Goal: Task Accomplishment & Management: Manage account settings

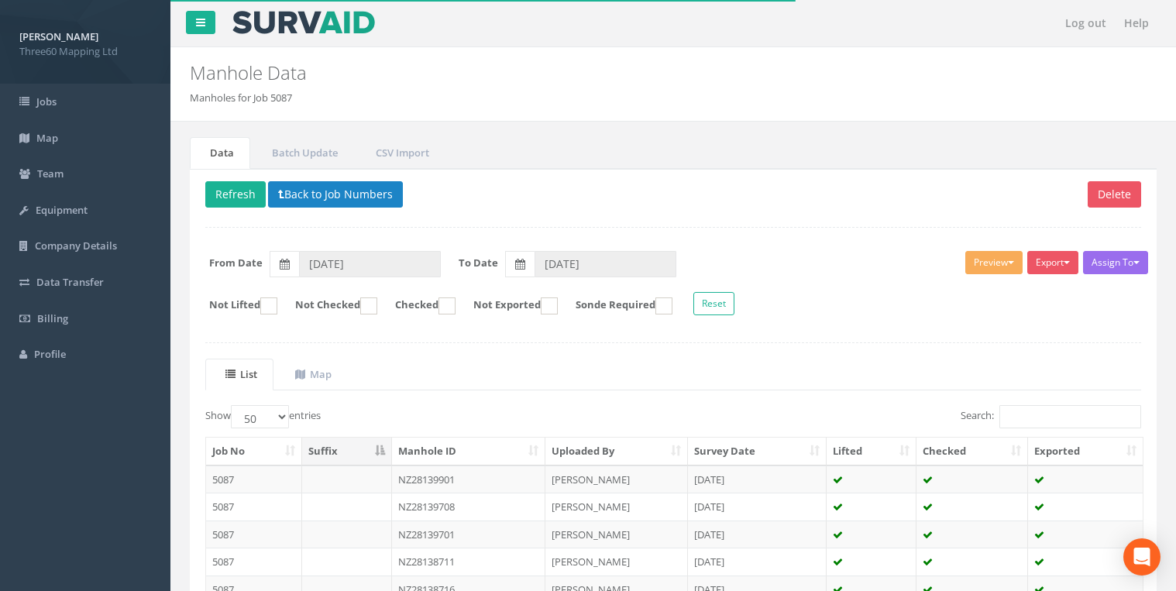
select select "50"
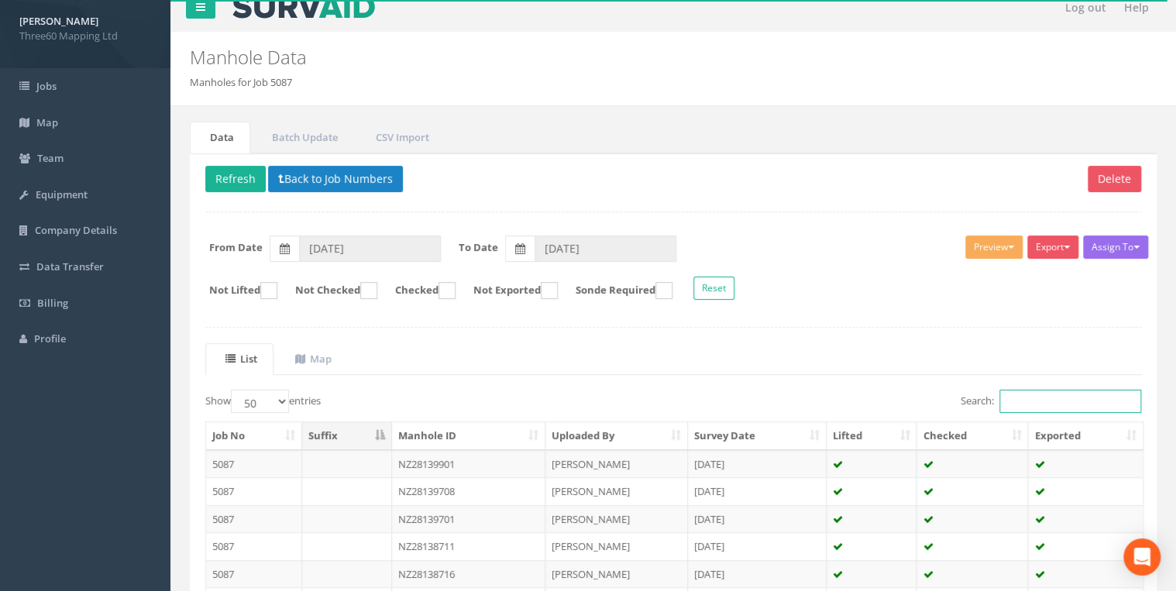
click at [1017, 397] on input "Search:" at bounding box center [1071, 401] width 142 height 23
click at [1013, 397] on input "Search:" at bounding box center [1071, 401] width 142 height 23
paste input "NZ28138703"
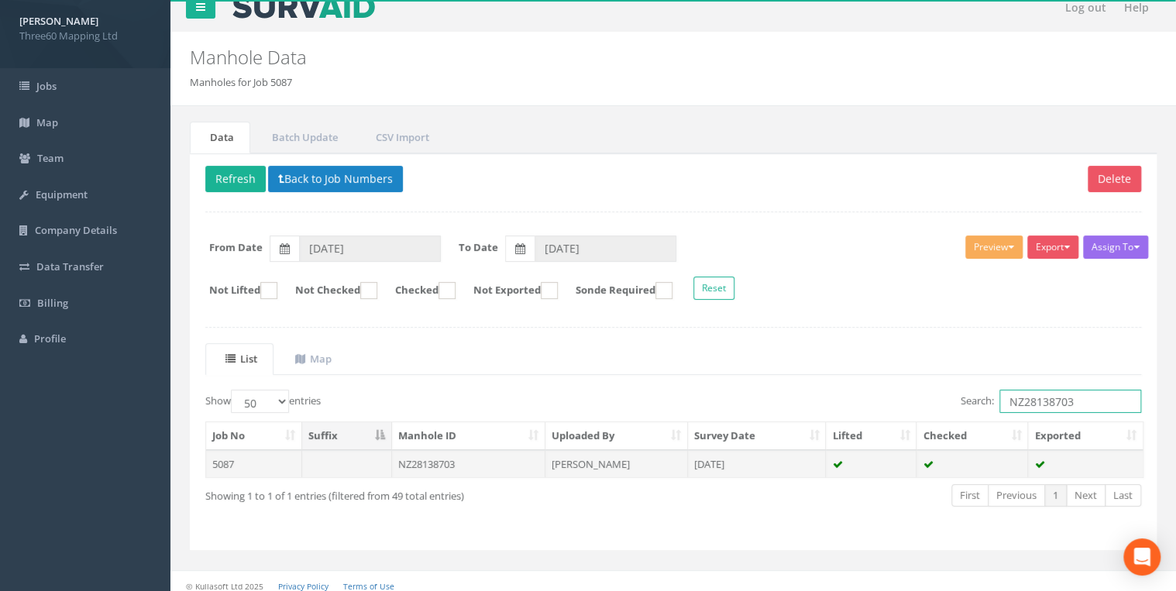
type input "NZ28138703"
click at [462, 463] on td "NZ28138703" at bounding box center [469, 464] width 154 height 28
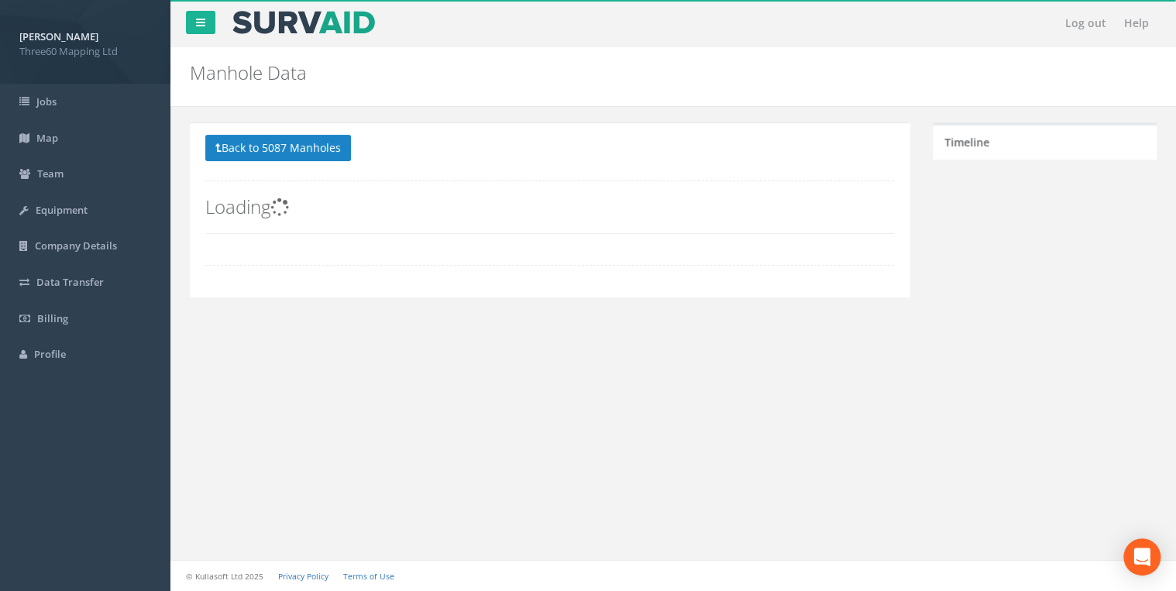
scroll to position [0, 0]
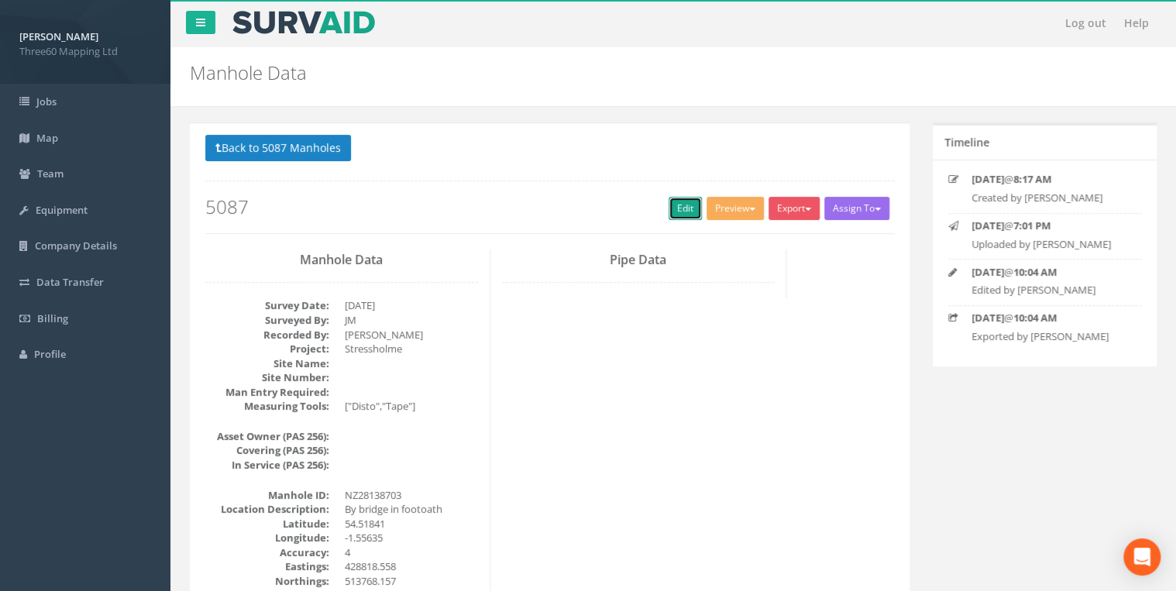
click at [677, 217] on link "Edit" at bounding box center [685, 208] width 33 height 23
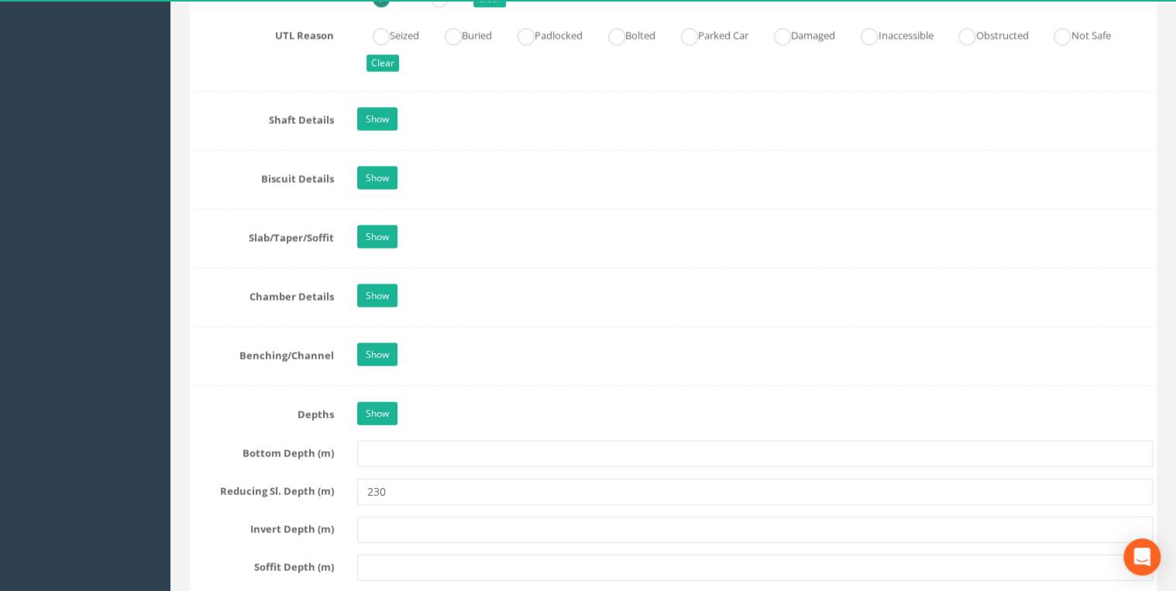
scroll to position [1570, 0]
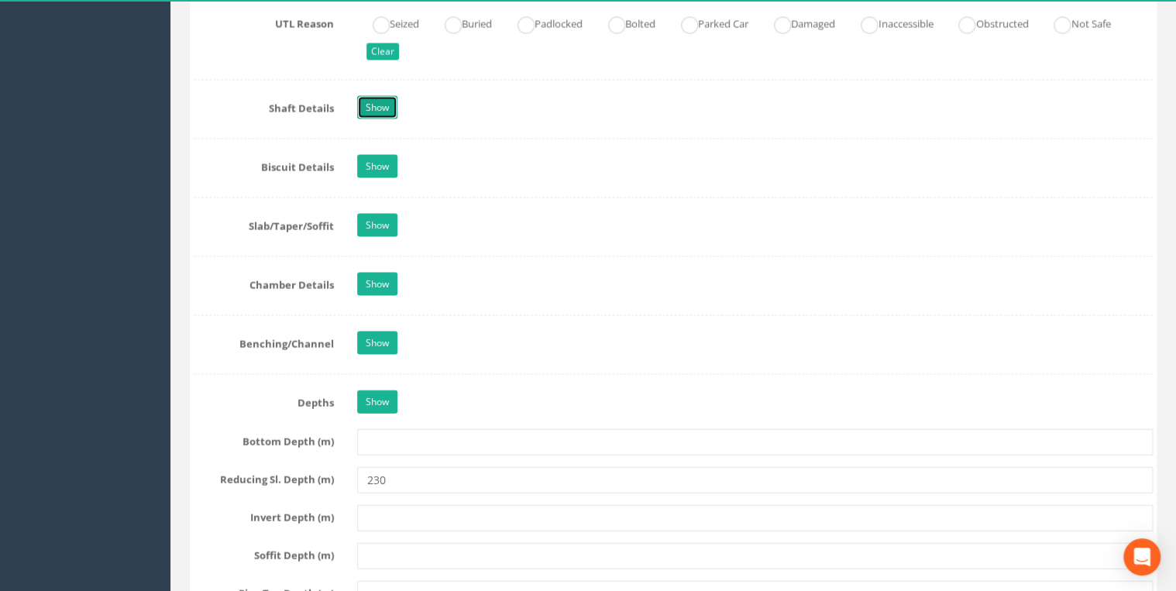
click at [377, 98] on link "Show" at bounding box center [377, 107] width 40 height 23
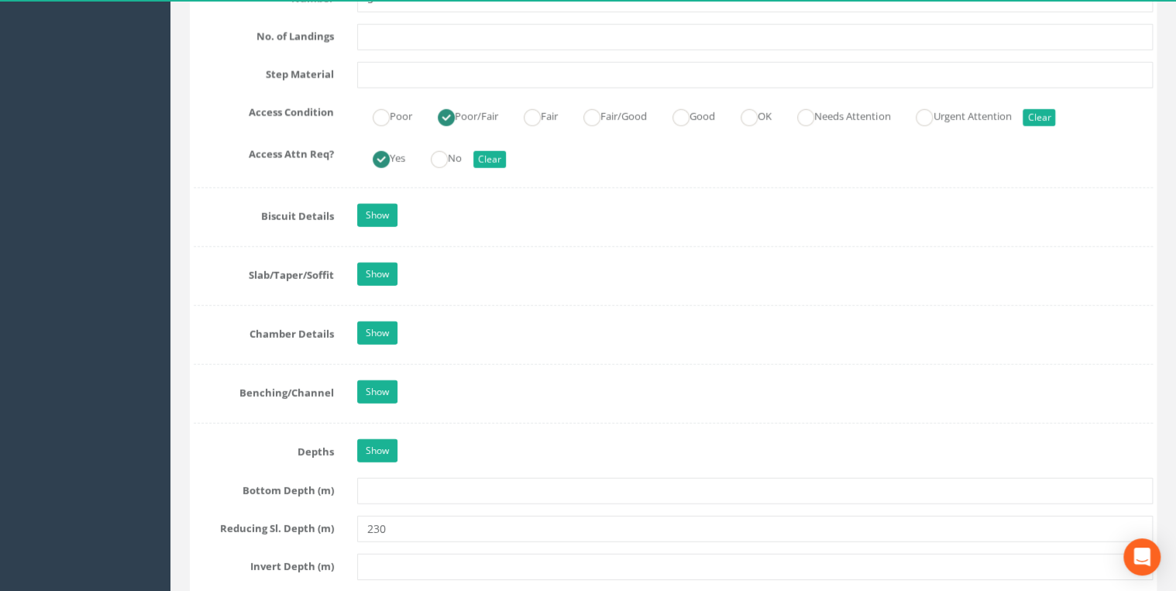
scroll to position [2149, 0]
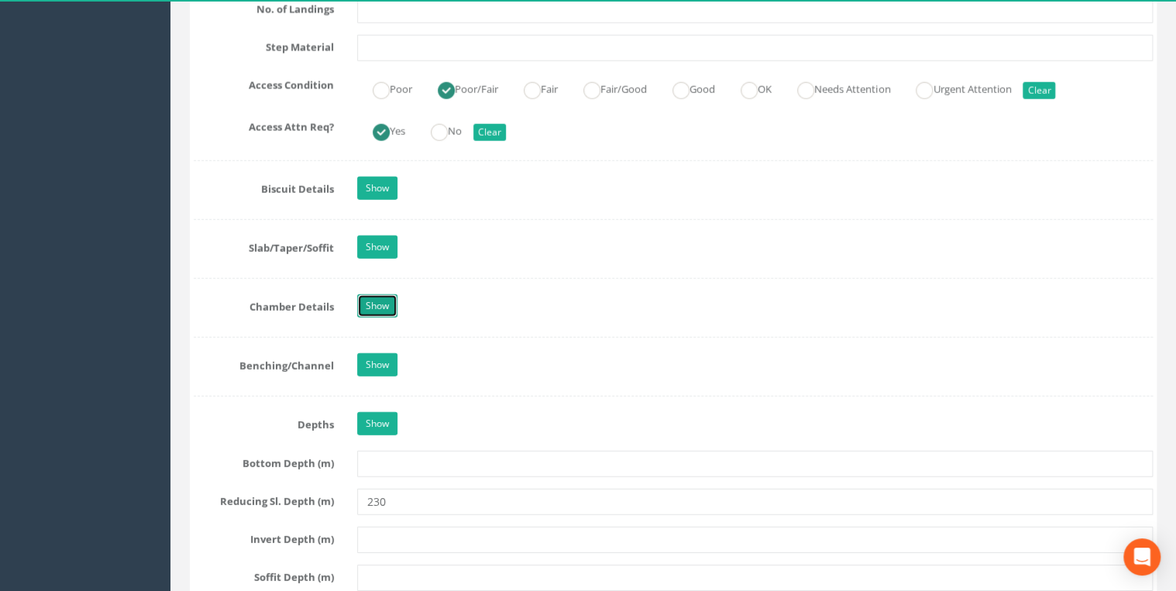
click at [394, 303] on link "Show" at bounding box center [377, 305] width 40 height 23
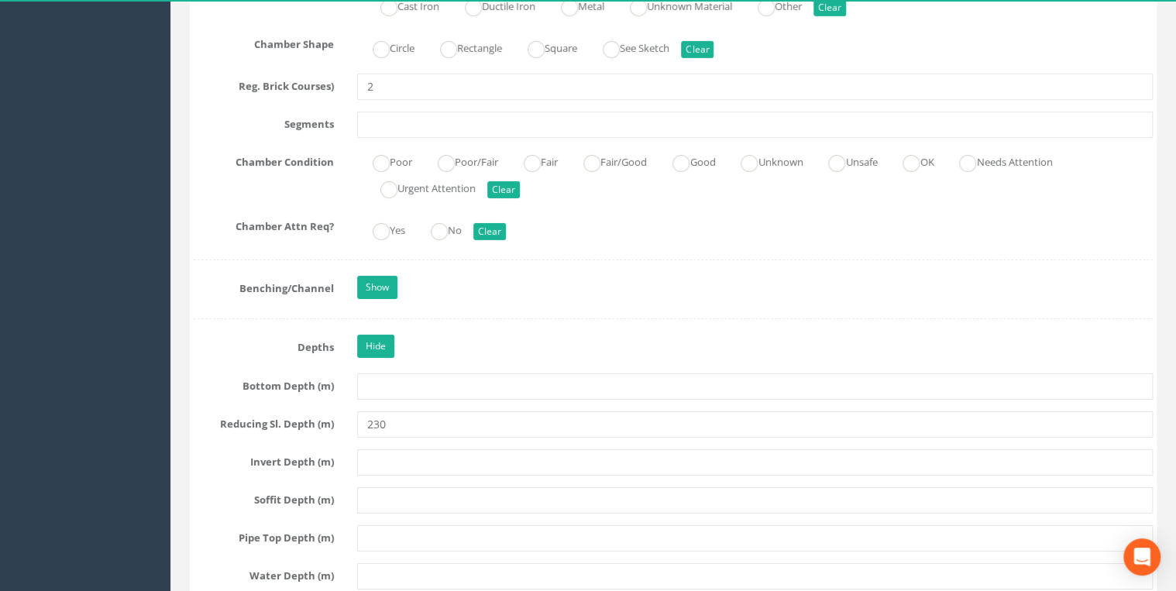
scroll to position [2727, 0]
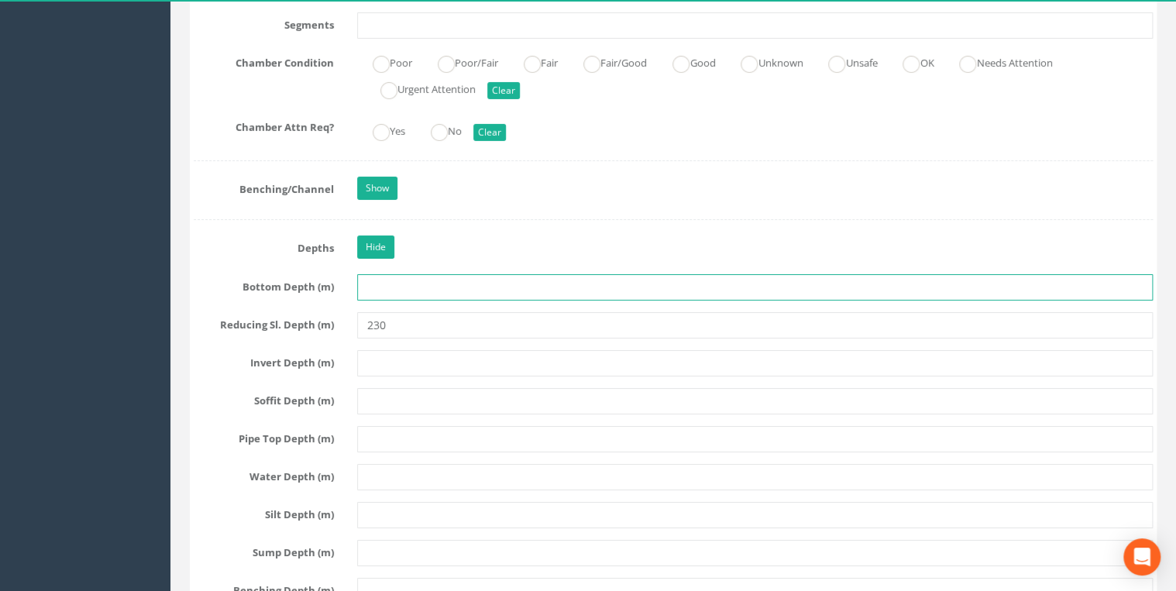
click at [391, 274] on input "text" at bounding box center [755, 287] width 796 height 26
type input "2820"
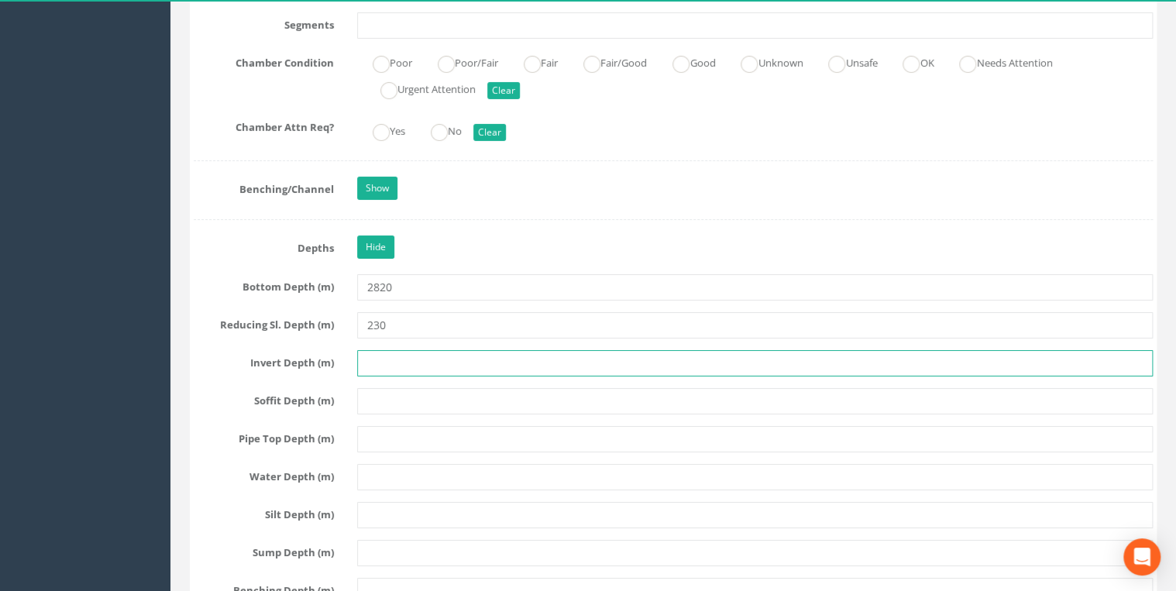
click at [384, 353] on input "text" at bounding box center [755, 363] width 796 height 26
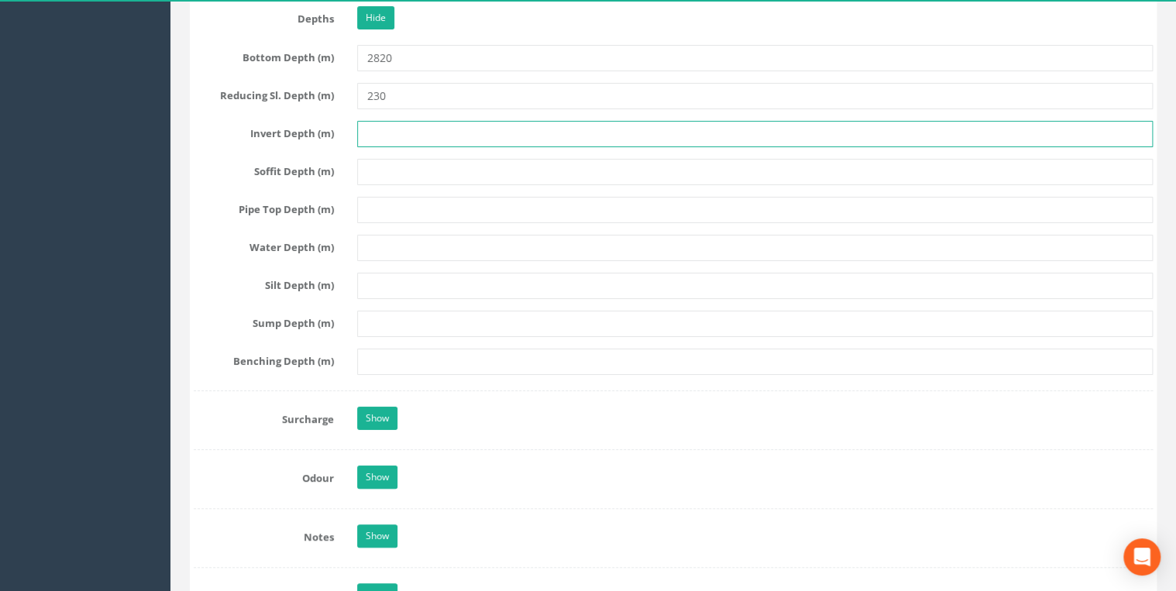
scroll to position [2975, 0]
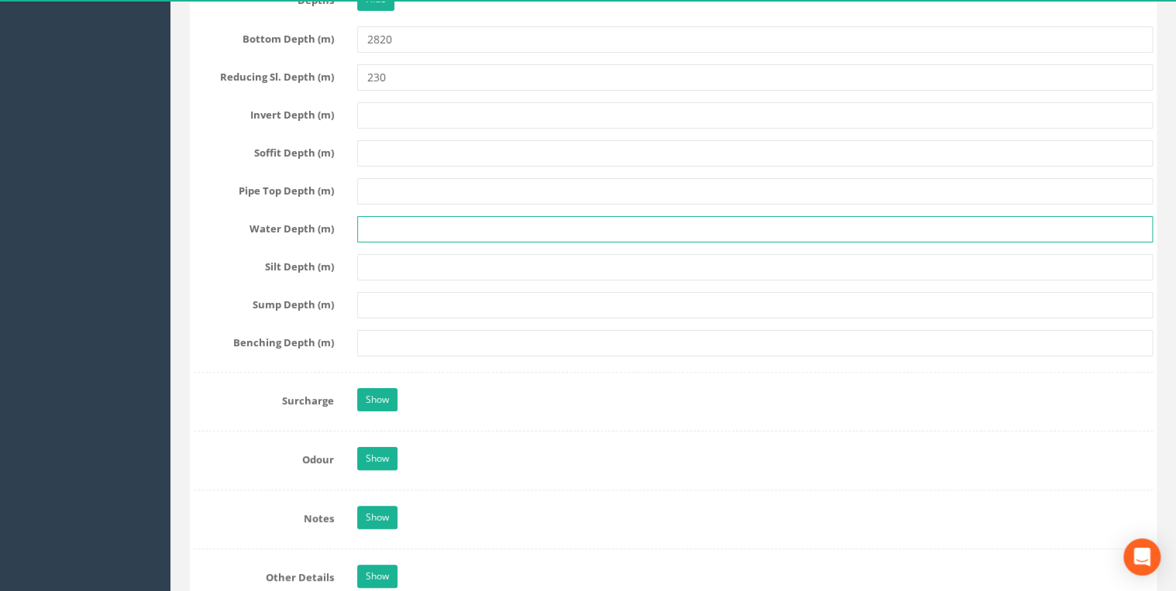
click at [373, 219] on input "text" at bounding box center [755, 229] width 796 height 26
click at [373, 216] on input "text" at bounding box center [755, 229] width 796 height 26
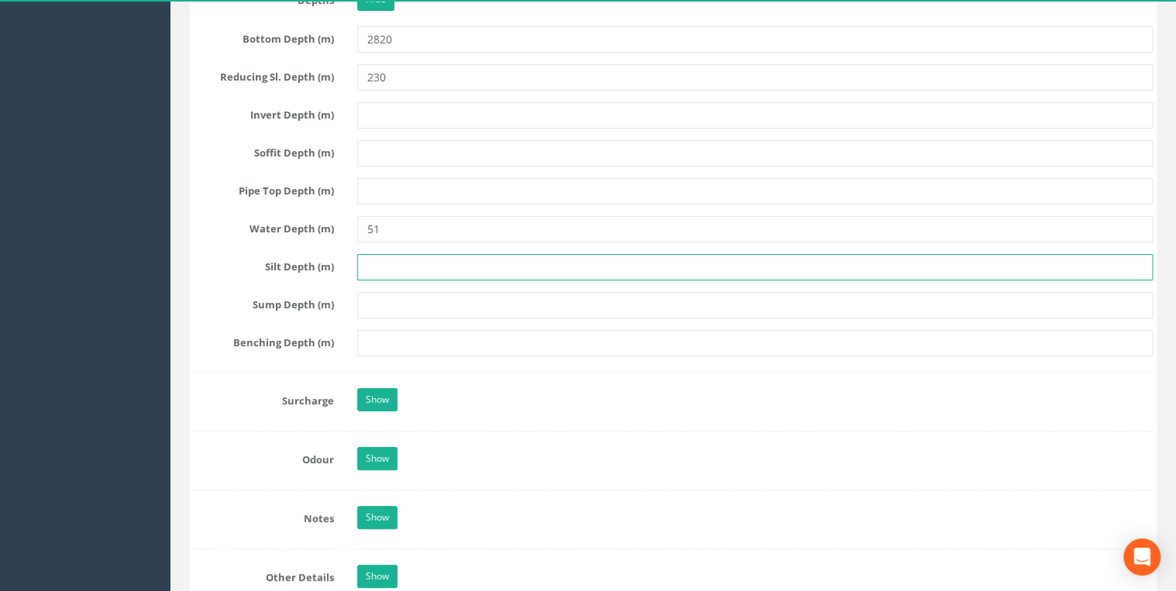
click at [396, 257] on input "text" at bounding box center [755, 267] width 796 height 26
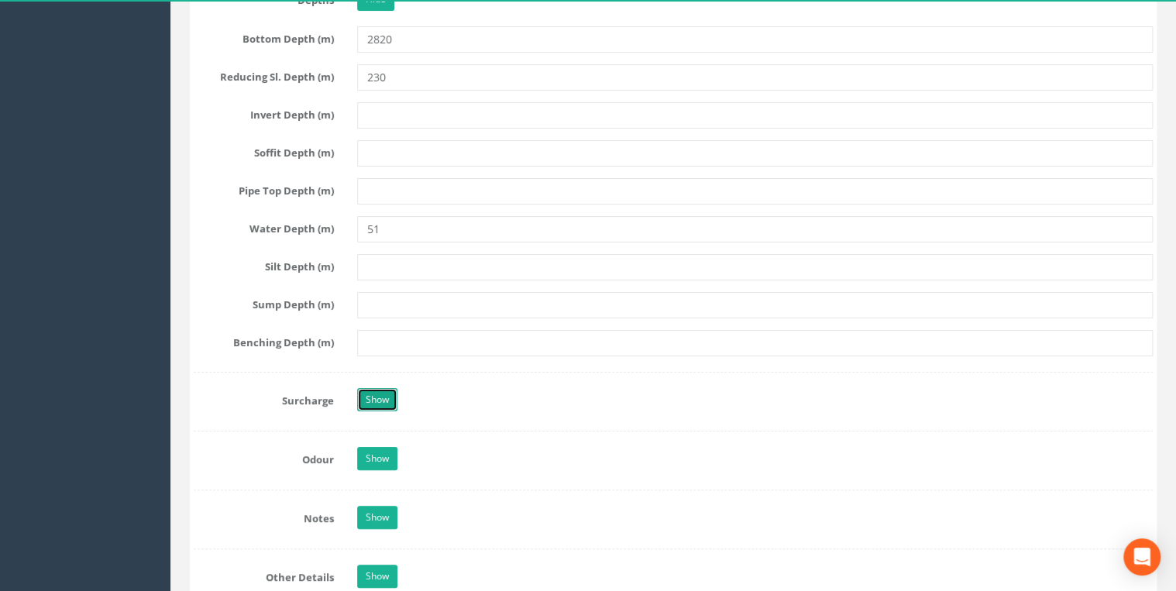
click at [384, 391] on link "Show" at bounding box center [377, 399] width 40 height 23
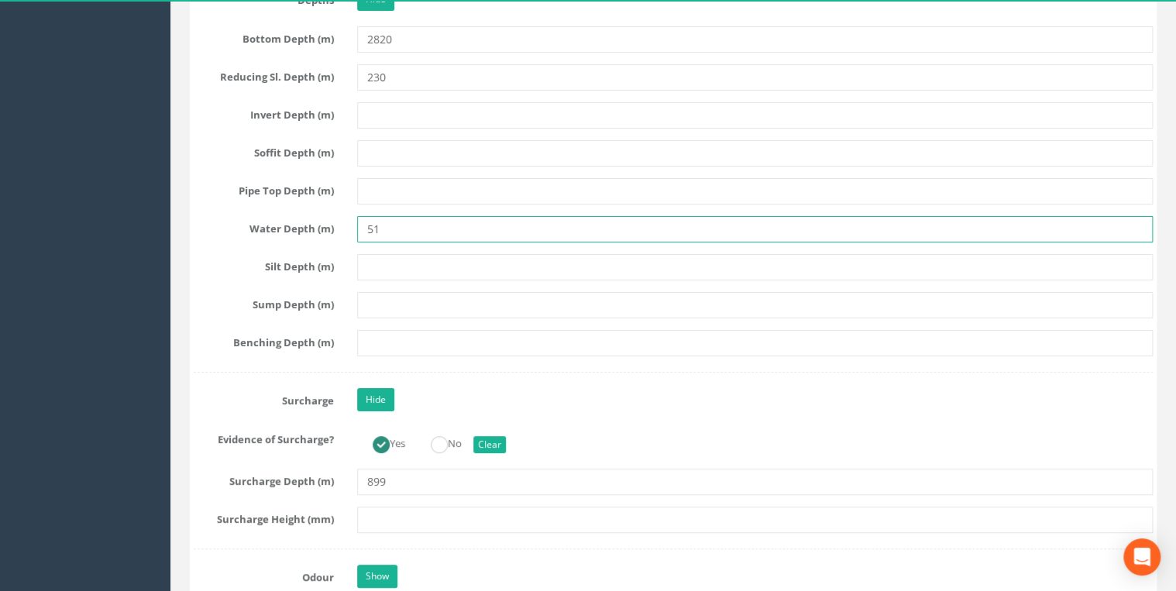
click at [412, 222] on input "51" at bounding box center [755, 229] width 796 height 26
type input "510"
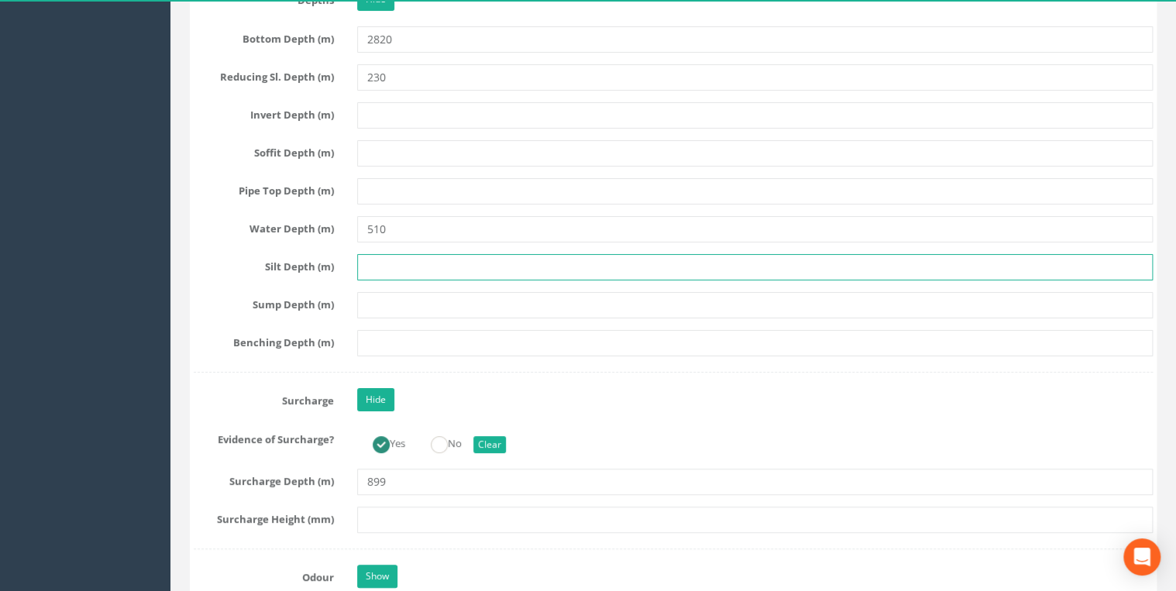
click at [380, 254] on input "text" at bounding box center [755, 267] width 796 height 26
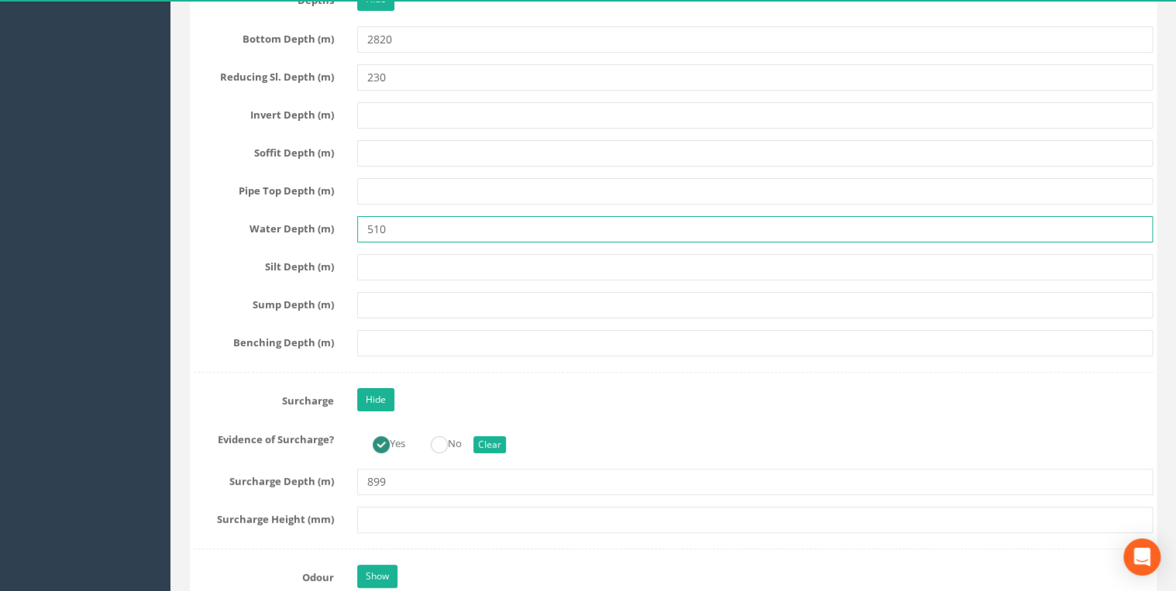
click at [424, 219] on input "510" at bounding box center [755, 229] width 796 height 26
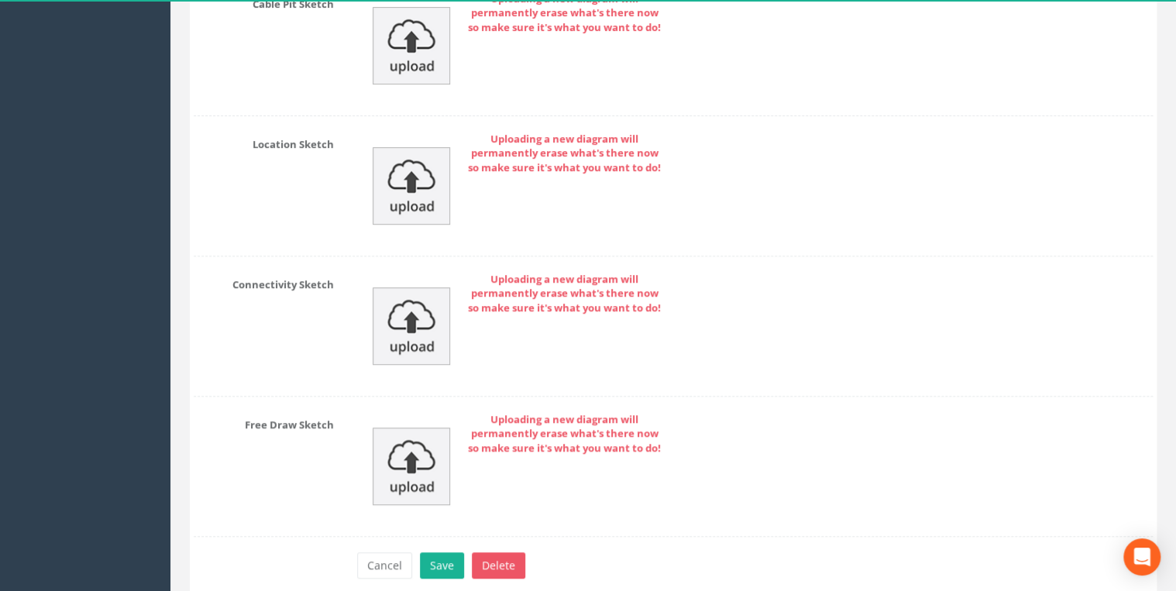
scroll to position [6227, 0]
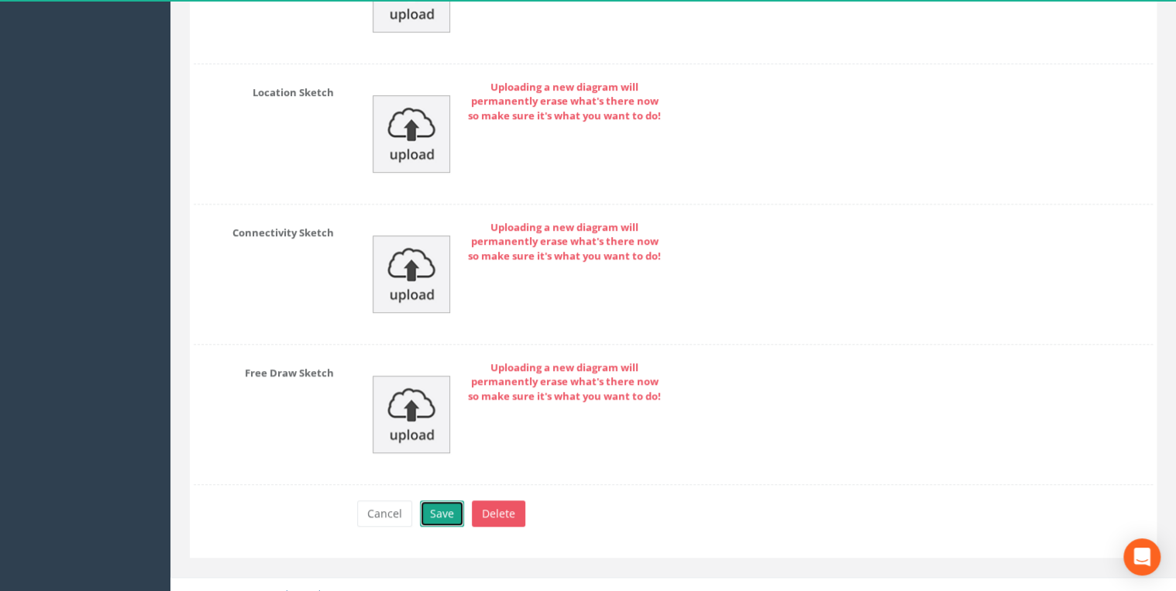
click at [445, 505] on button "Save" at bounding box center [442, 514] width 44 height 26
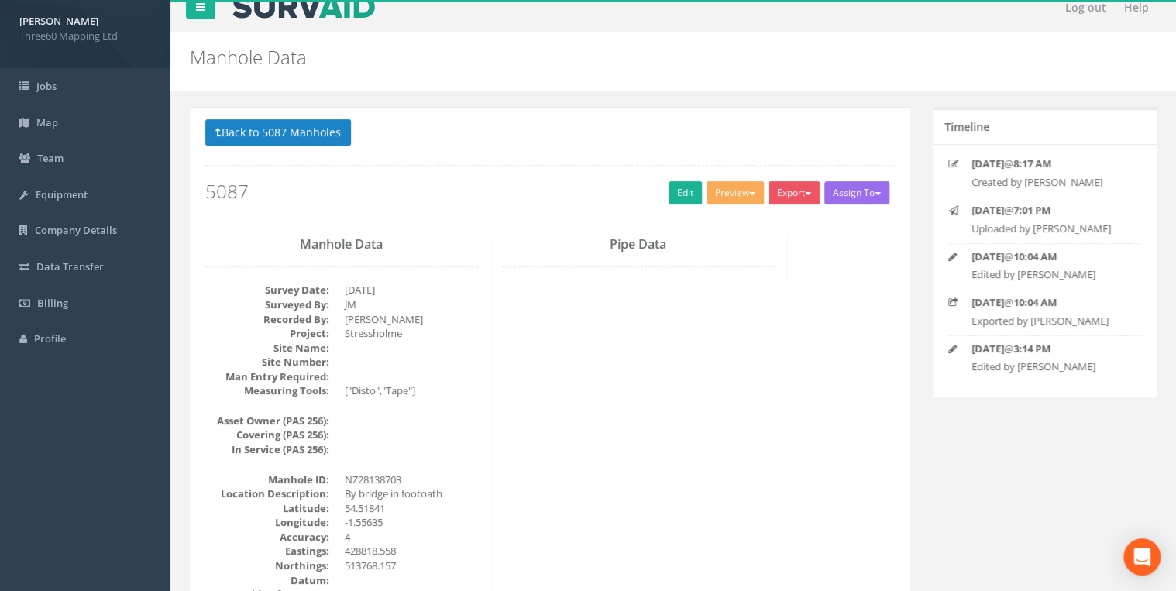
scroll to position [0, 0]
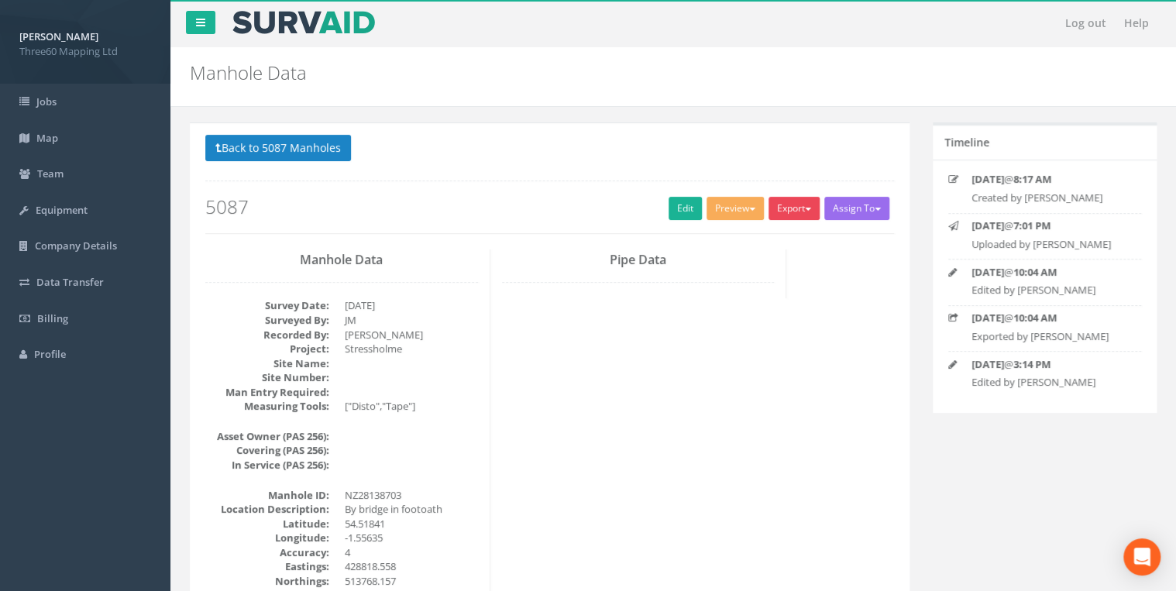
click at [805, 208] on span "button" at bounding box center [808, 209] width 6 height 3
click at [755, 242] on link "360 Manhole" at bounding box center [763, 241] width 118 height 24
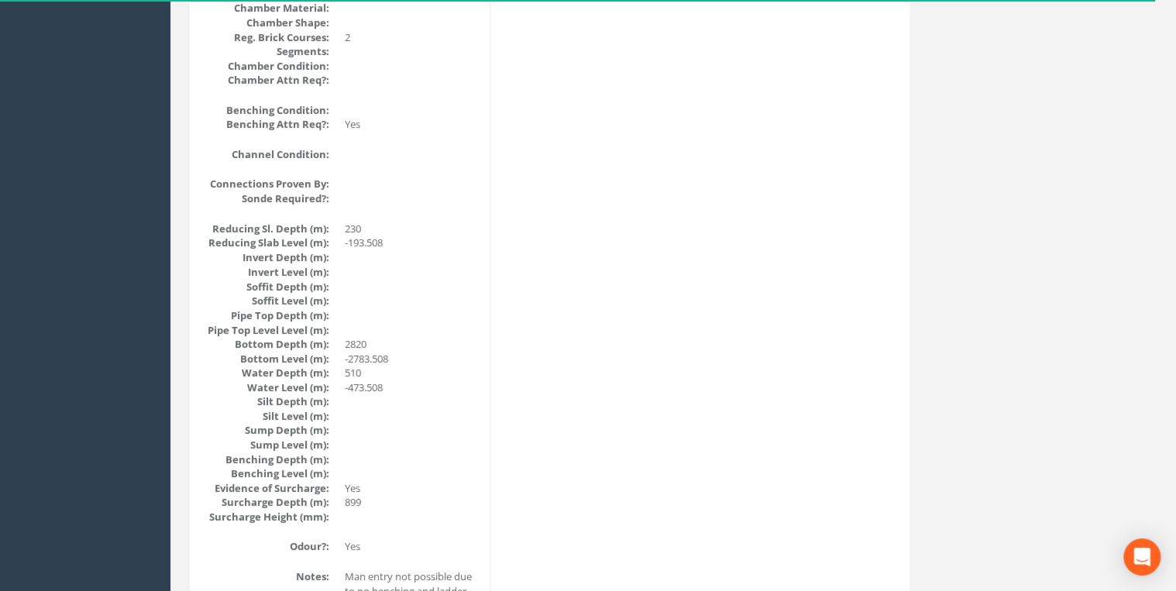
scroll to position [1405, 0]
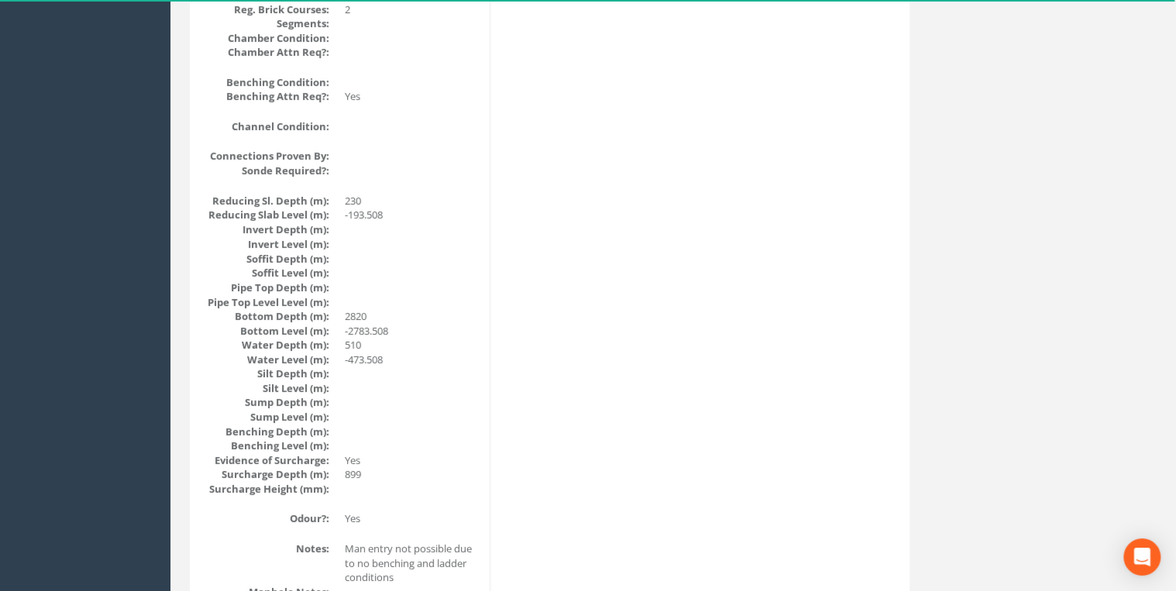
click at [369, 481] on dd at bounding box center [411, 488] width 133 height 15
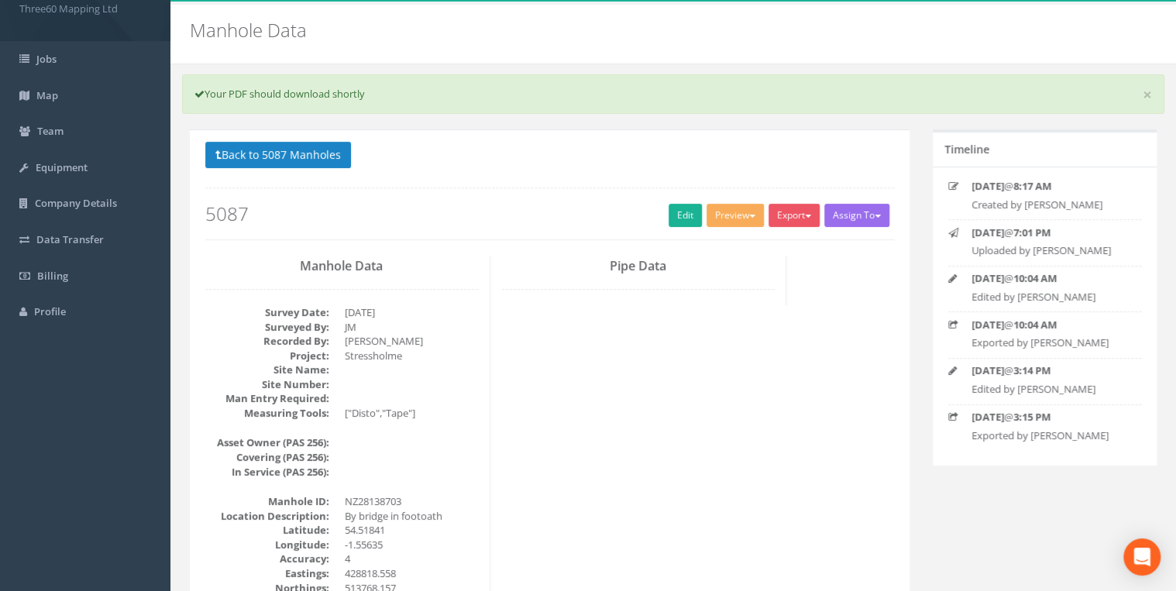
scroll to position [0, 0]
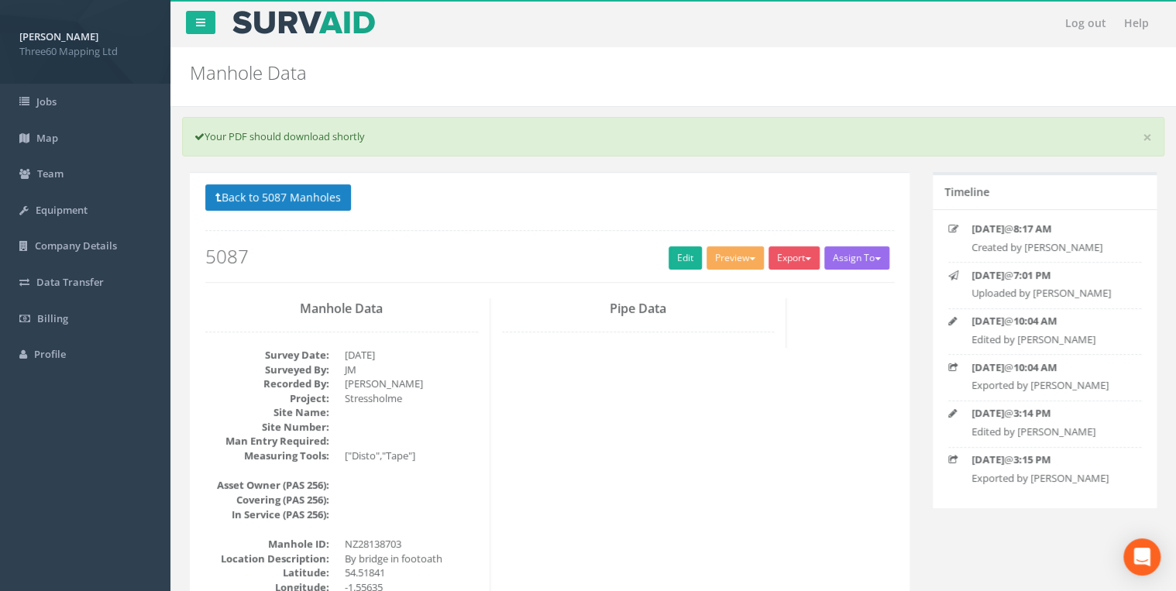
click at [698, 263] on h2 "5087" at bounding box center [549, 256] width 689 height 20
click at [680, 259] on link "Edit" at bounding box center [685, 257] width 33 height 23
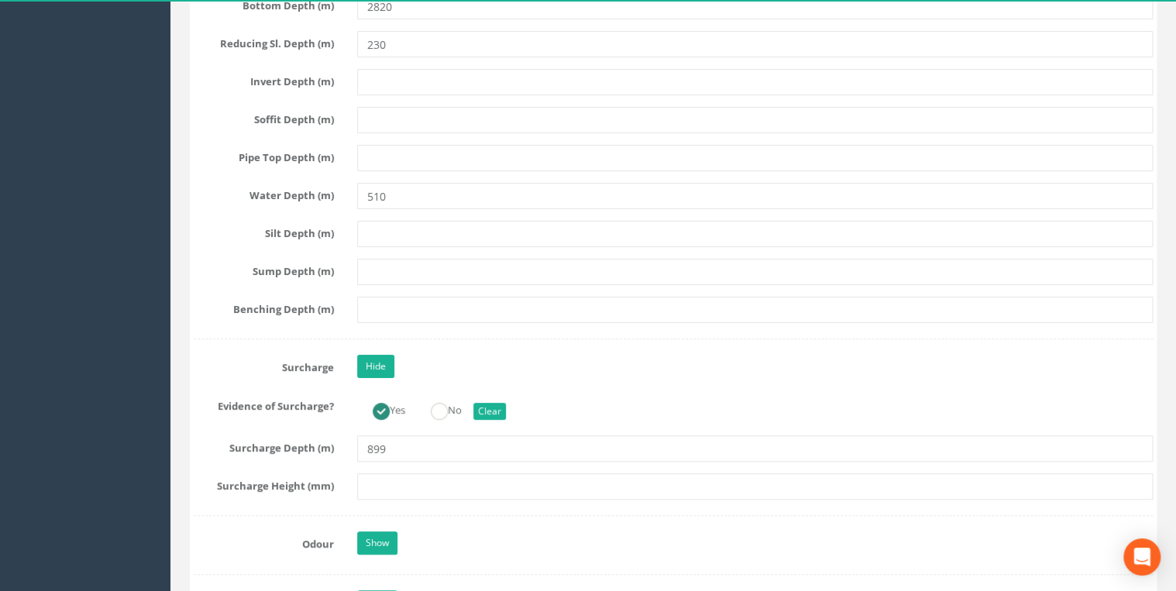
scroll to position [3140, 0]
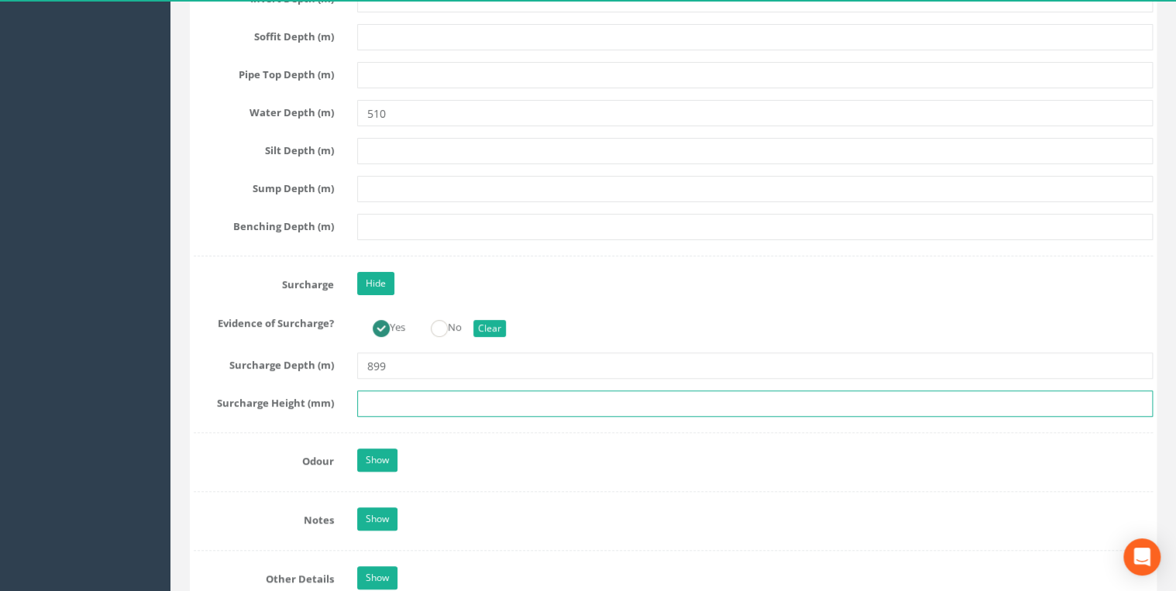
click at [388, 400] on input "text" at bounding box center [755, 404] width 796 height 26
type input "899"
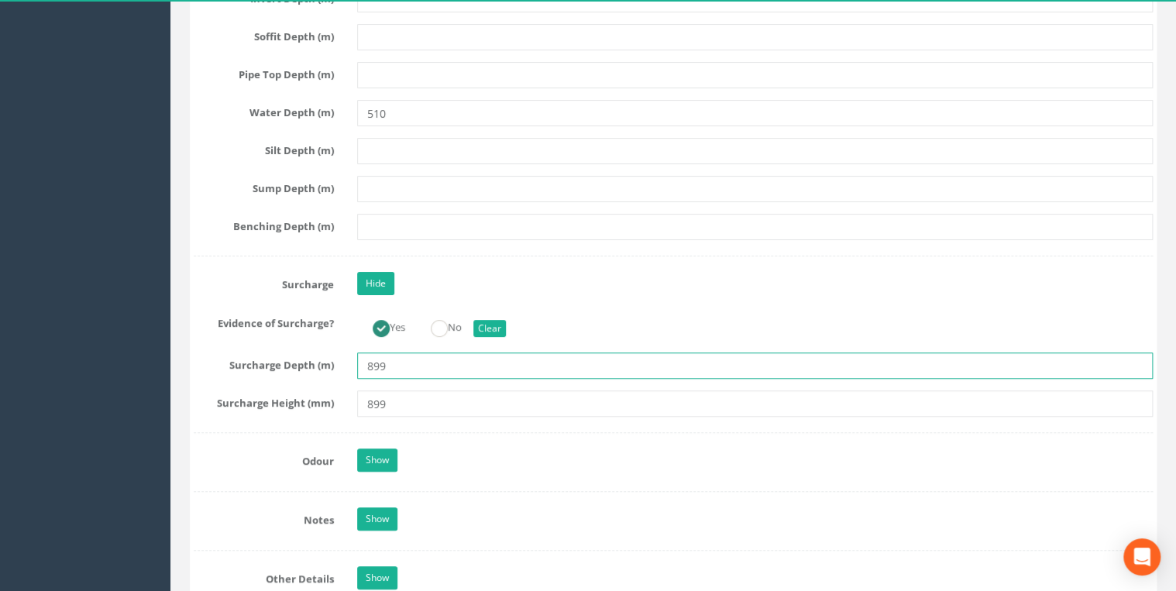
click at [387, 358] on input "899" at bounding box center [755, 366] width 796 height 26
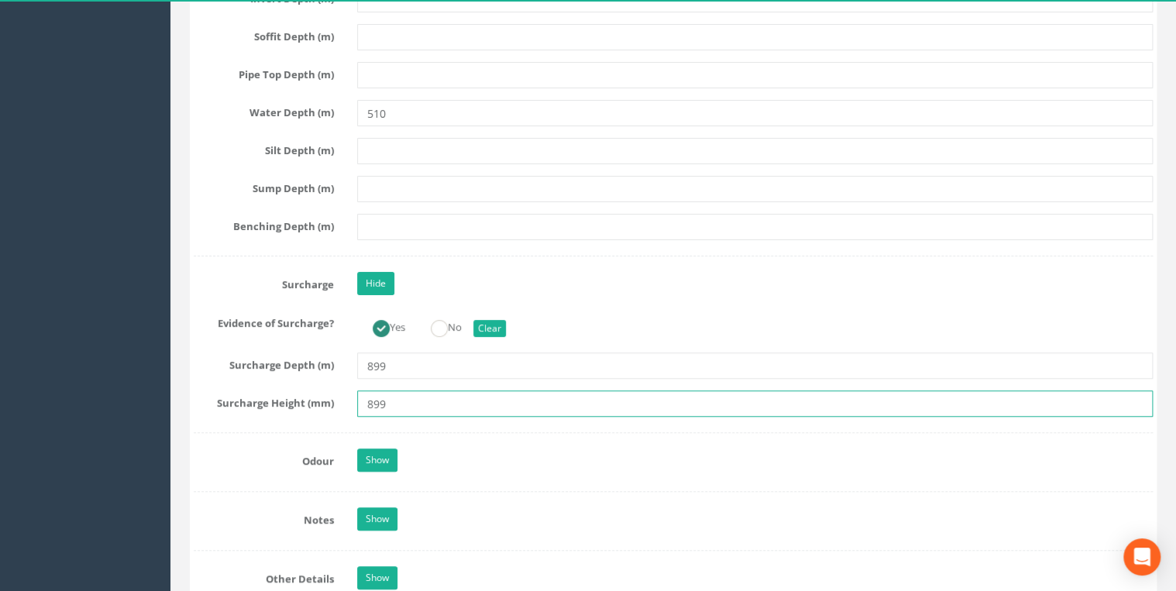
click at [398, 398] on input "899" at bounding box center [755, 404] width 796 height 26
click at [422, 391] on input "899" at bounding box center [755, 404] width 796 height 26
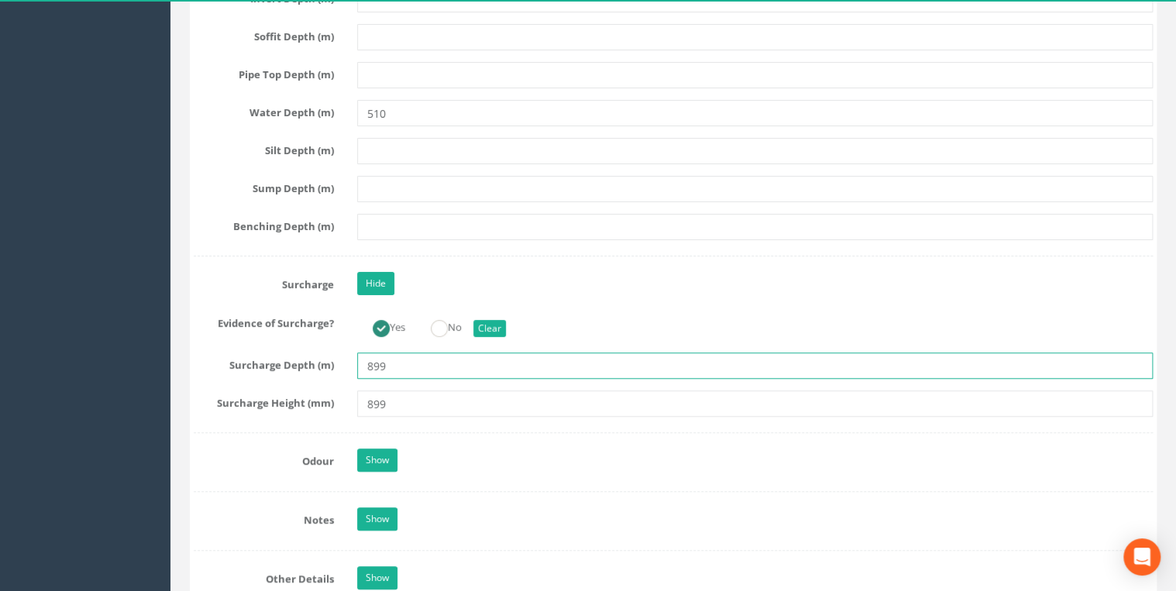
click at [390, 353] on input "899" at bounding box center [755, 366] width 796 height 26
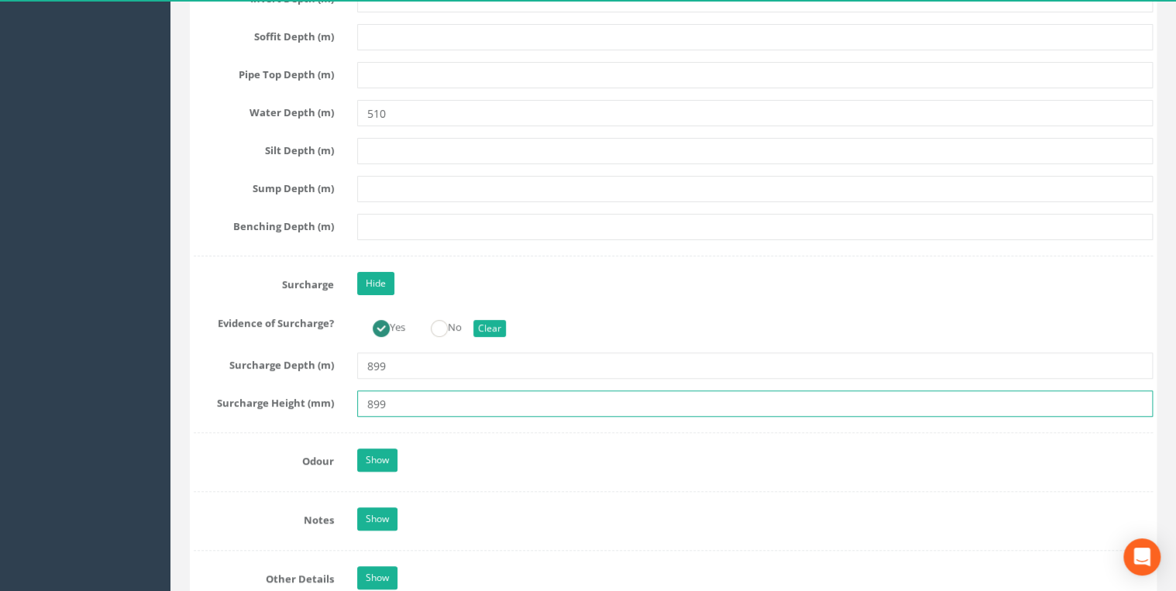
click at [399, 391] on input "899" at bounding box center [755, 404] width 796 height 26
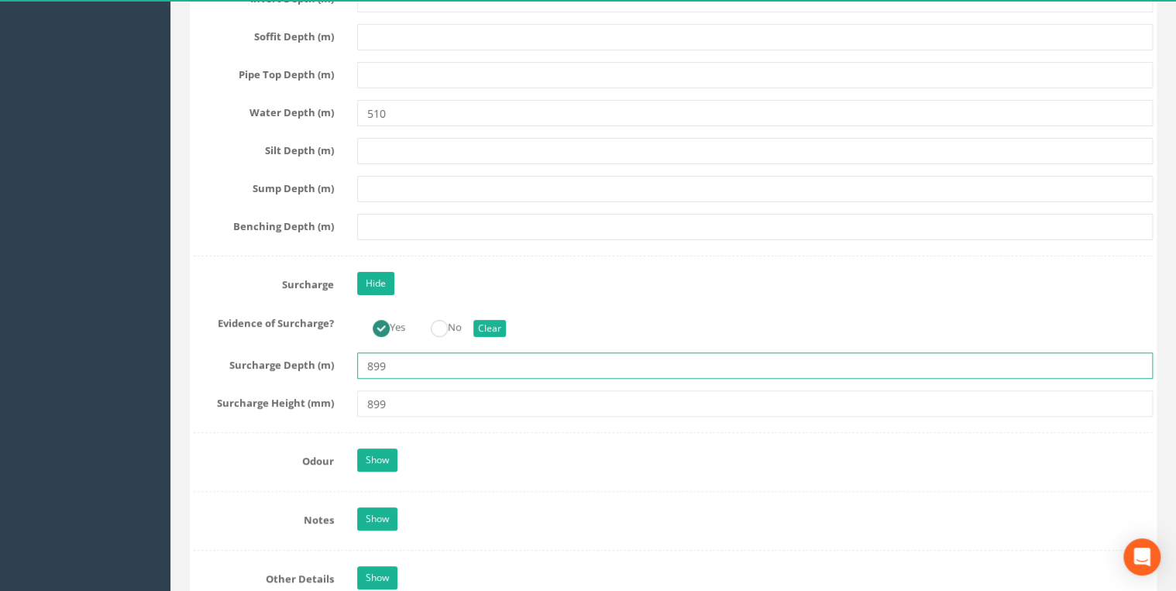
click at [402, 353] on input "899" at bounding box center [755, 366] width 796 height 26
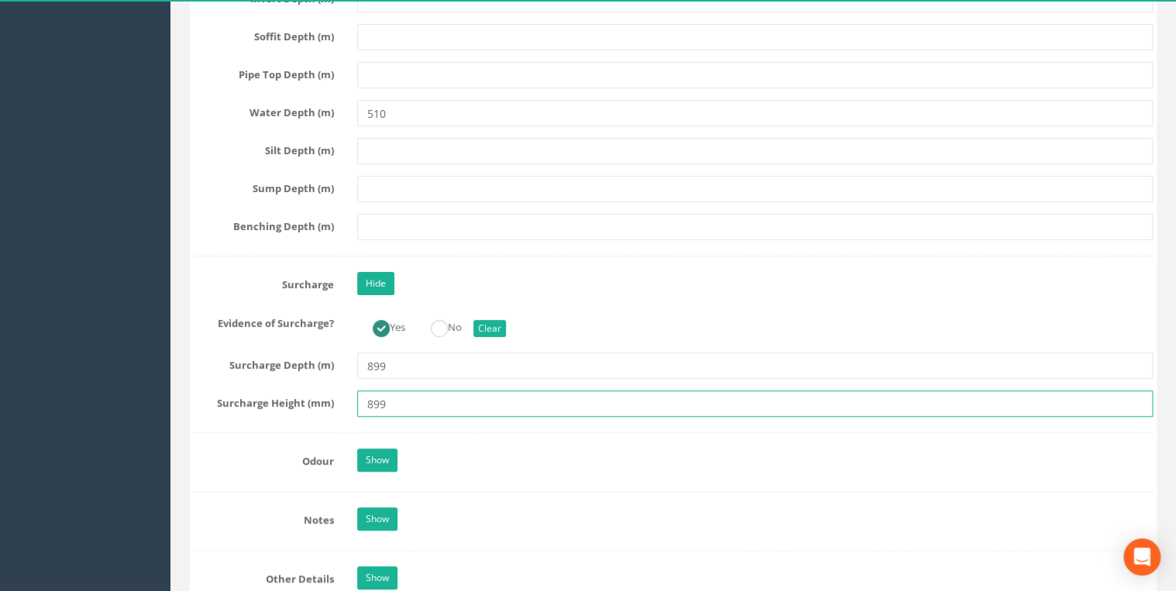
click at [402, 391] on input "899" at bounding box center [755, 404] width 796 height 26
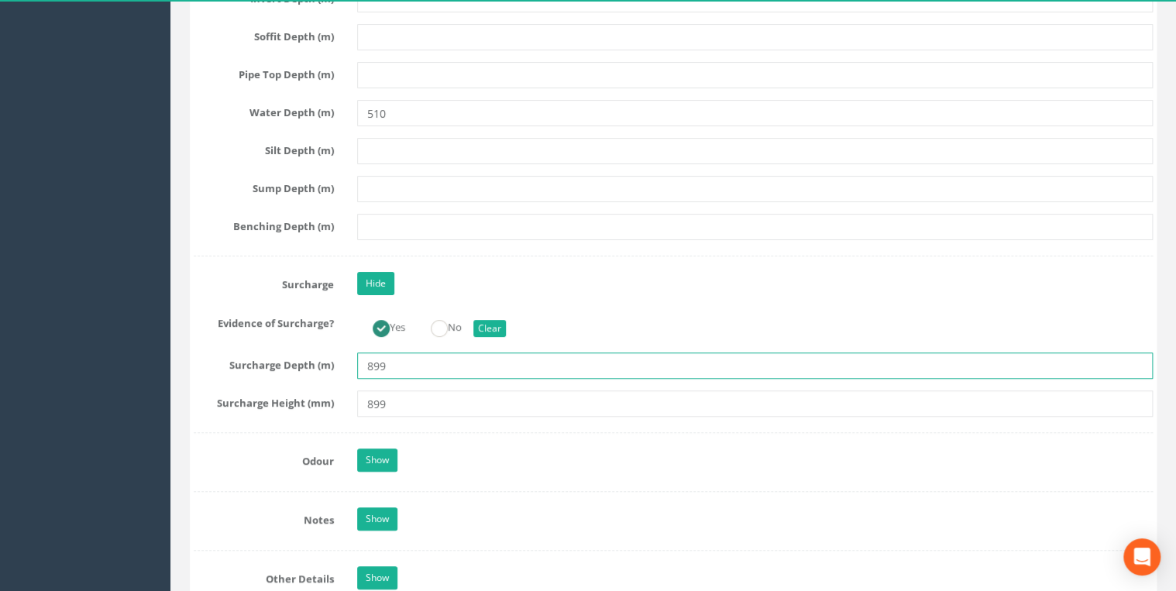
click at [401, 362] on input "899" at bounding box center [755, 366] width 796 height 26
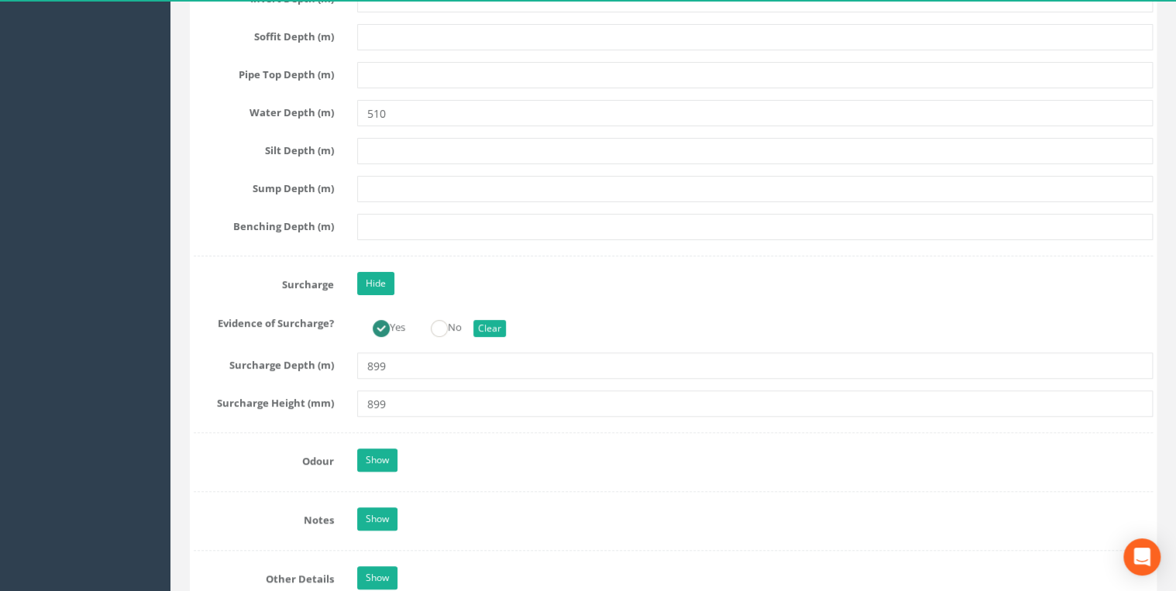
scroll to position [3223, 0]
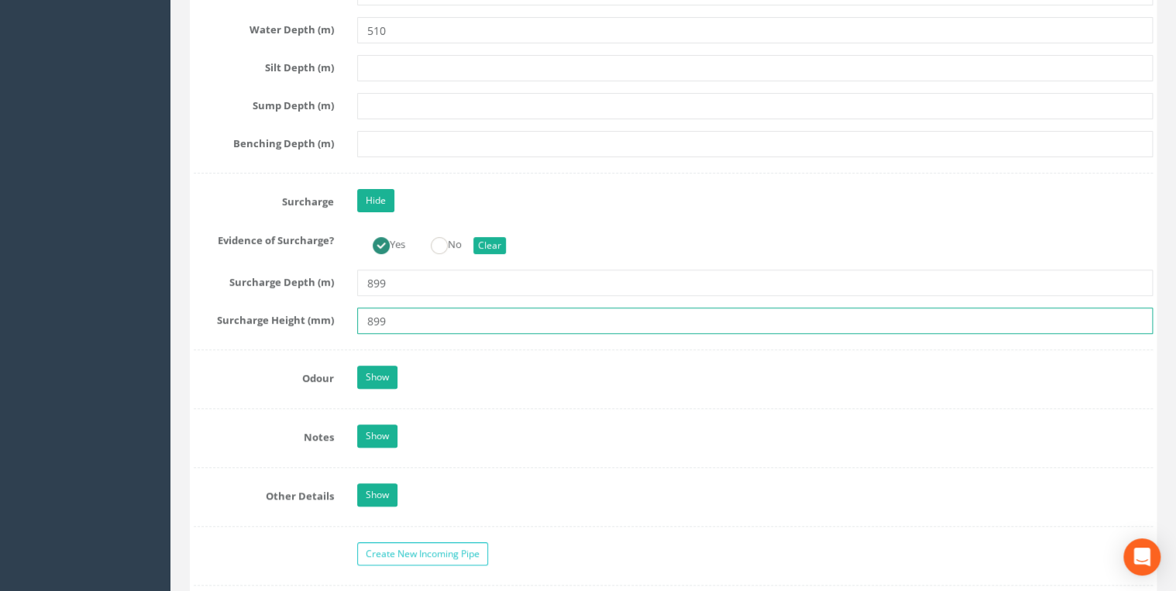
click at [466, 308] on input "899" at bounding box center [755, 321] width 796 height 26
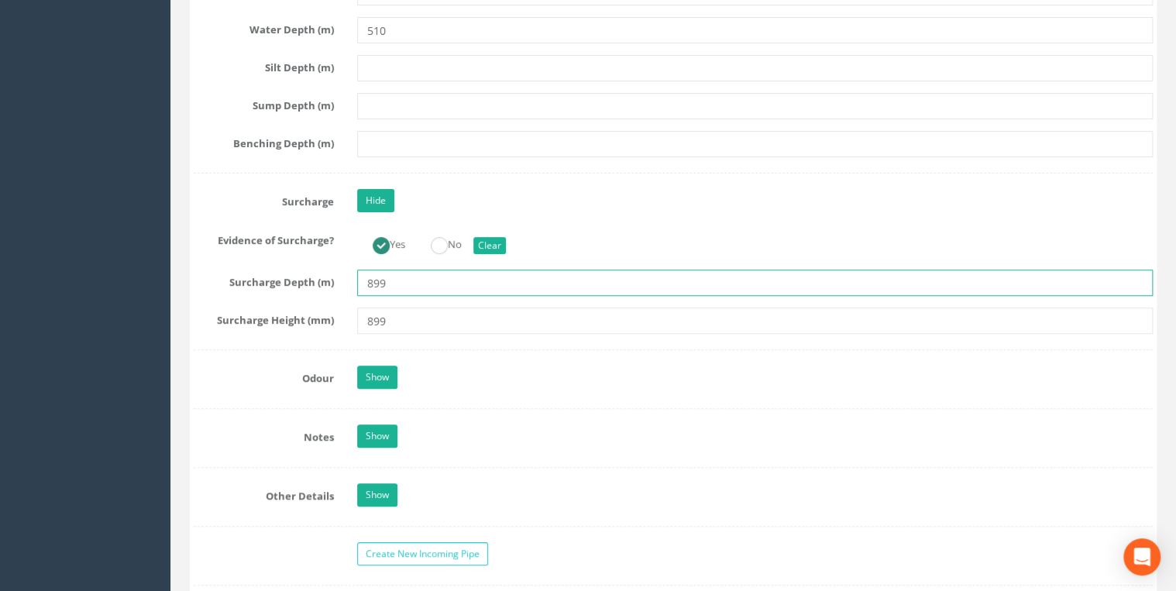
click at [407, 270] on input "899" at bounding box center [755, 283] width 796 height 26
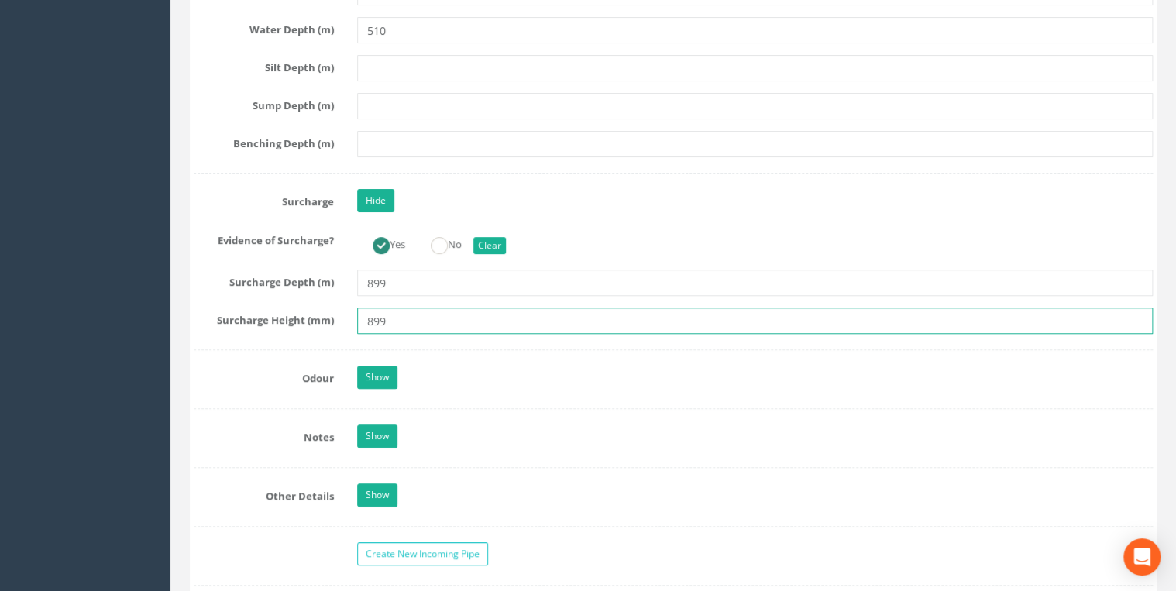
click at [428, 308] on input "899" at bounding box center [755, 321] width 796 height 26
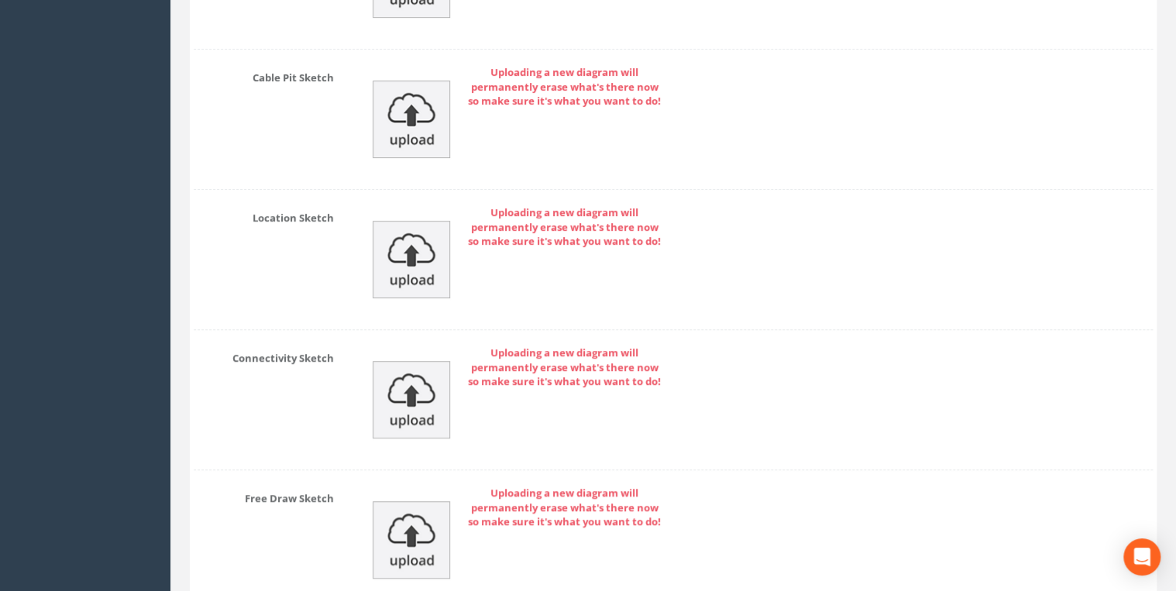
scroll to position [6276, 0]
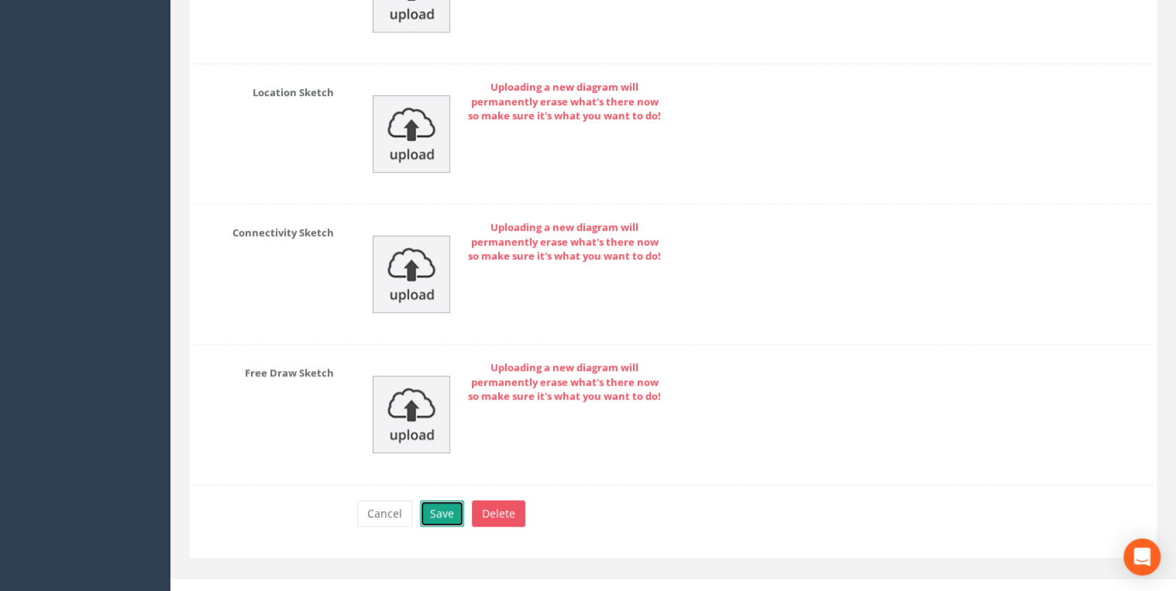
click at [447, 501] on button "Save" at bounding box center [442, 514] width 44 height 26
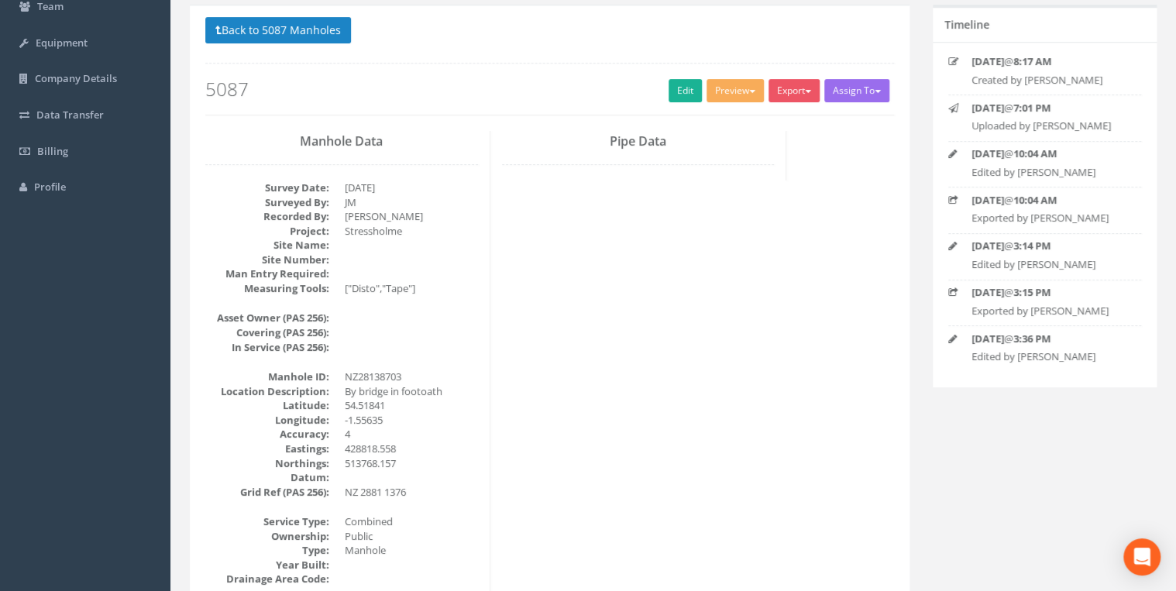
scroll to position [0, 0]
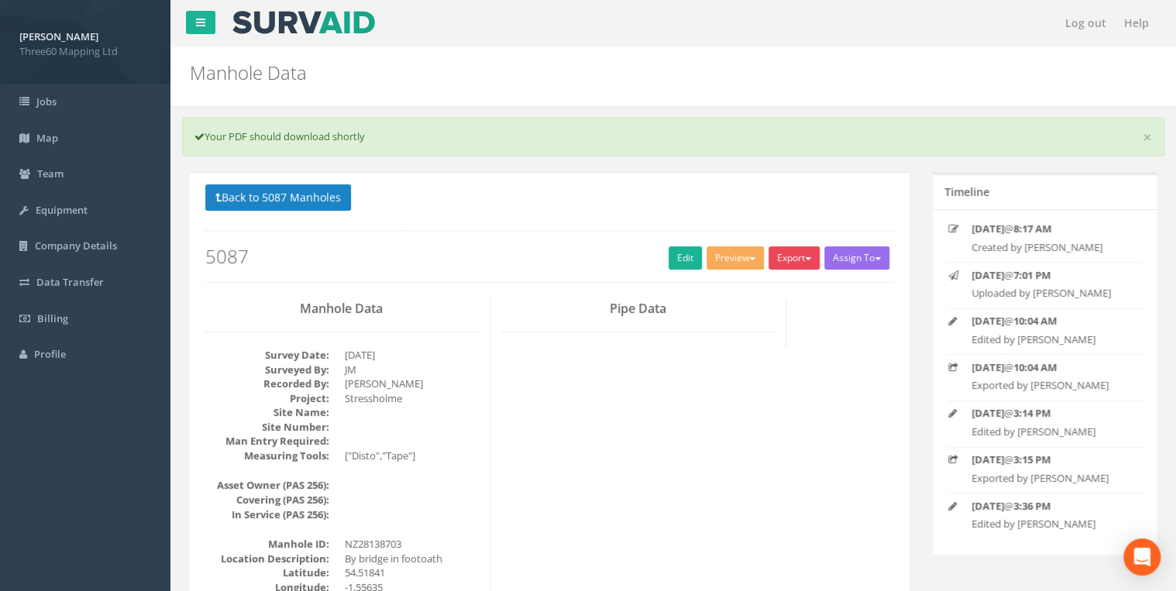
click at [796, 251] on button "Export" at bounding box center [794, 257] width 51 height 23
click at [756, 285] on link "360 Manhole" at bounding box center [763, 290] width 118 height 24
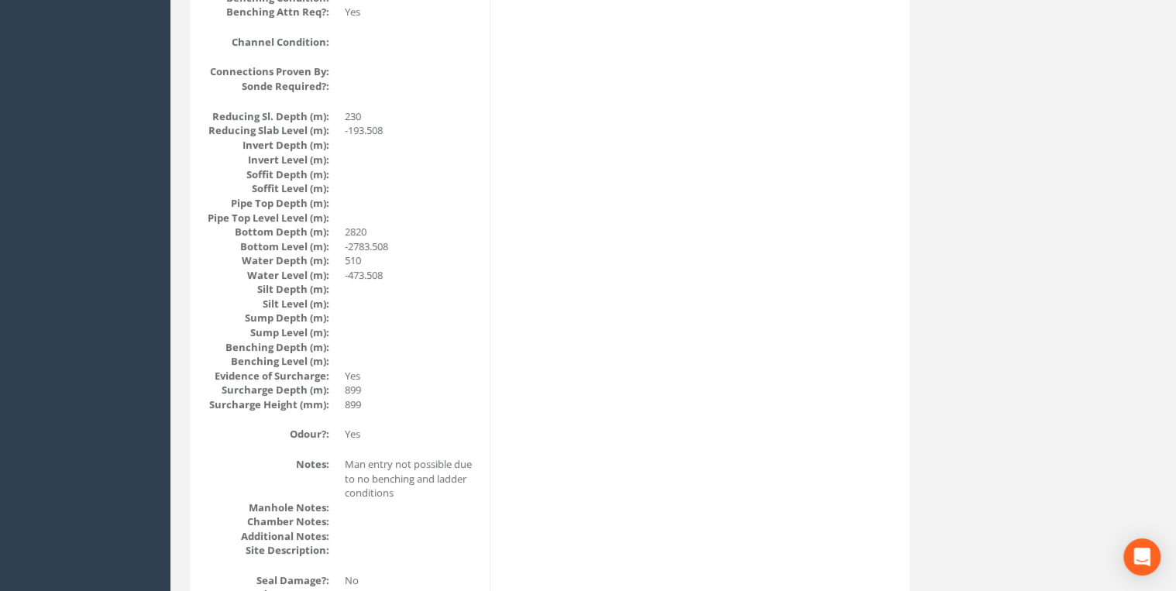
scroll to position [1570, 0]
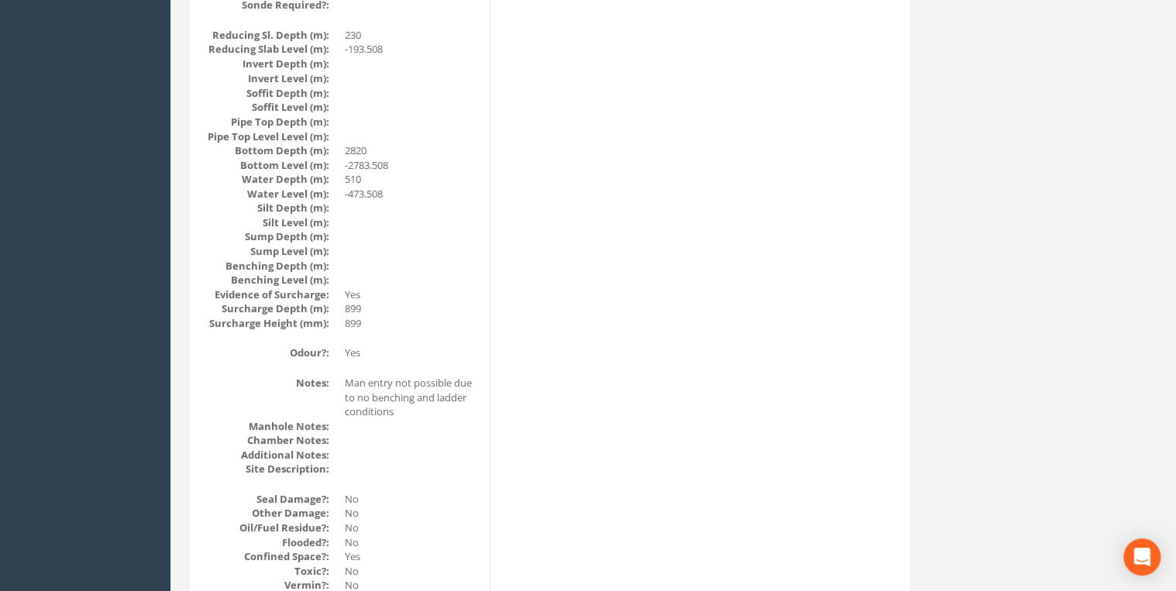
click at [370, 316] on dd "899" at bounding box center [411, 323] width 133 height 15
drag, startPoint x: 349, startPoint y: 316, endPoint x: 207, endPoint y: 304, distance: 142.3
click at [207, 304] on dl "Reducing Sl. Depth (m): 230 Reducing Slab Level (m): -193.508 Invert Depth (m):…" at bounding box center [341, 180] width 273 height 302
drag, startPoint x: 207, startPoint y: 304, endPoint x: 342, endPoint y: 320, distance: 136.6
click at [342, 320] on dl "Reducing Sl. Depth (m): 230 Reducing Slab Level (m): -193.508 Invert Depth (m):…" at bounding box center [341, 180] width 273 height 302
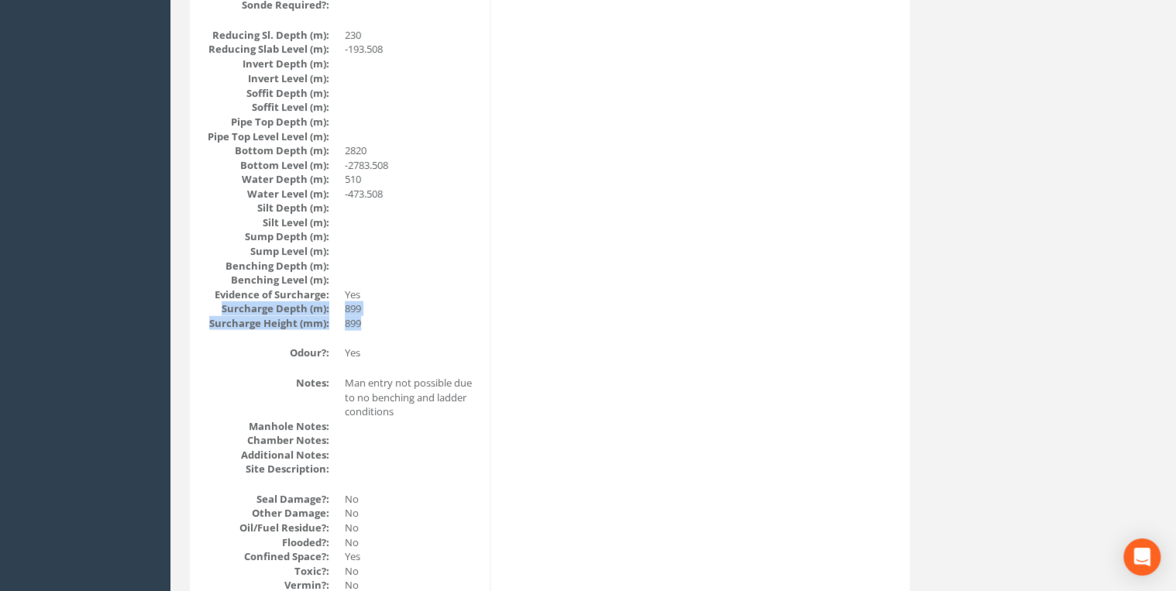
drag, startPoint x: 364, startPoint y: 324, endPoint x: 205, endPoint y: 312, distance: 159.3
click at [205, 312] on dl "Reducing Sl. Depth (m): 230 Reducing Slab Level (m): -193.508 Invert Depth (m):…" at bounding box center [341, 180] width 273 height 302
drag, startPoint x: 205, startPoint y: 312, endPoint x: 409, endPoint y: 312, distance: 203.8
click at [409, 312] on dd "899" at bounding box center [411, 308] width 133 height 15
drag, startPoint x: 301, startPoint y: 323, endPoint x: 325, endPoint y: 322, distance: 24.0
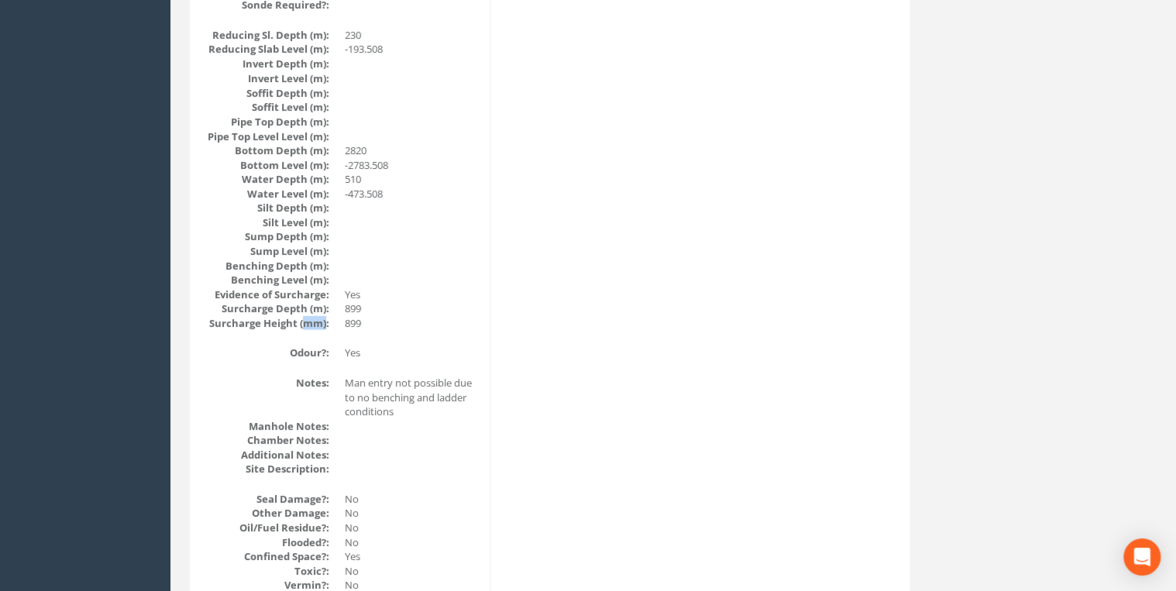
click at [325, 322] on dt "Surcharge Height (mm):" at bounding box center [267, 323] width 124 height 15
drag, startPoint x: 325, startPoint y: 322, endPoint x: 327, endPoint y: 334, distance: 11.7
click at [327, 334] on div "Manhole Data Survey Date: [DATE] Surveyed By: JM Recorded By: [PERSON_NAME] Pro…" at bounding box center [342, 341] width 297 height 3226
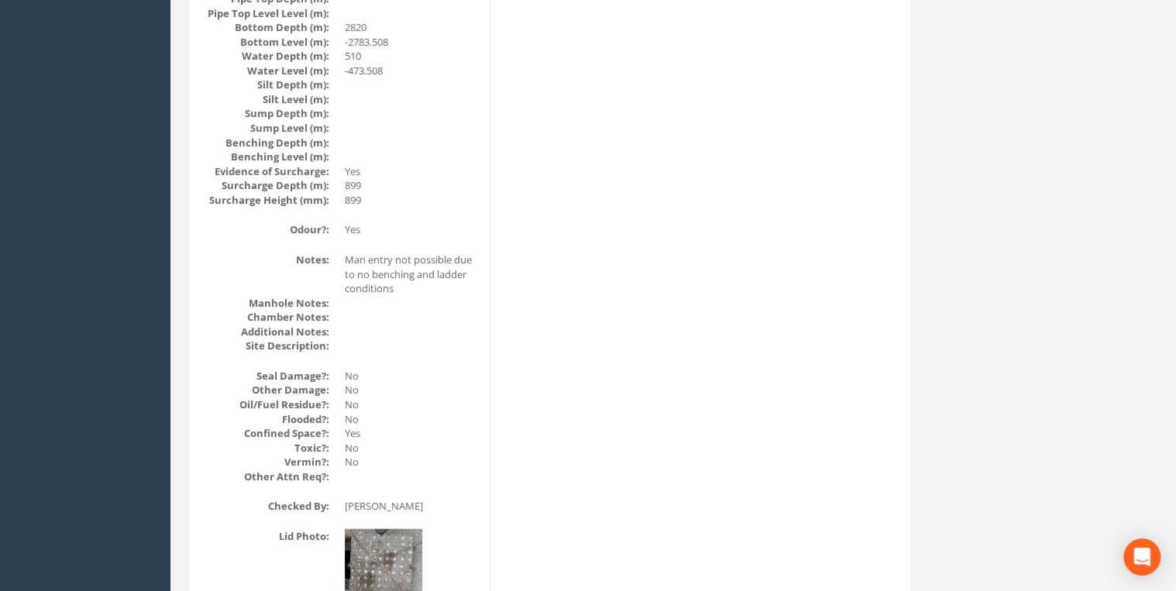
scroll to position [1818, 0]
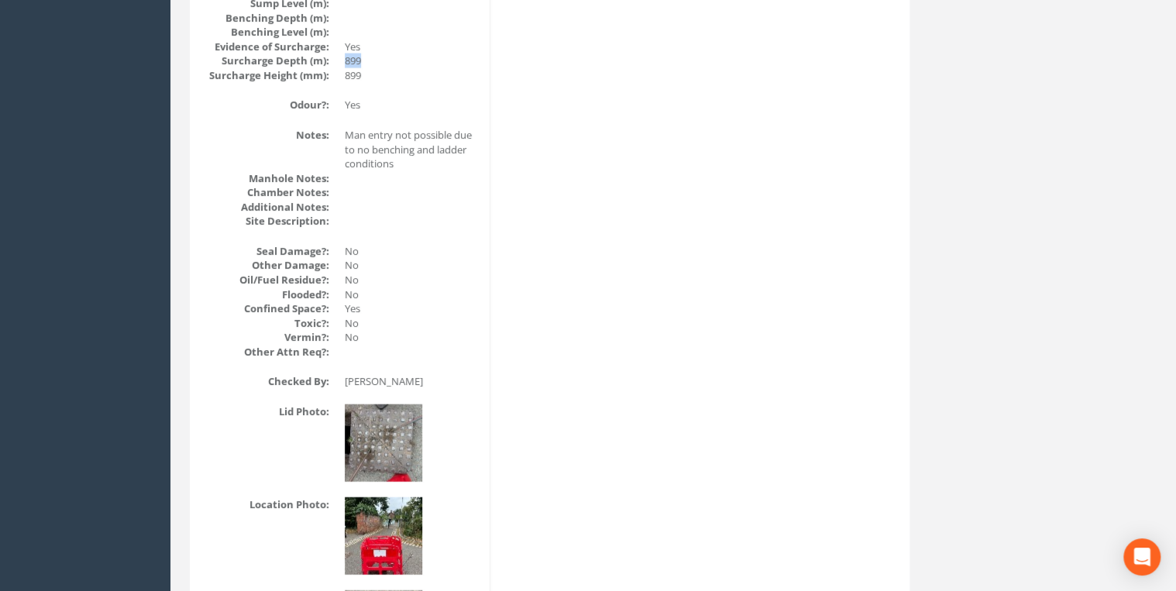
drag, startPoint x: 356, startPoint y: 57, endPoint x: 381, endPoint y: 64, distance: 26.5
drag, startPoint x: 381, startPoint y: 64, endPoint x: 370, endPoint y: 67, distance: 11.3
click at [371, 63] on dd "899" at bounding box center [411, 60] width 133 height 15
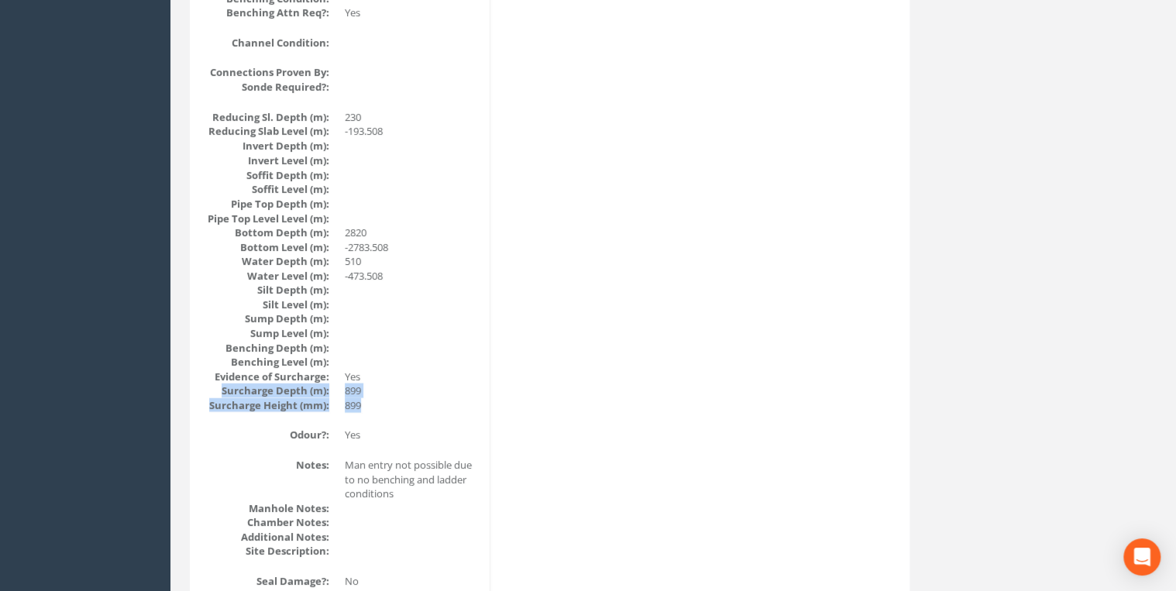
drag, startPoint x: 356, startPoint y: 408, endPoint x: 214, endPoint y: 387, distance: 144.2
click at [214, 387] on dl "Reducing Sl. Depth (m): 230 Reducing Slab Level (m): -193.508 Invert Depth (m):…" at bounding box center [341, 262] width 273 height 302
click at [388, 422] on div "Manhole Data Survey Date: [DATE] Surveyed By: JM Recorded By: [PERSON_NAME] Pro…" at bounding box center [342, 424] width 297 height 3226
drag, startPoint x: 360, startPoint y: 411, endPoint x: 217, endPoint y: 391, distance: 144.9
click at [217, 391] on div "Manhole Data Survey Date: [DATE] Surveyed By: JM Recorded By: [PERSON_NAME] Pro…" at bounding box center [342, 424] width 297 height 3226
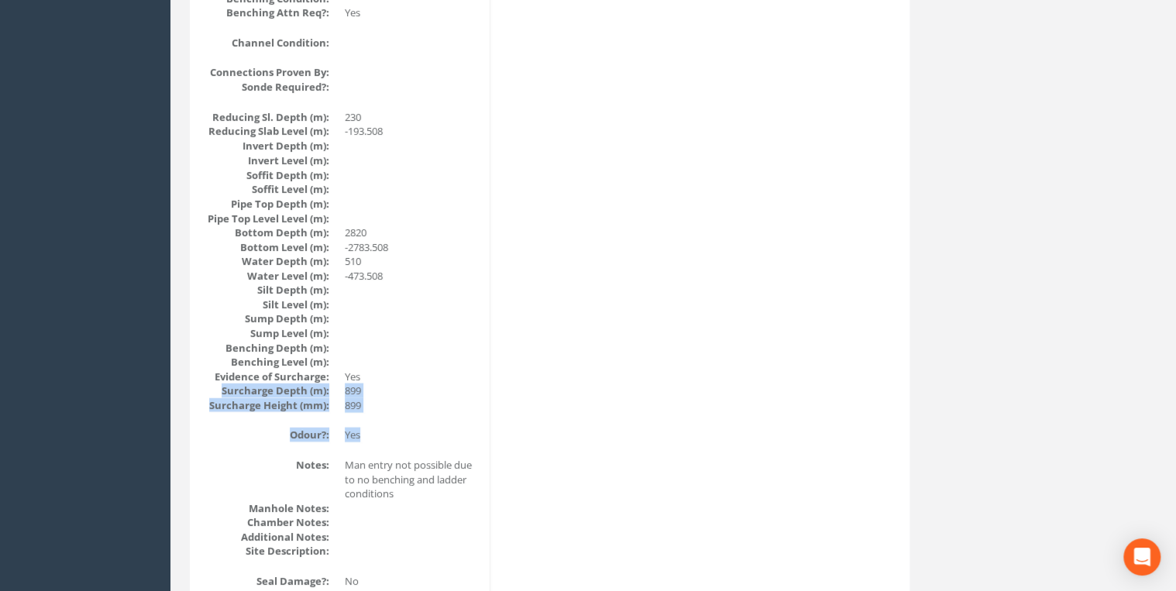
drag, startPoint x: 217, startPoint y: 391, endPoint x: 347, endPoint y: 421, distance: 133.6
click at [347, 421] on div "Manhole Data Survey Date: [DATE] Surveyed By: JM Recorded By: [PERSON_NAME] Pro…" at bounding box center [342, 424] width 297 height 3226
drag, startPoint x: 365, startPoint y: 406, endPoint x: 223, endPoint y: 394, distance: 142.3
click at [223, 394] on dl "Reducing Sl. Depth (m): 230 Reducing Slab Level (m): -193.508 Invert Depth (m):…" at bounding box center [341, 262] width 273 height 302
drag, startPoint x: 223, startPoint y: 394, endPoint x: 397, endPoint y: 414, distance: 174.7
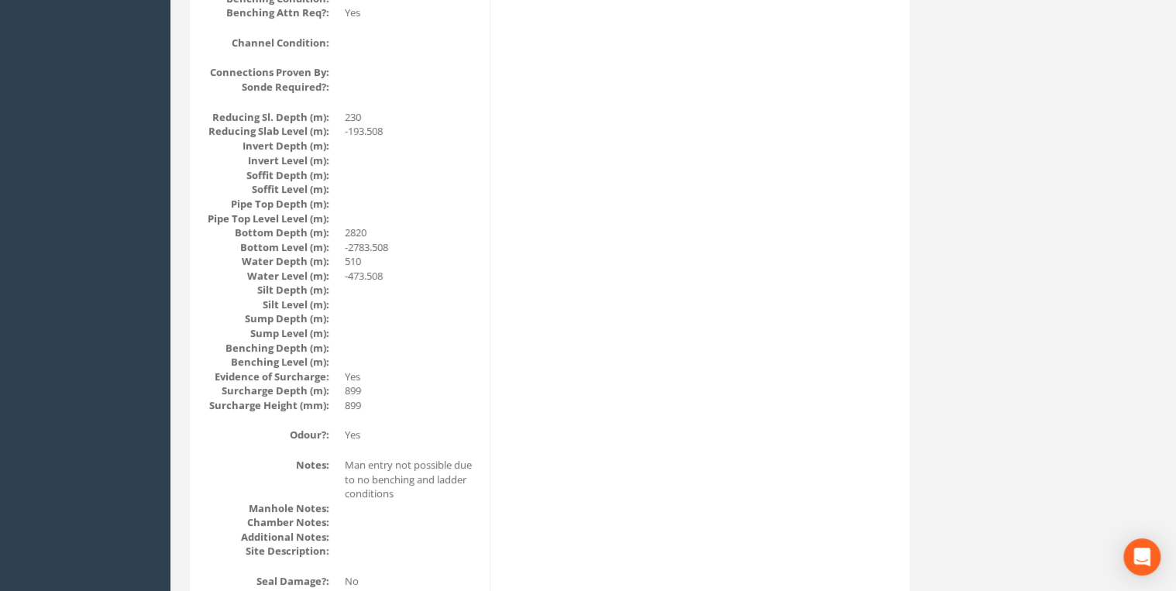
click at [410, 412] on div "Manhole Data Survey Date: [DATE] Surveyed By: JM Recorded By: [PERSON_NAME] Pro…" at bounding box center [342, 424] width 297 height 3226
drag, startPoint x: 346, startPoint y: 406, endPoint x: 236, endPoint y: 394, distance: 111.5
click at [236, 394] on dl "Reducing Sl. Depth (m): 230 Reducing Slab Level (m): -193.508 Invert Depth (m):…" at bounding box center [341, 262] width 273 height 302
click at [451, 391] on dd "899" at bounding box center [411, 391] width 133 height 15
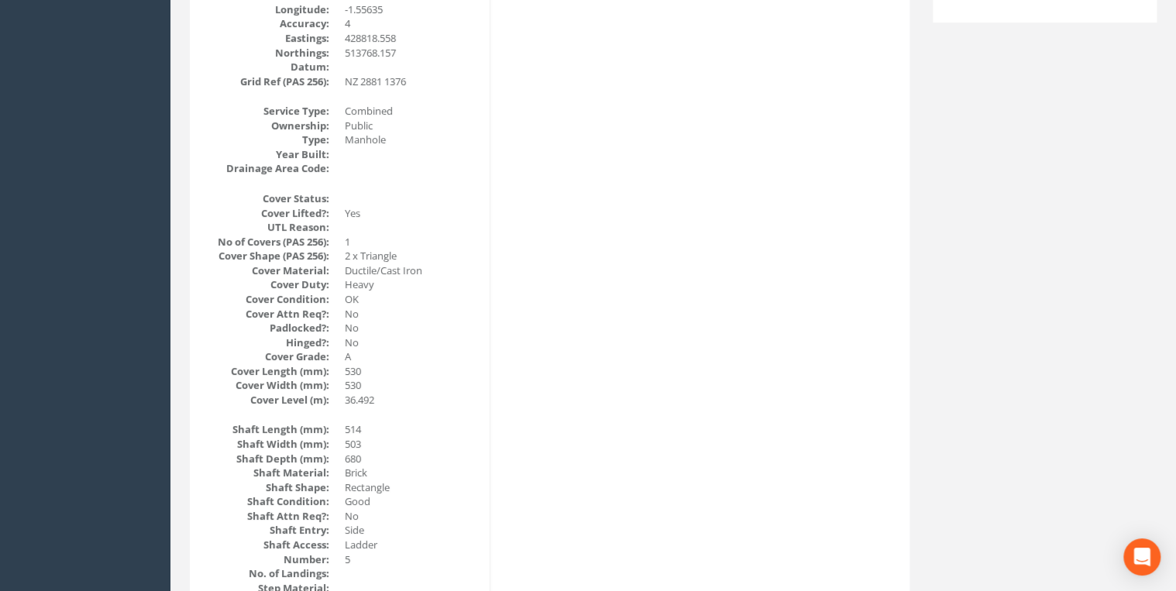
scroll to position [0, 0]
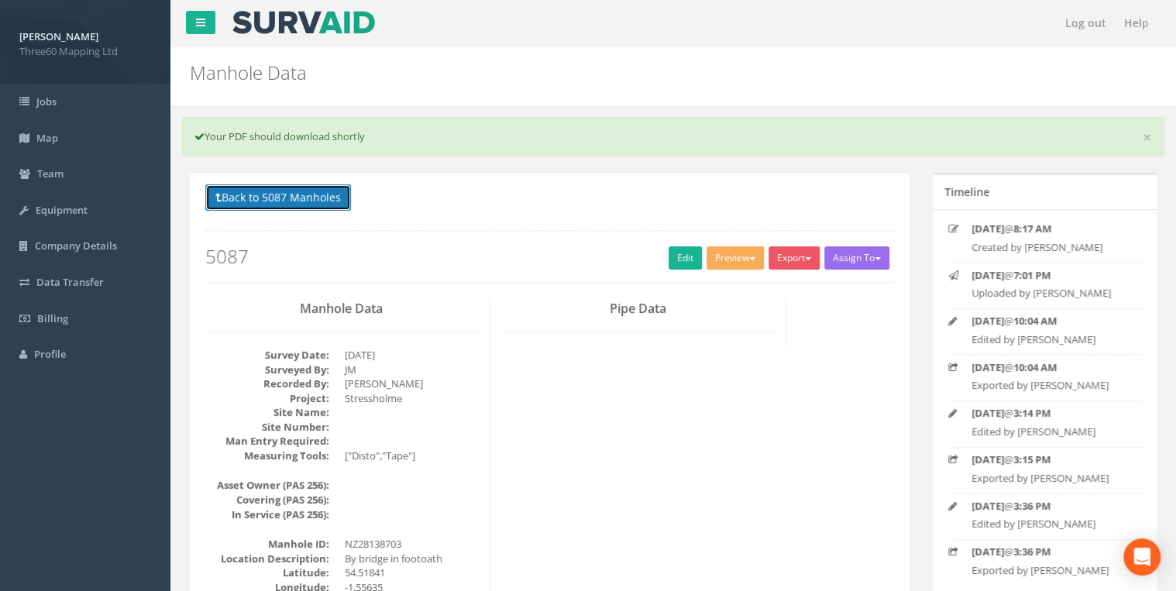
click at [330, 197] on button "Back to 5087 Manholes" at bounding box center [278, 197] width 146 height 26
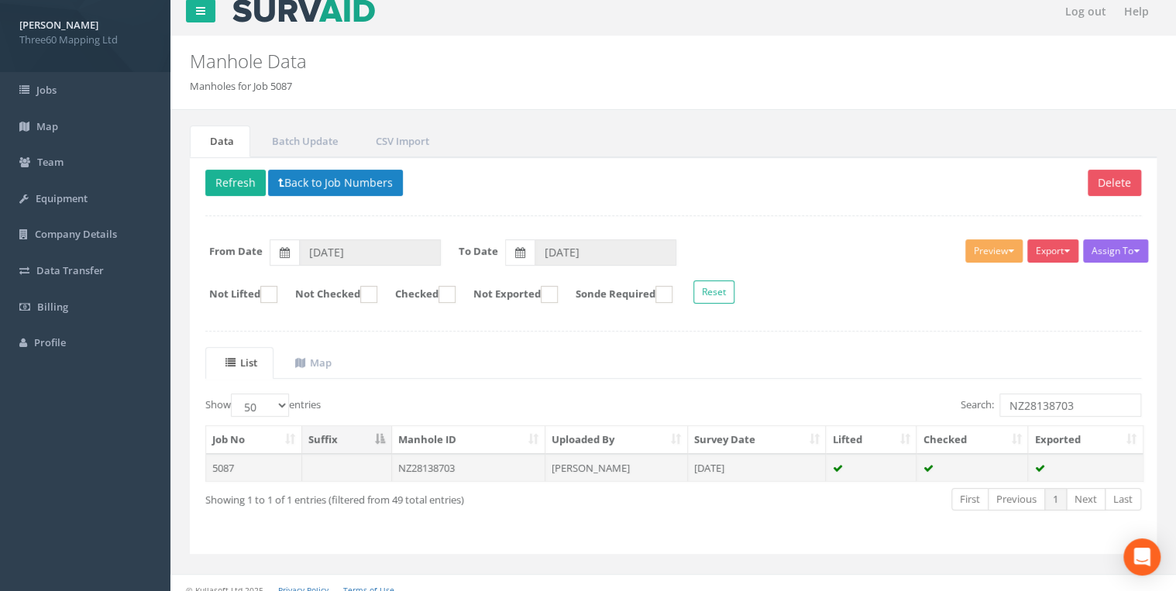
scroll to position [22, 0]
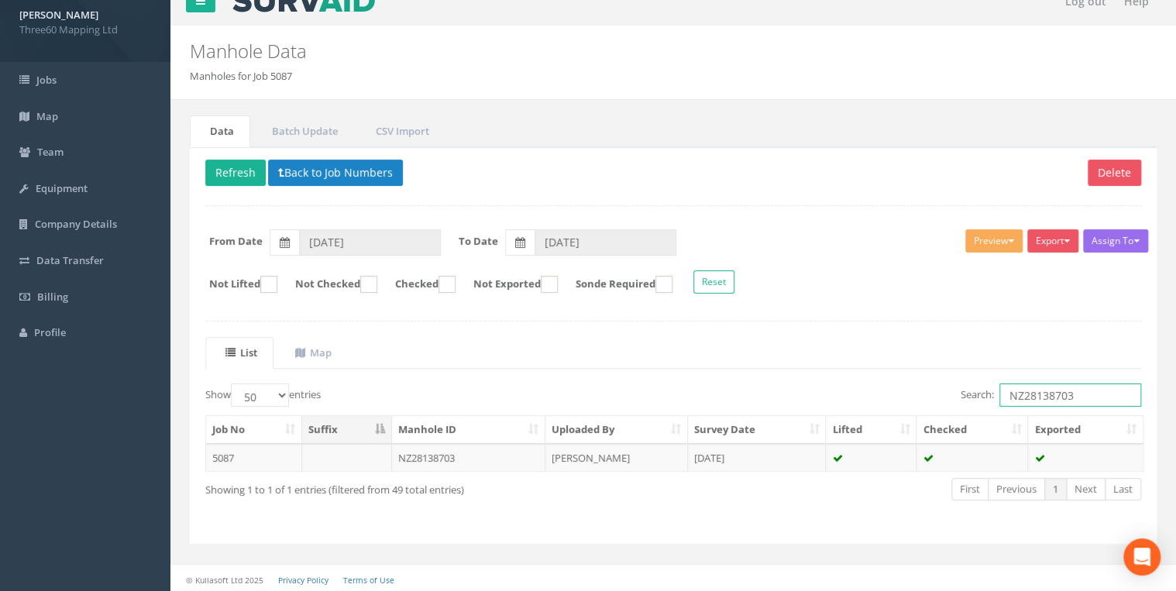
drag, startPoint x: 1060, startPoint y: 394, endPoint x: 874, endPoint y: 401, distance: 186.1
click at [874, 401] on div "Search: NZ28138703" at bounding box center [913, 397] width 456 height 27
type input "NZ28138802"
click at [468, 455] on td "NZ28138802" at bounding box center [469, 458] width 154 height 28
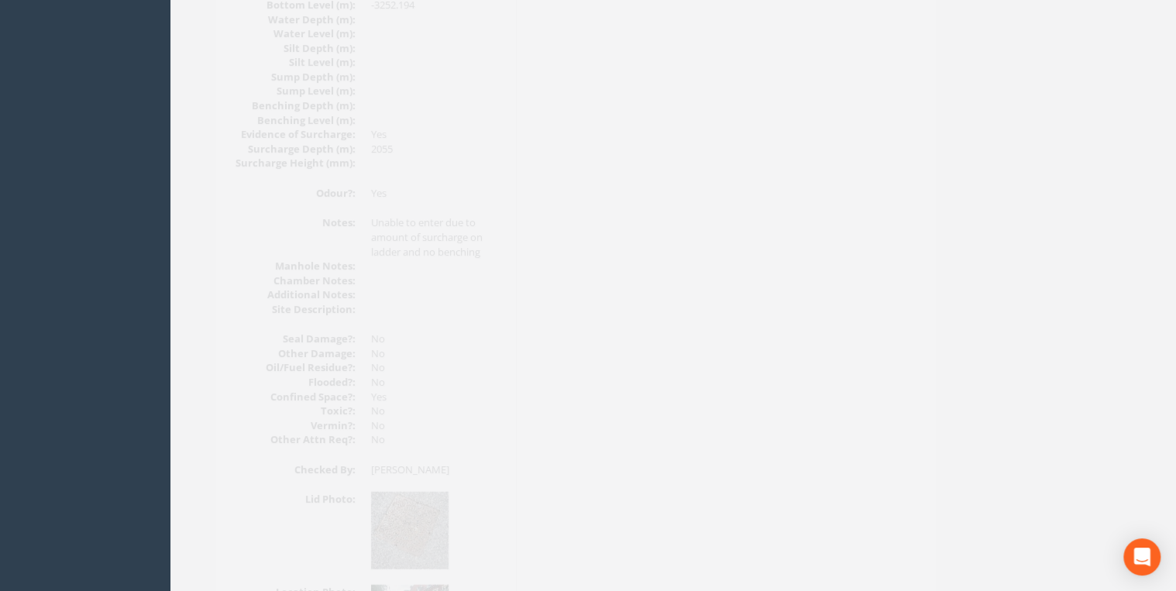
scroll to position [1653, 0]
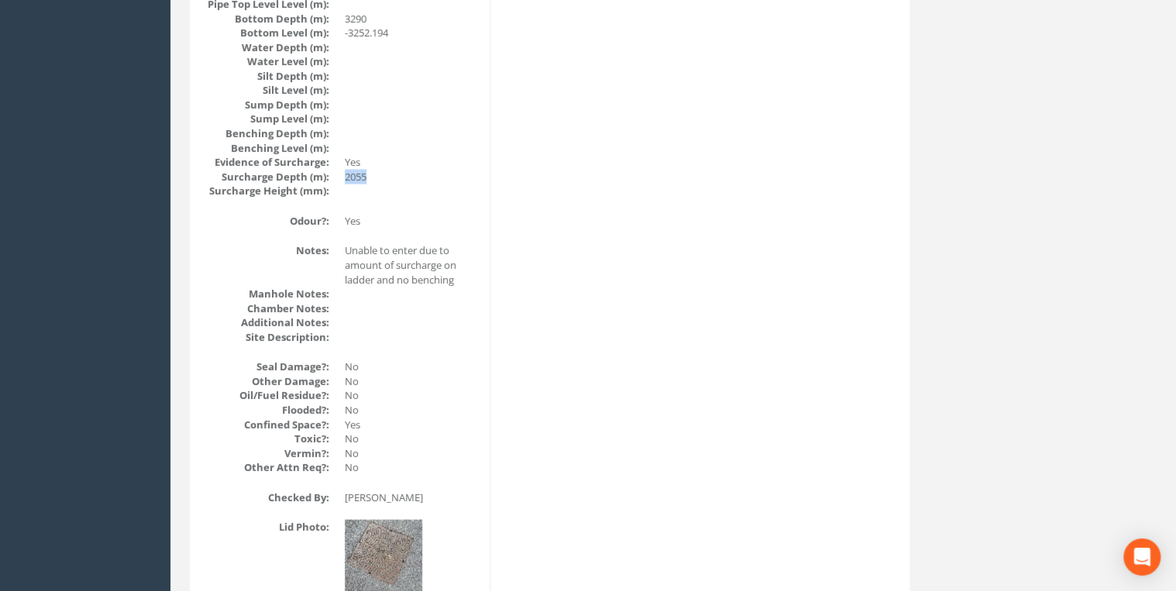
drag, startPoint x: 342, startPoint y: 176, endPoint x: 398, endPoint y: 176, distance: 56.6
click at [398, 176] on dl "Reducing Sl. Depth (m): 910 Reducing Slab Level (m): -872.194 Invert Depth (m):…" at bounding box center [341, 47] width 273 height 302
drag, startPoint x: 398, startPoint y: 176, endPoint x: 366, endPoint y: 177, distance: 32.6
click at [366, 177] on dd "2055" at bounding box center [411, 177] width 133 height 15
click at [352, 188] on dd at bounding box center [411, 191] width 133 height 15
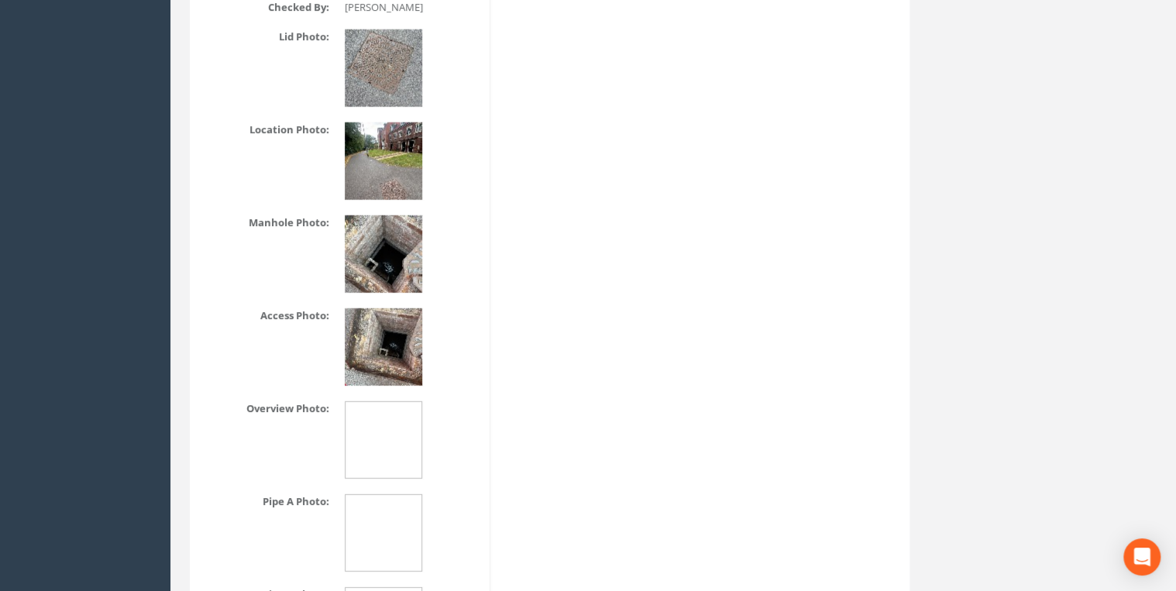
scroll to position [2314, 0]
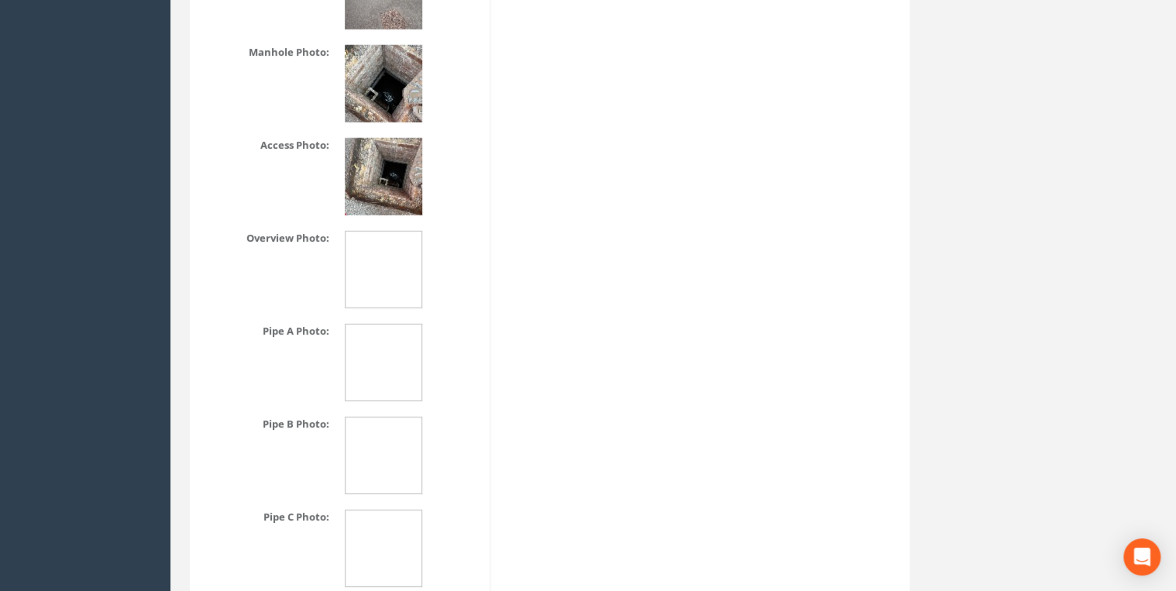
click at [385, 177] on img at bounding box center [383, 176] width 77 height 77
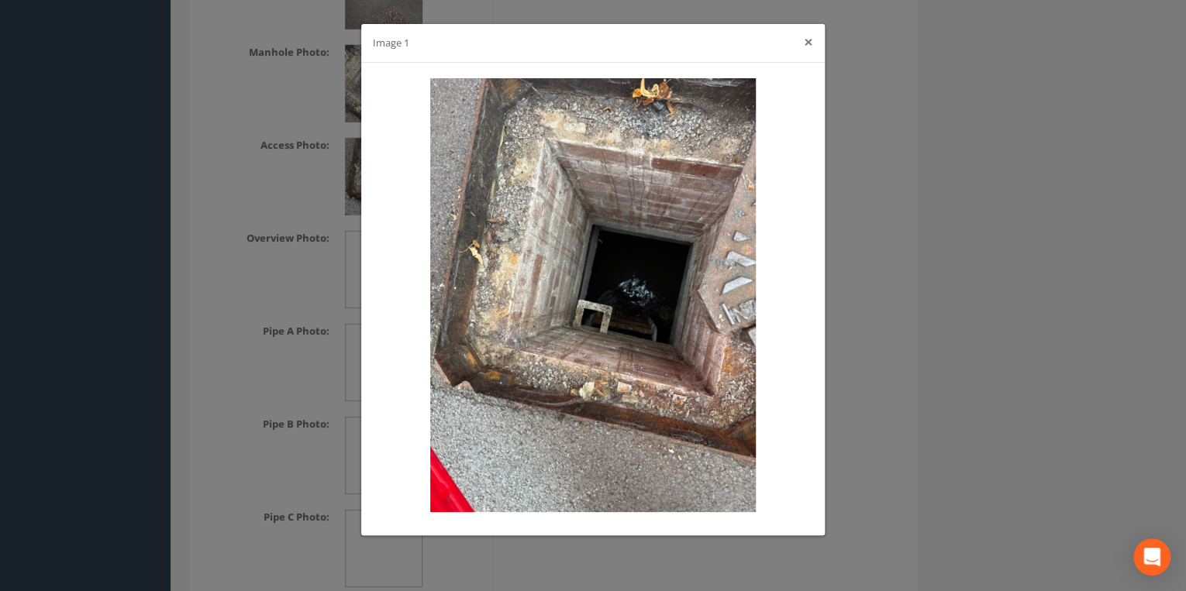
click at [810, 41] on button "×" at bounding box center [808, 42] width 9 height 16
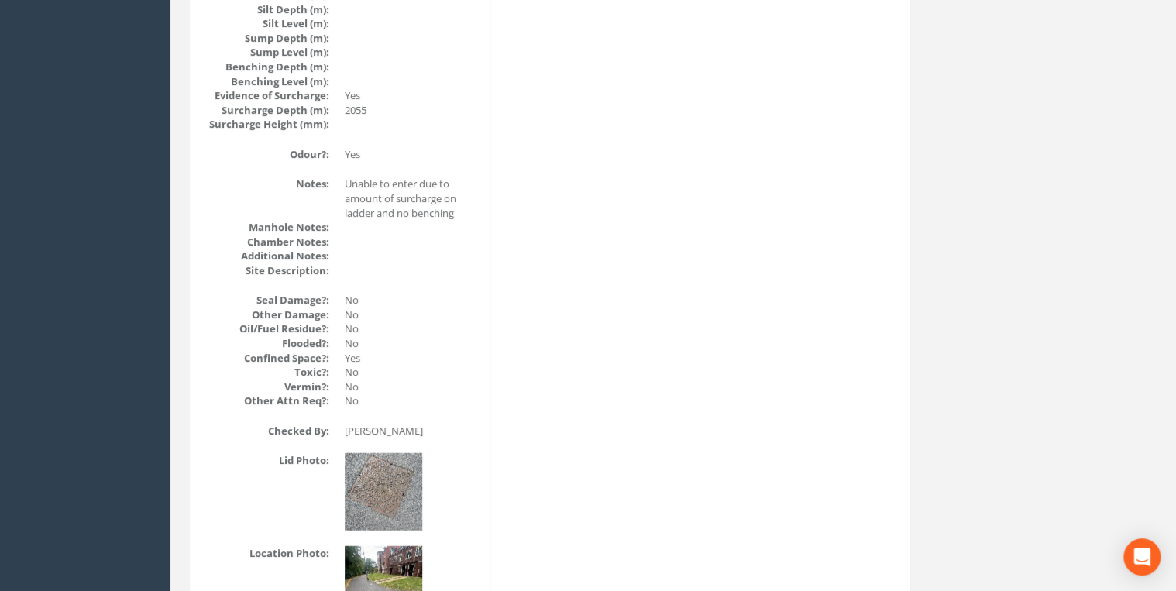
scroll to position [1653, 0]
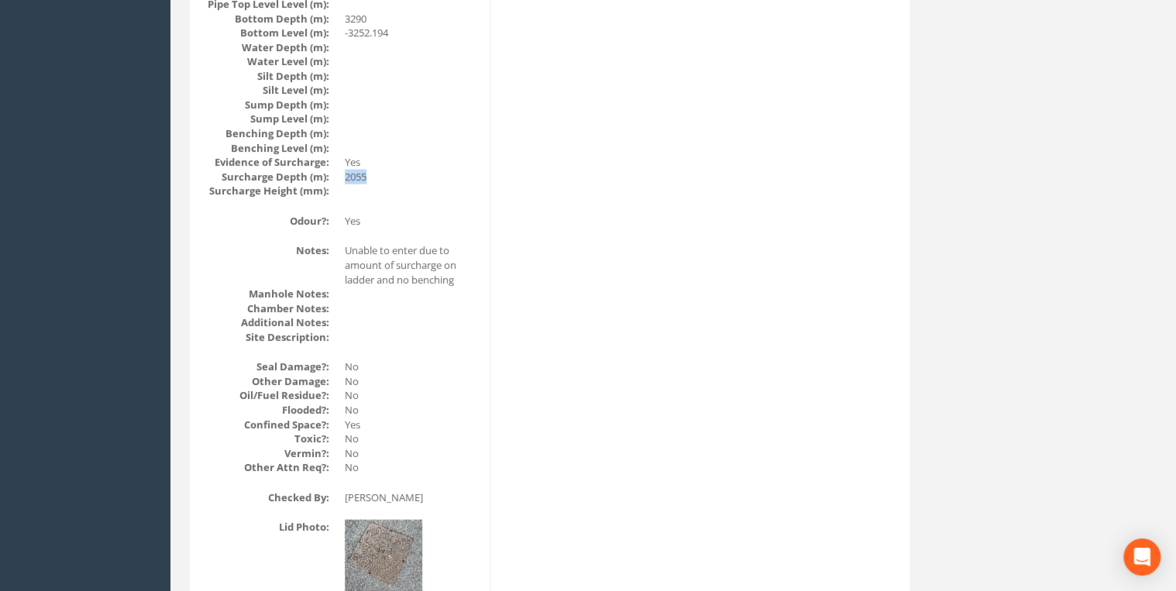
drag, startPoint x: 372, startPoint y: 176, endPoint x: 346, endPoint y: 177, distance: 26.4
click at [346, 177] on dd "2055" at bounding box center [411, 177] width 133 height 15
drag, startPoint x: 346, startPoint y: 177, endPoint x: 322, endPoint y: 196, distance: 30.9
click at [322, 196] on dt "Surcharge Height (mm):" at bounding box center [267, 191] width 124 height 15
drag, startPoint x: 327, startPoint y: 193, endPoint x: 222, endPoint y: 188, distance: 105.5
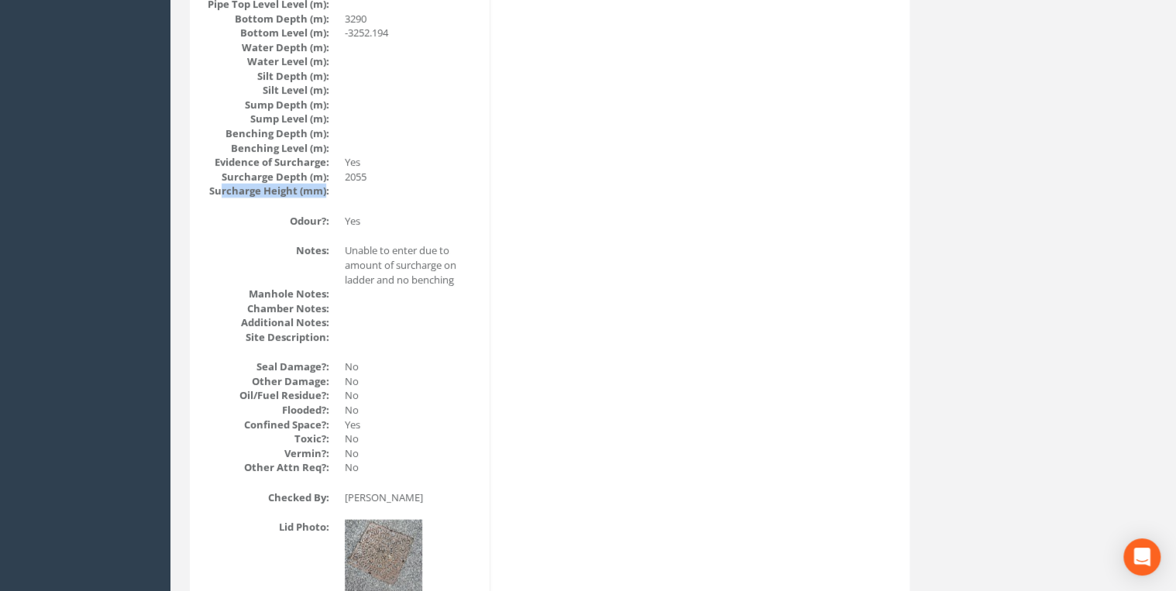
click at [222, 188] on dt "Surcharge Height (mm):" at bounding box center [267, 191] width 124 height 15
drag, startPoint x: 222, startPoint y: 188, endPoint x: 383, endPoint y: 193, distance: 161.3
click at [383, 193] on dd at bounding box center [411, 191] width 133 height 15
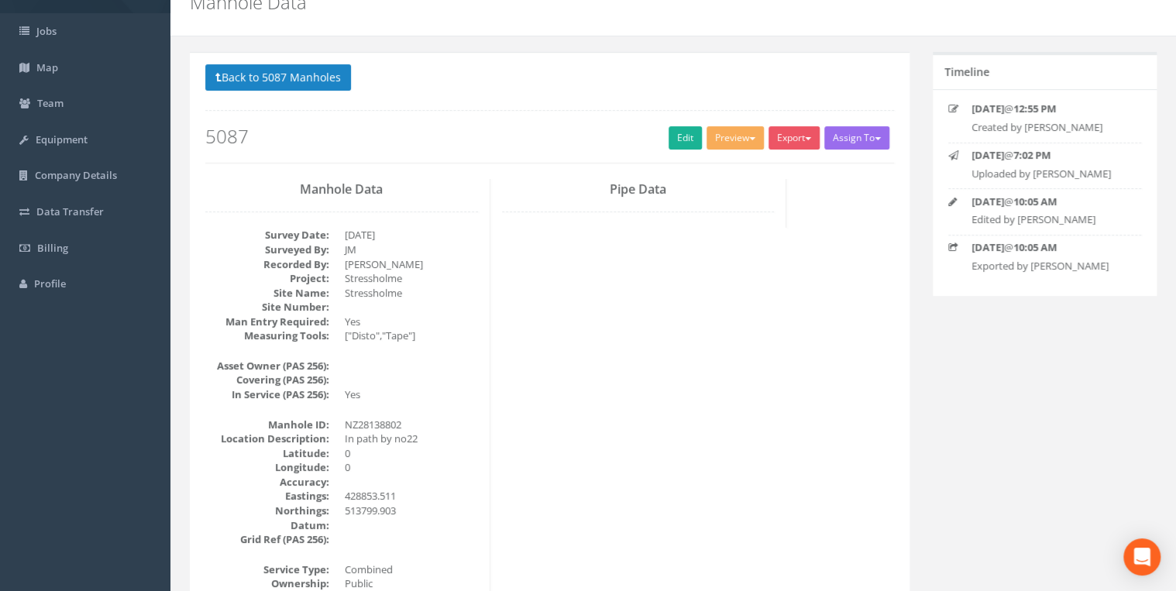
scroll to position [0, 0]
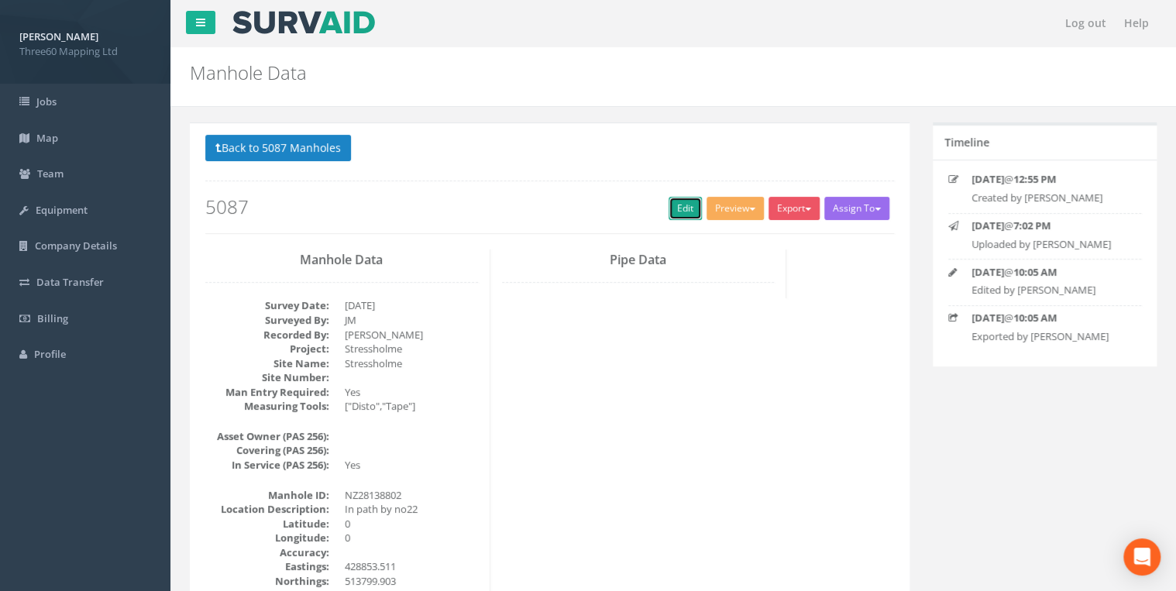
click at [669, 210] on link "Edit" at bounding box center [685, 208] width 33 height 23
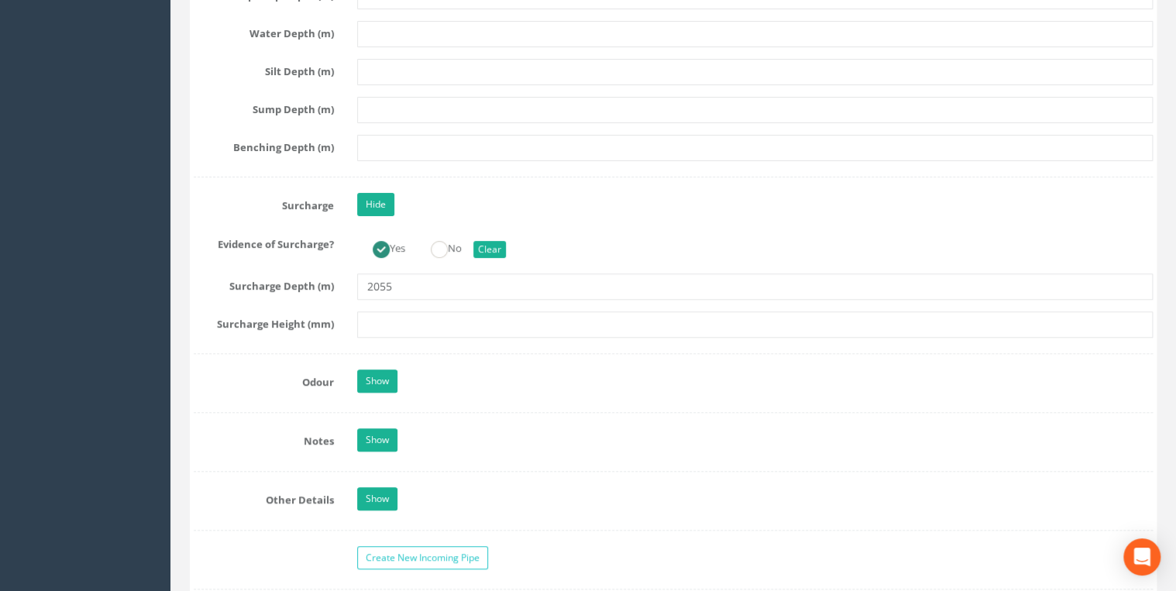
scroll to position [3223, 0]
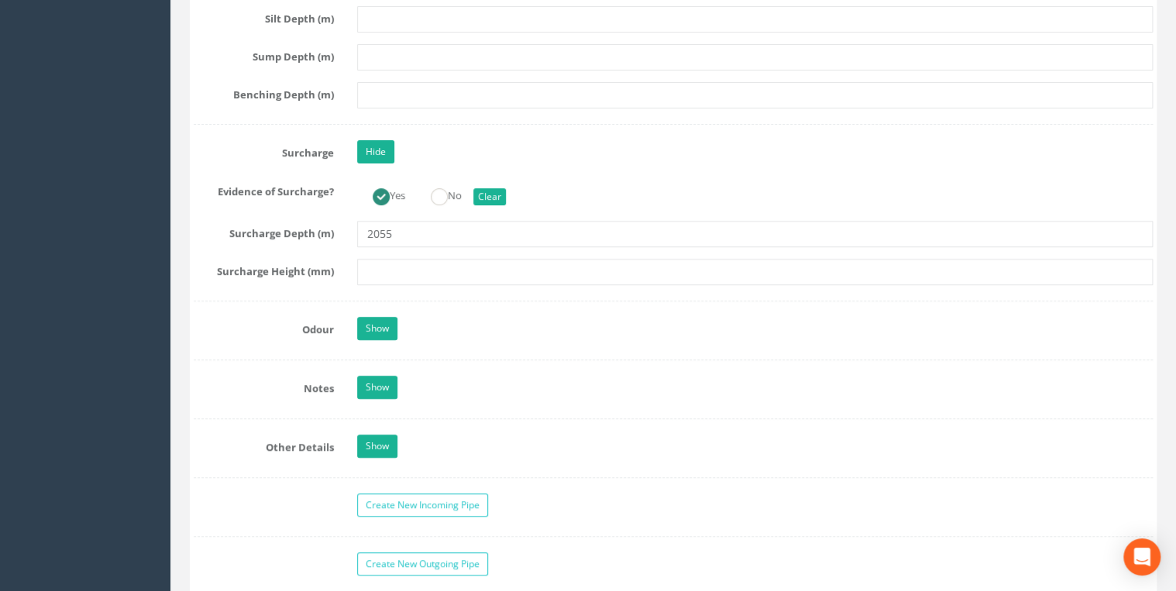
click at [431, 221] on input "2055" at bounding box center [755, 234] width 796 height 26
click at [375, 260] on input "text" at bounding box center [755, 272] width 796 height 26
type input "2055"
click at [452, 229] on input "2055" at bounding box center [755, 234] width 796 height 26
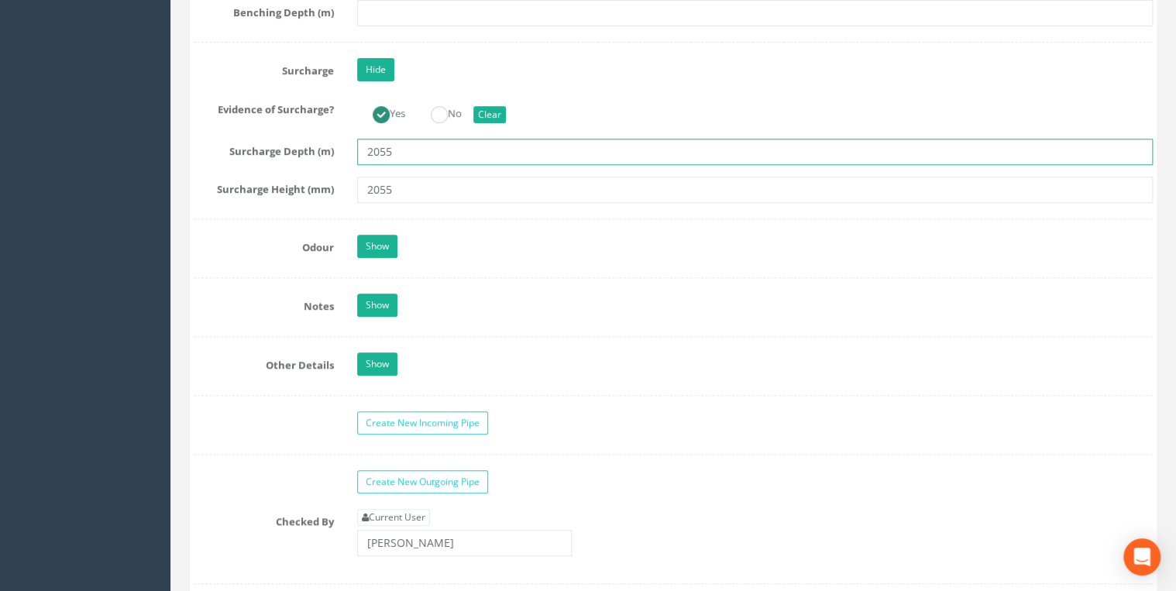
scroll to position [3719, 0]
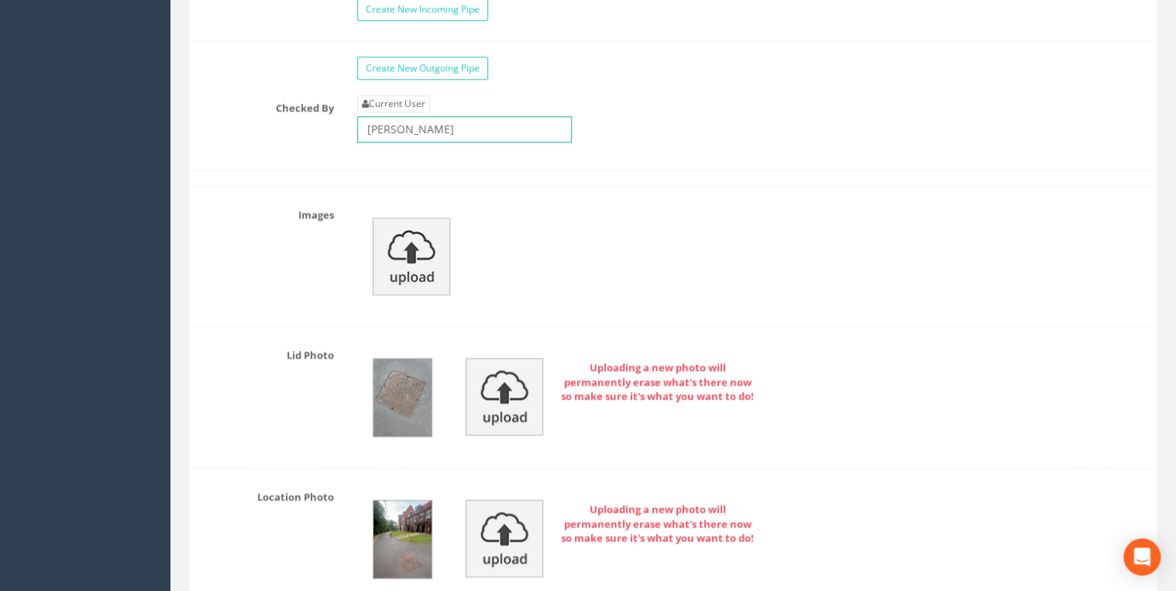
click at [437, 117] on input "[PERSON_NAME]" at bounding box center [464, 129] width 215 height 26
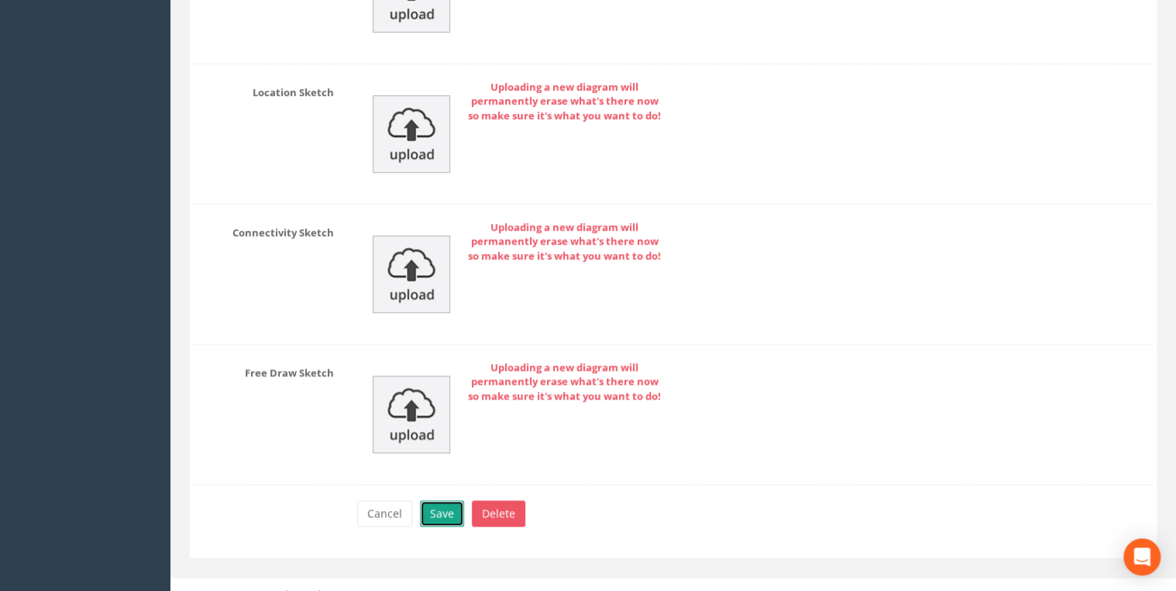
click at [443, 501] on button "Save" at bounding box center [442, 514] width 44 height 26
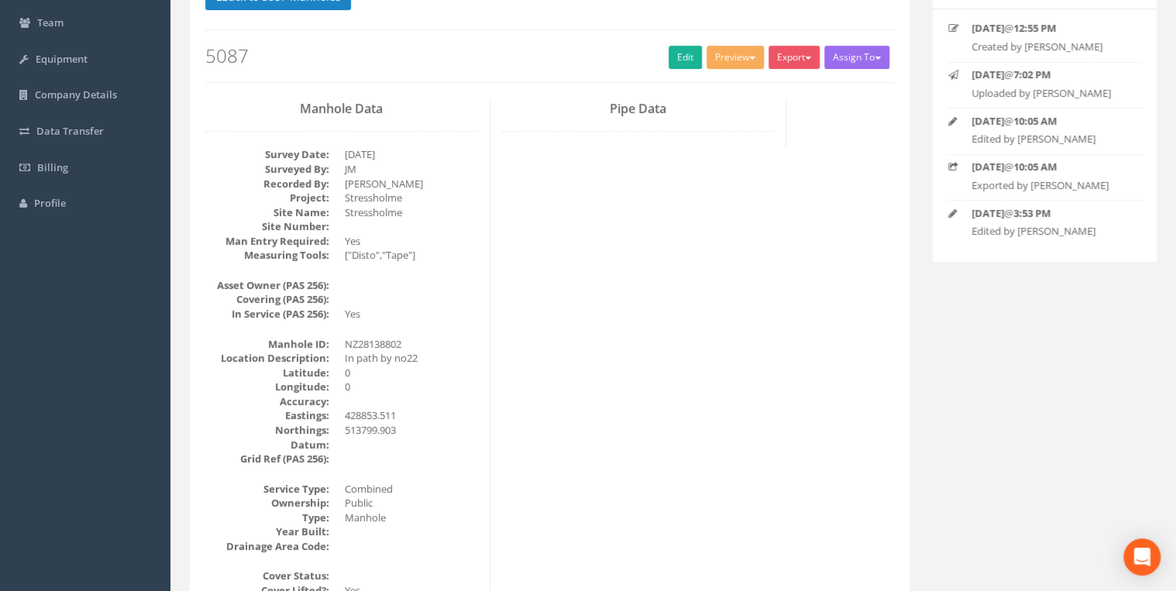
scroll to position [0, 0]
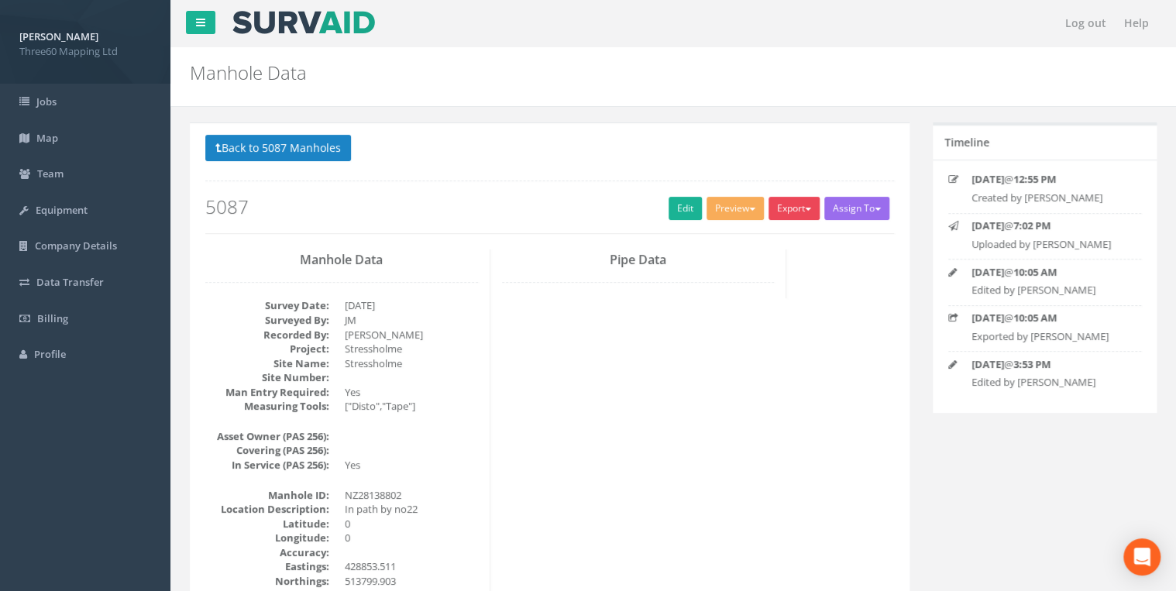
click at [790, 204] on button "Export" at bounding box center [794, 208] width 51 height 23
click at [762, 240] on link "360 Manhole" at bounding box center [763, 241] width 118 height 24
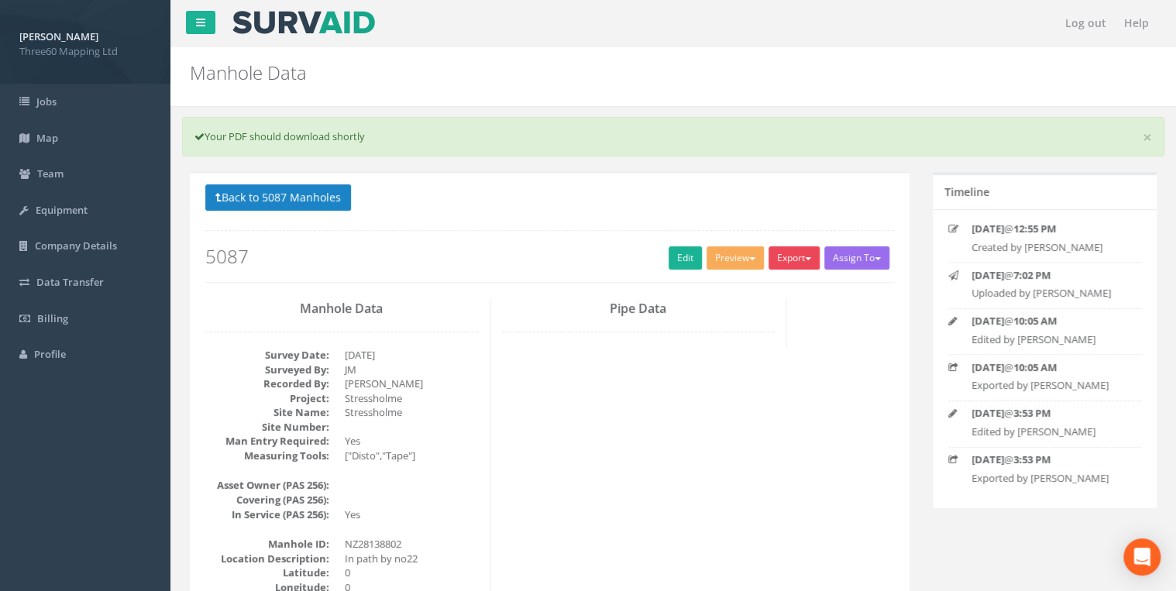
click at [793, 257] on button "Export" at bounding box center [794, 257] width 51 height 23
click at [750, 294] on link "360 Manhole" at bounding box center [763, 290] width 118 height 24
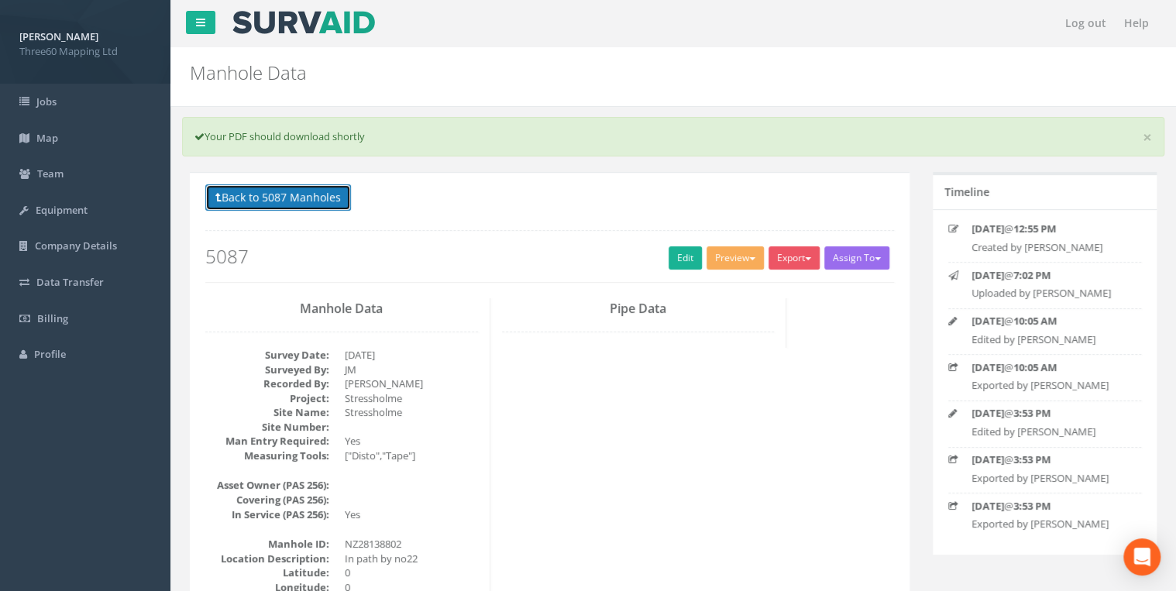
click at [320, 198] on button "Back to 5087 Manholes" at bounding box center [278, 197] width 146 height 26
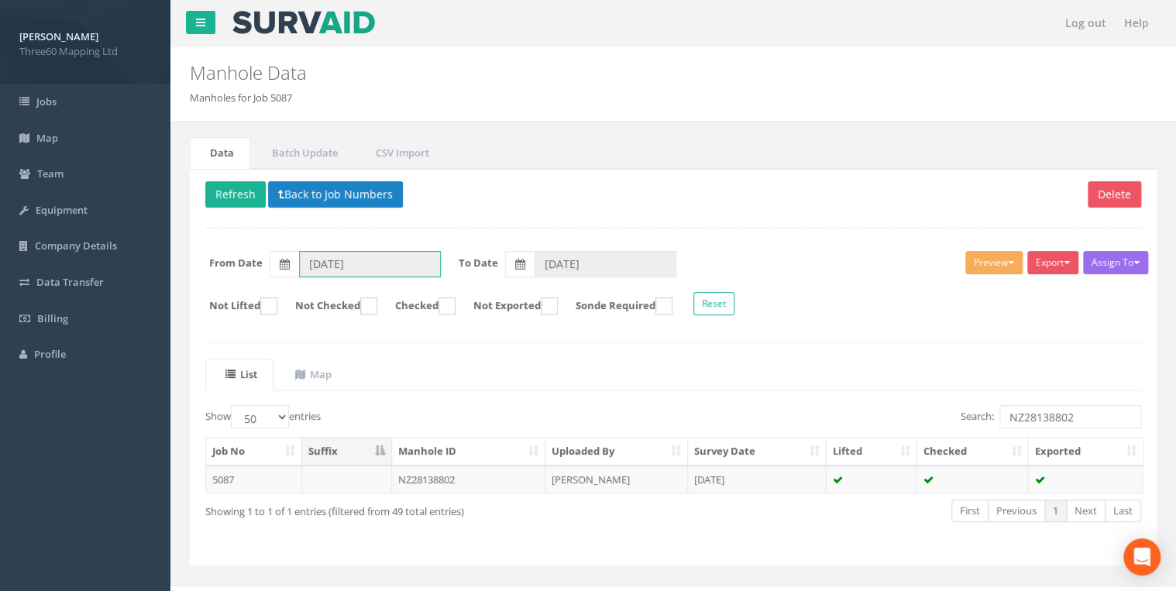
click at [372, 256] on input "[DATE]" at bounding box center [370, 264] width 142 height 26
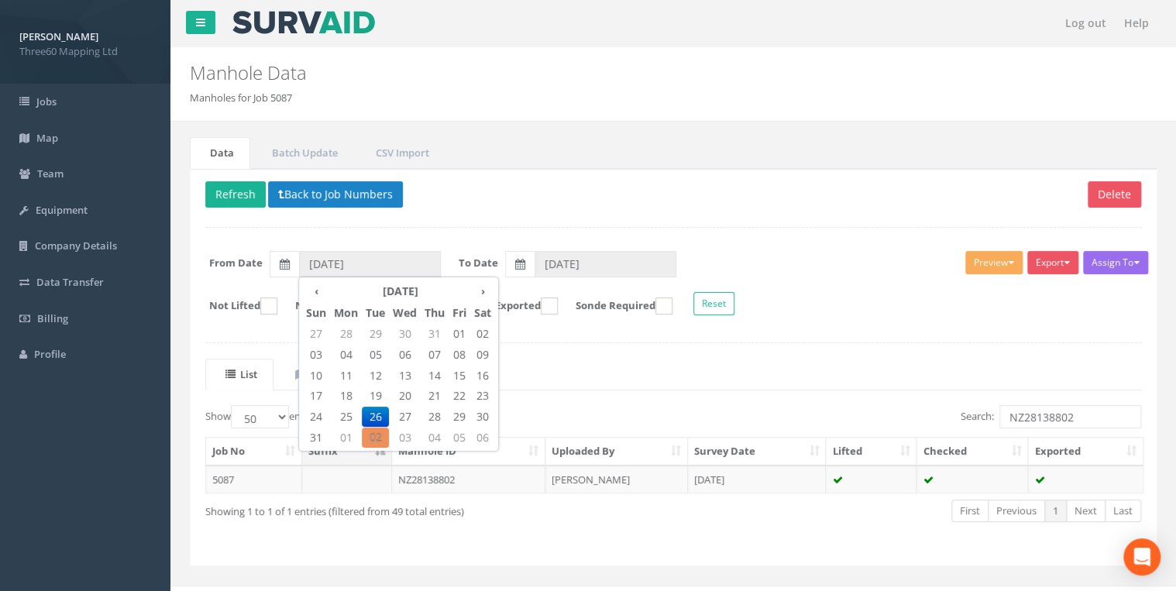
click at [660, 208] on p "Delete Refresh Back to Job Numbers" at bounding box center [673, 196] width 936 height 30
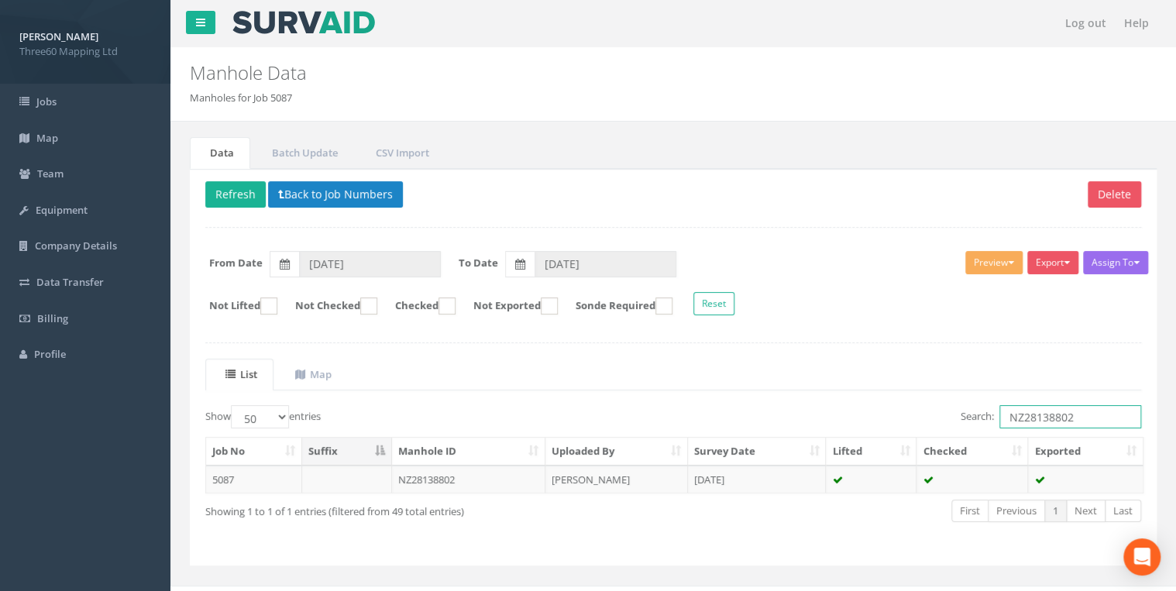
drag, startPoint x: 1083, startPoint y: 417, endPoint x: 859, endPoint y: 426, distance: 224.1
click at [859, 426] on div "Search: NZ28138802" at bounding box center [913, 418] width 456 height 27
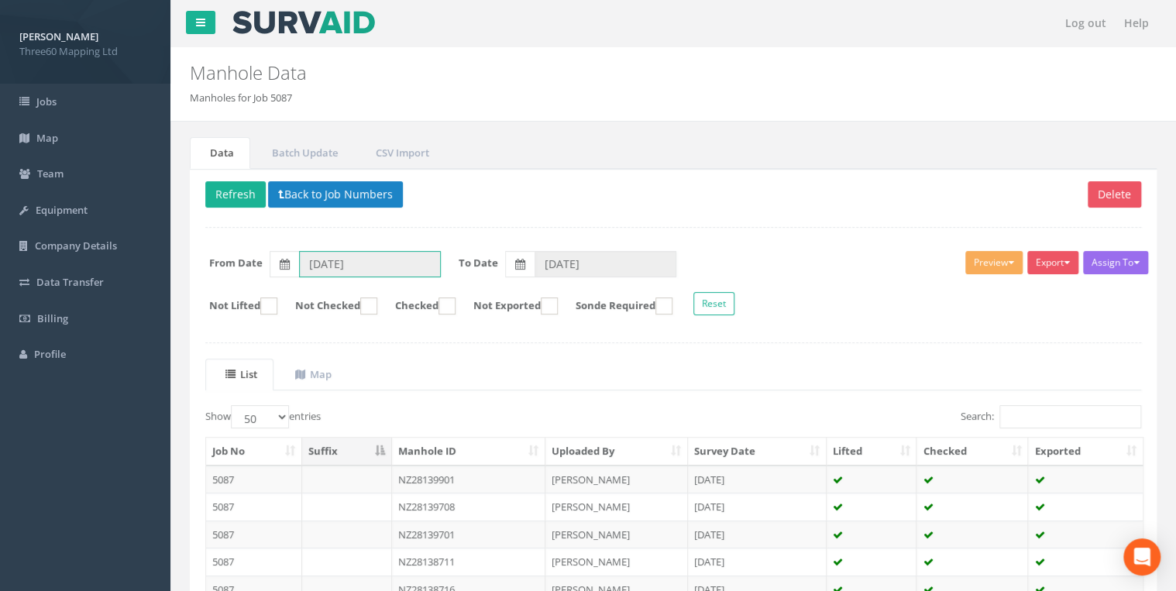
click at [380, 261] on input "[DATE]" at bounding box center [370, 264] width 142 height 26
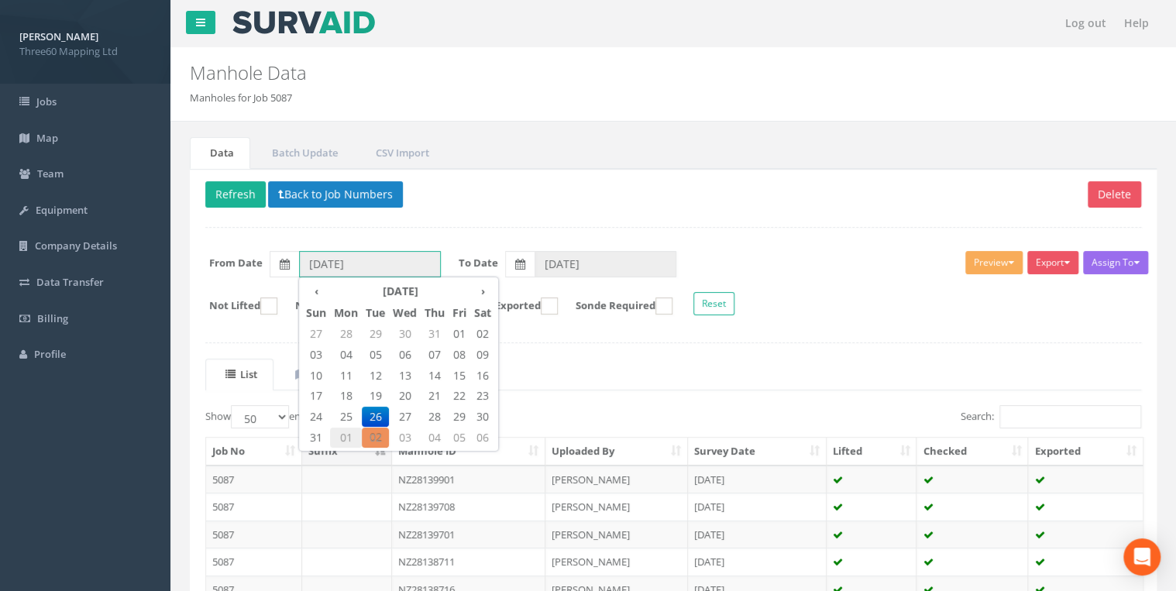
click at [348, 434] on span "01" at bounding box center [346, 438] width 32 height 20
type input "[DATE]"
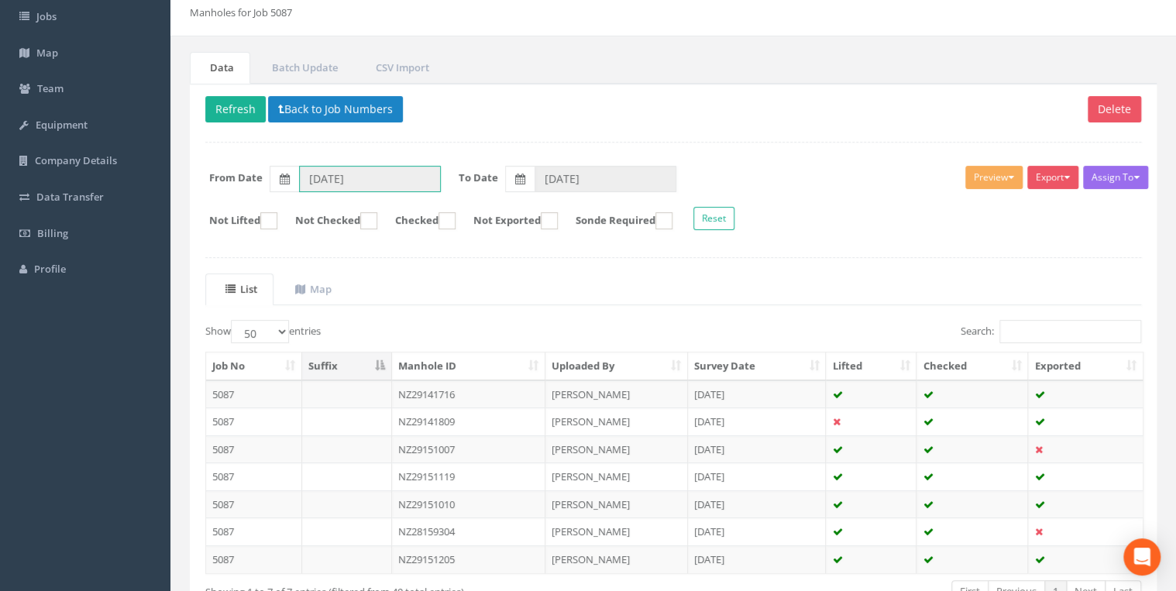
scroll to position [186, 0]
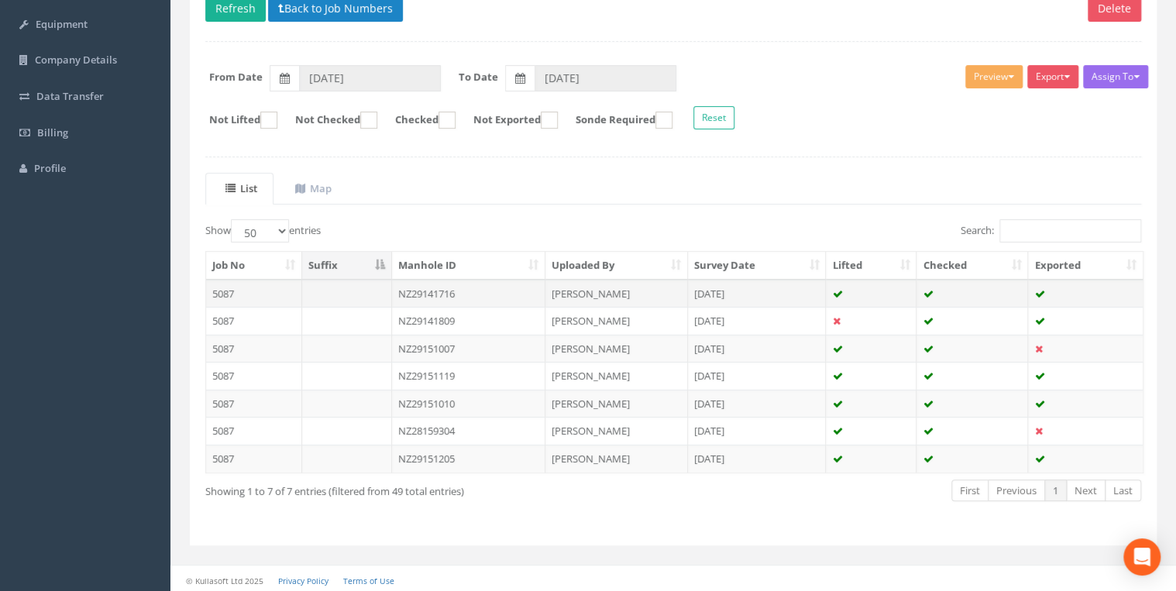
click at [459, 291] on td "NZ29141716" at bounding box center [469, 294] width 154 height 28
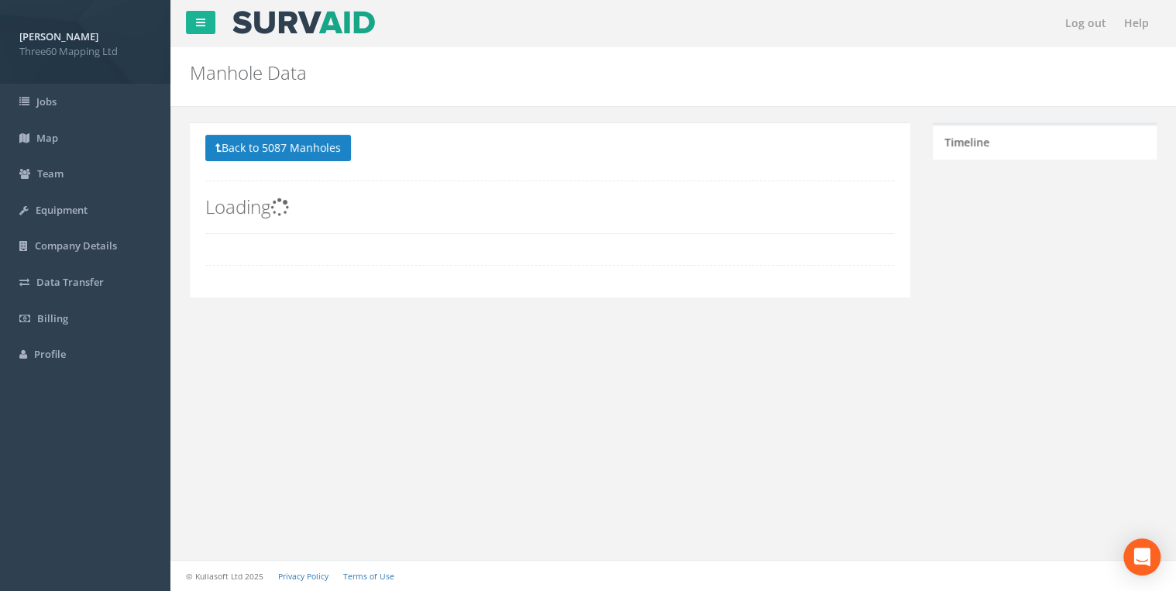
scroll to position [0, 0]
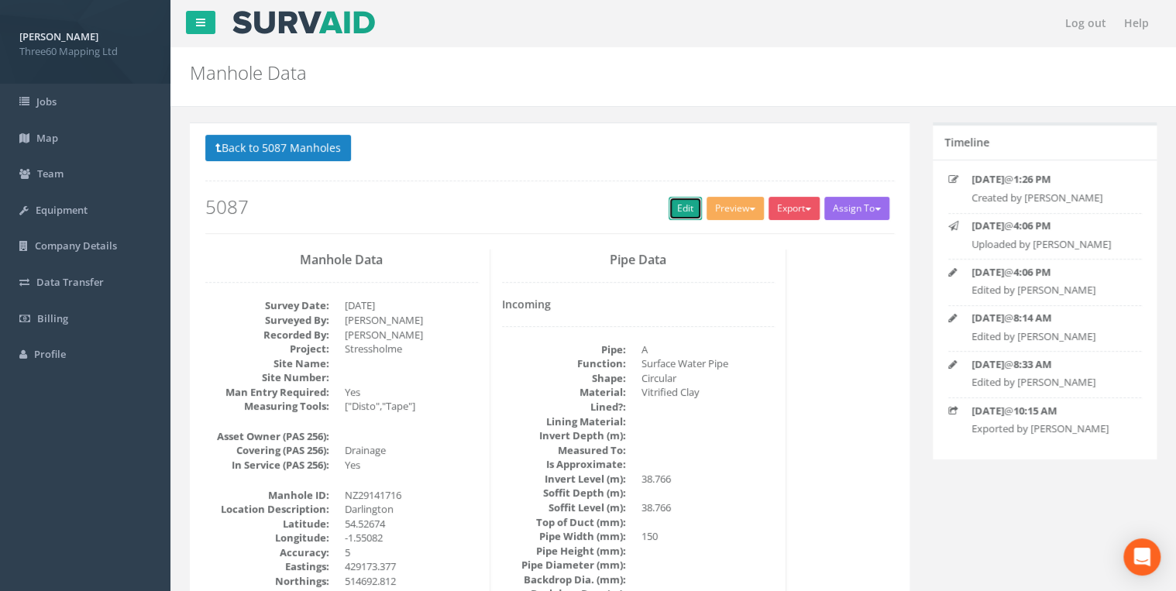
click at [670, 206] on link "Edit" at bounding box center [685, 208] width 33 height 23
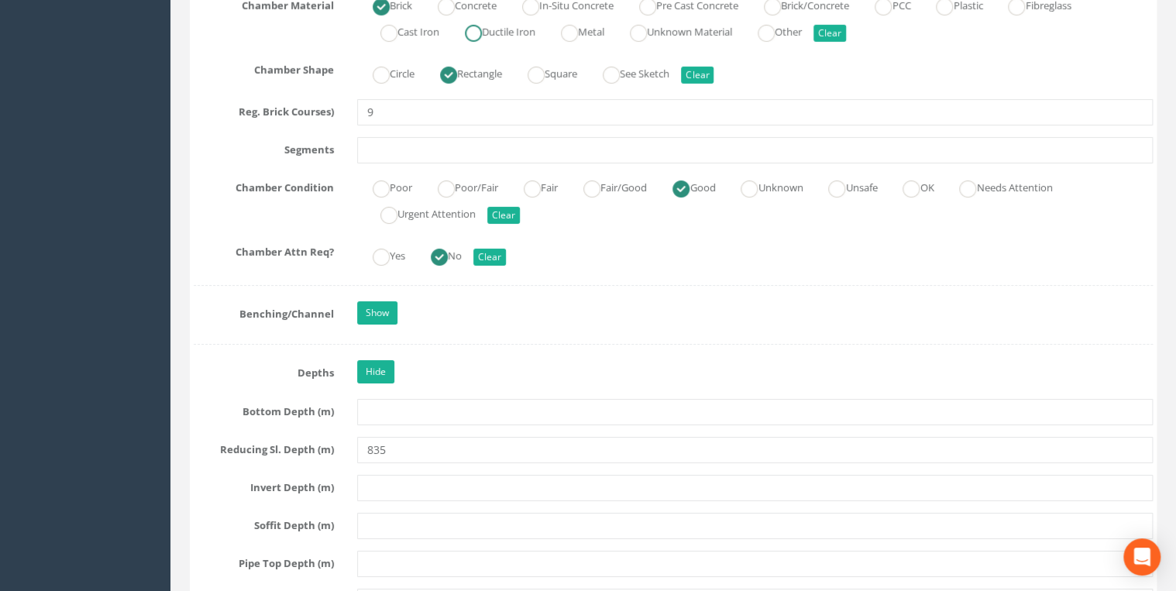
scroll to position [2810, 0]
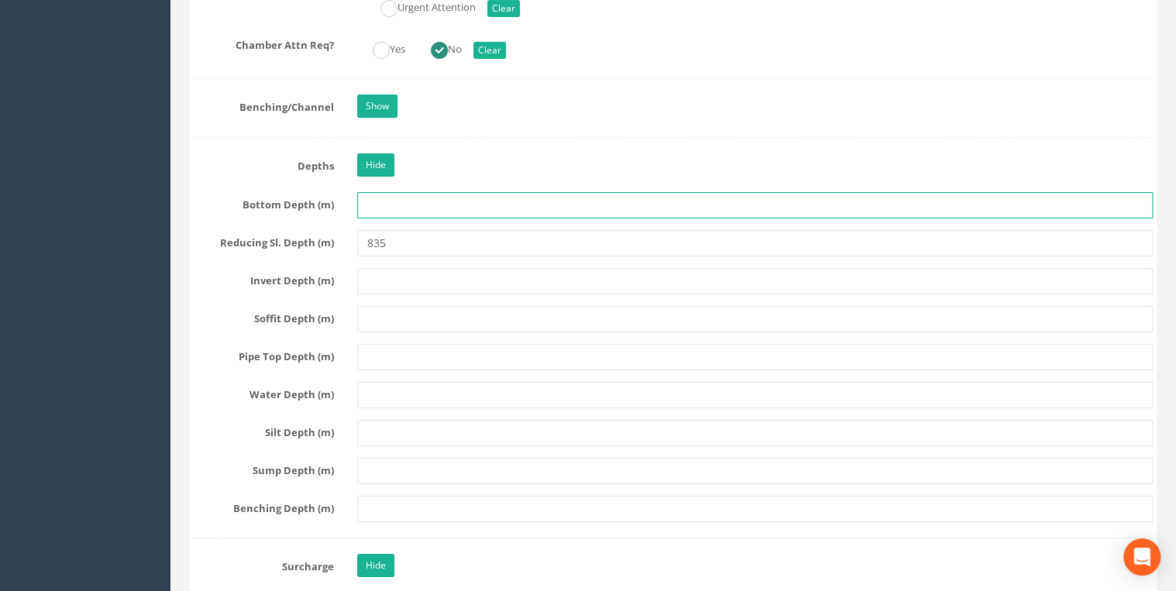
click at [376, 192] on input "text" at bounding box center [755, 205] width 796 height 26
type input "5790"
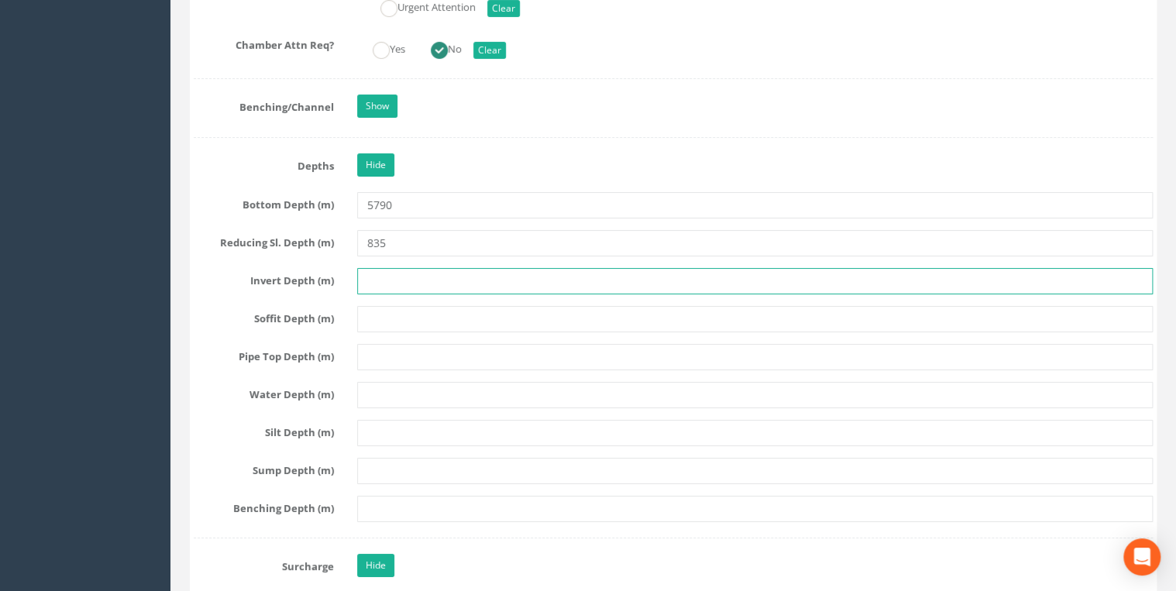
click at [409, 274] on input "text" at bounding box center [755, 281] width 796 height 26
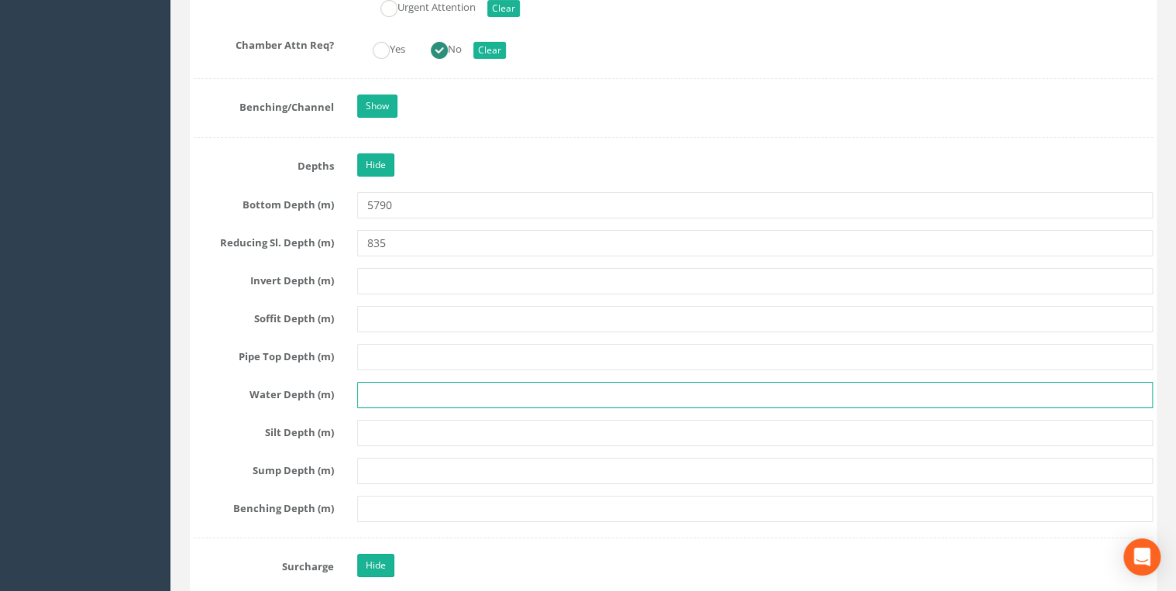
click at [373, 387] on input "text" at bounding box center [755, 395] width 796 height 26
click at [384, 382] on input "text" at bounding box center [755, 395] width 796 height 26
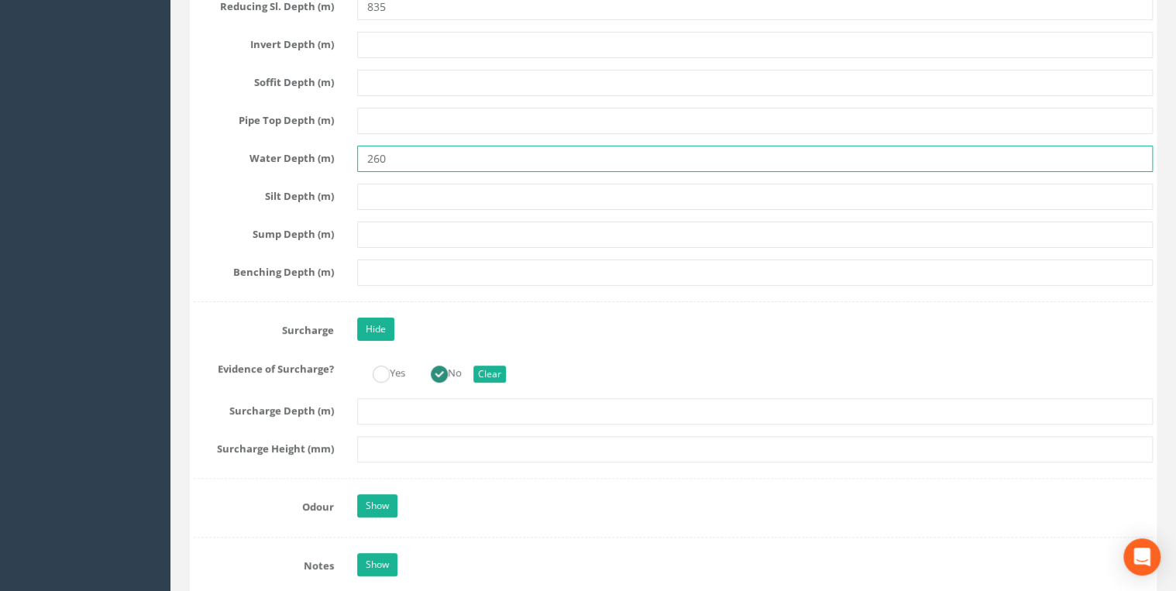
scroll to position [3140, 0]
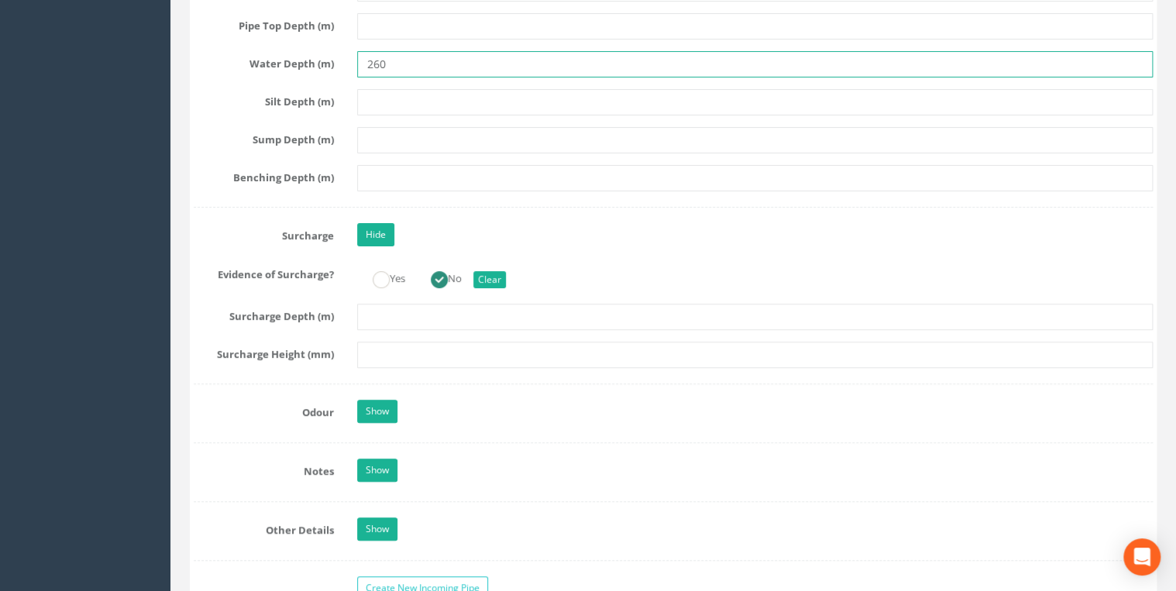
type input "260"
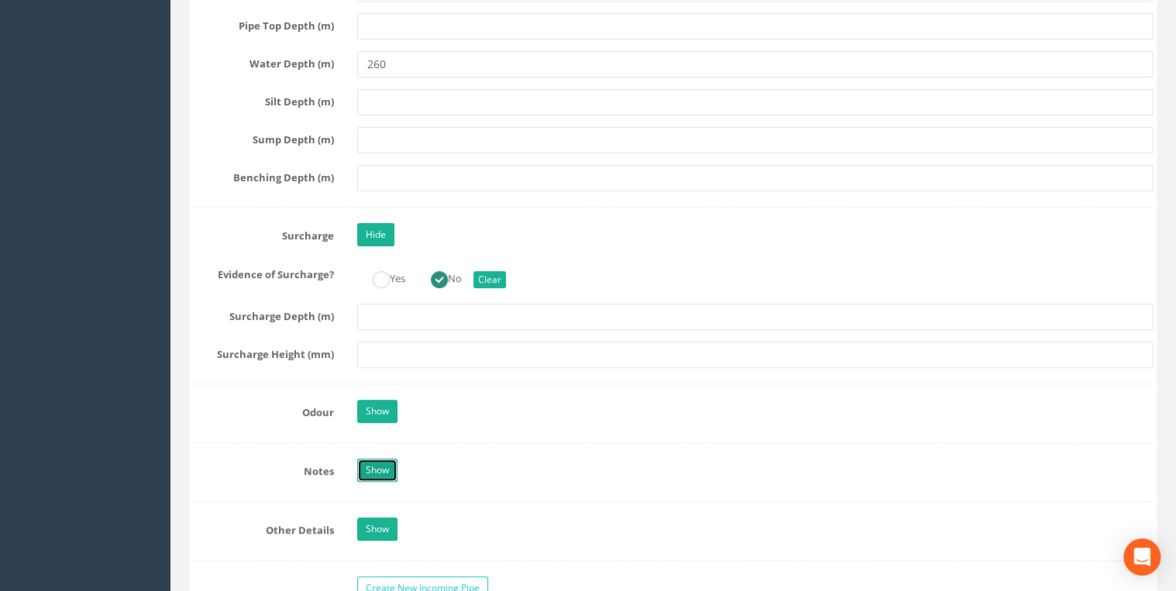
click at [373, 459] on link "Show" at bounding box center [377, 470] width 40 height 23
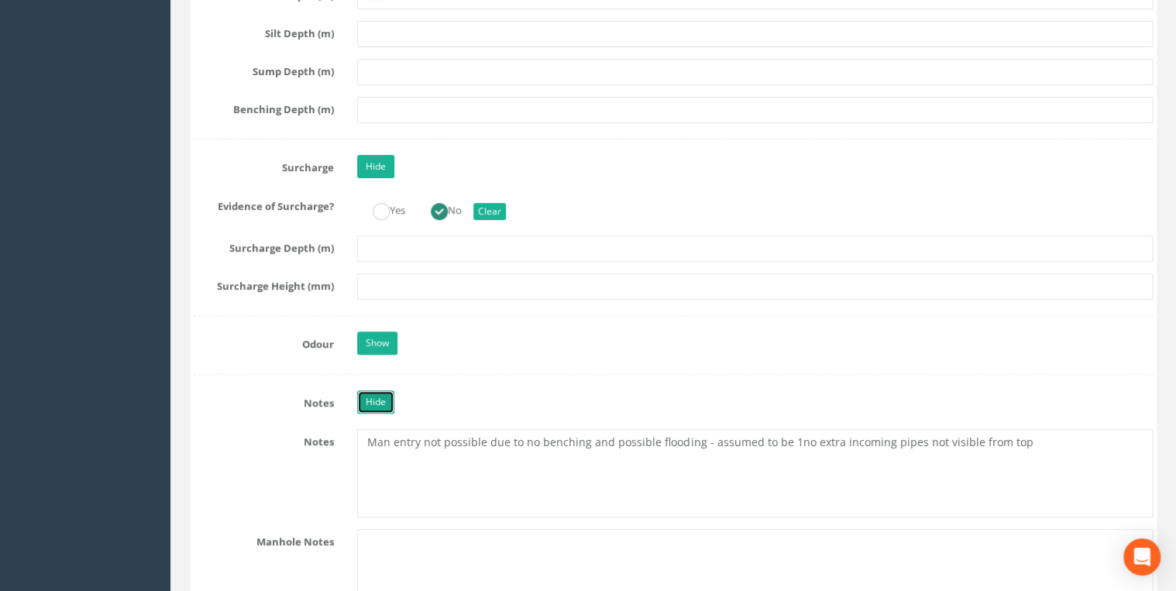
scroll to position [3305, 0]
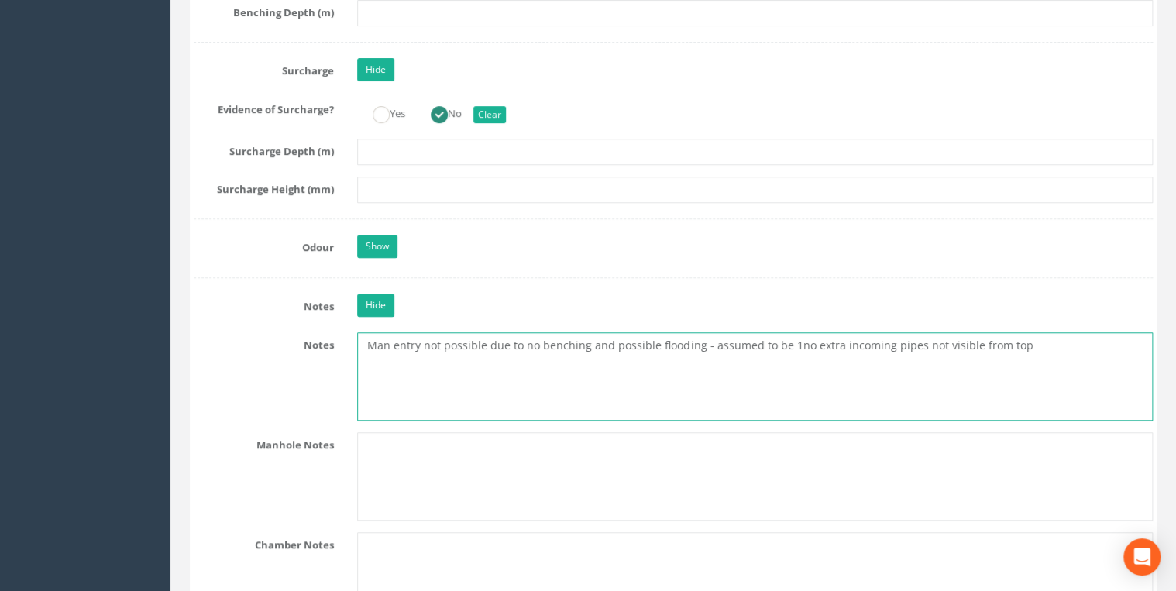
click at [586, 335] on textarea "Man entry not possible due to no benching and possible flooding - assumed to be…" at bounding box center [755, 376] width 796 height 88
click at [1111, 348] on textarea "Man entry not possible due to no benching to stand on and possible flooding - a…" at bounding box center [755, 376] width 796 height 88
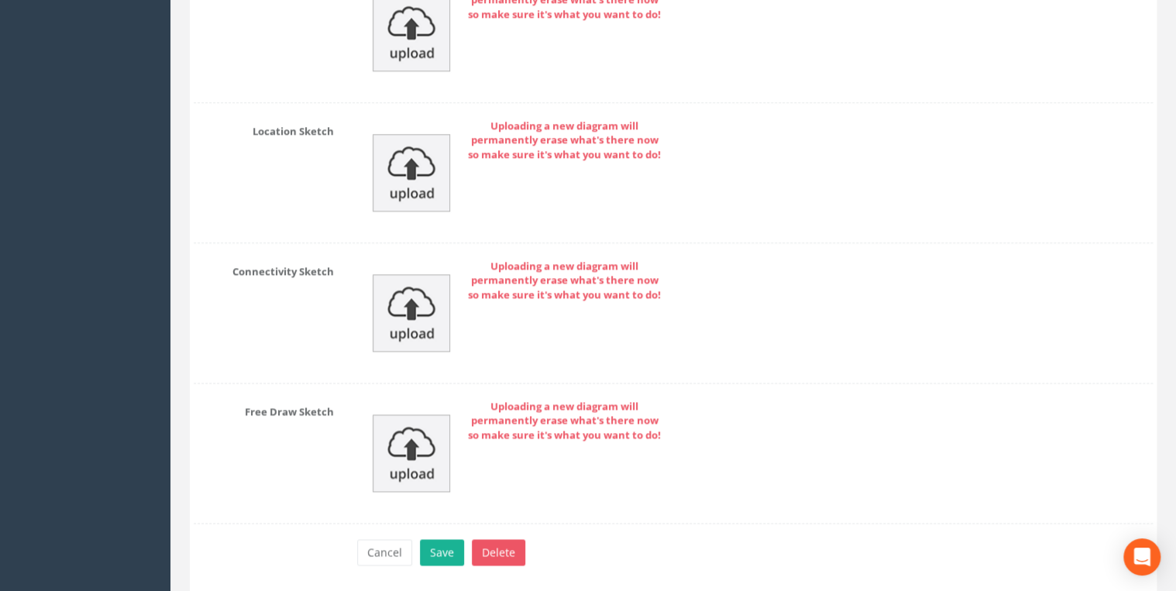
scroll to position [6825, 0]
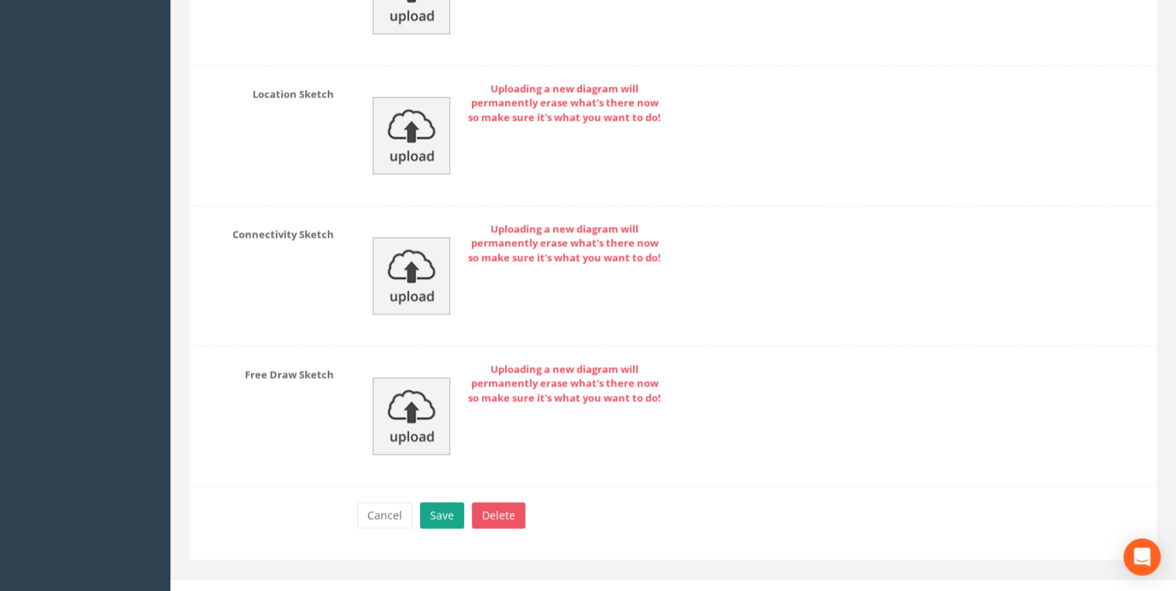
type textarea "Man entry not possible due to no benching to stand on and possible flooding - a…"
click at [447, 502] on button "Save" at bounding box center [442, 515] width 44 height 26
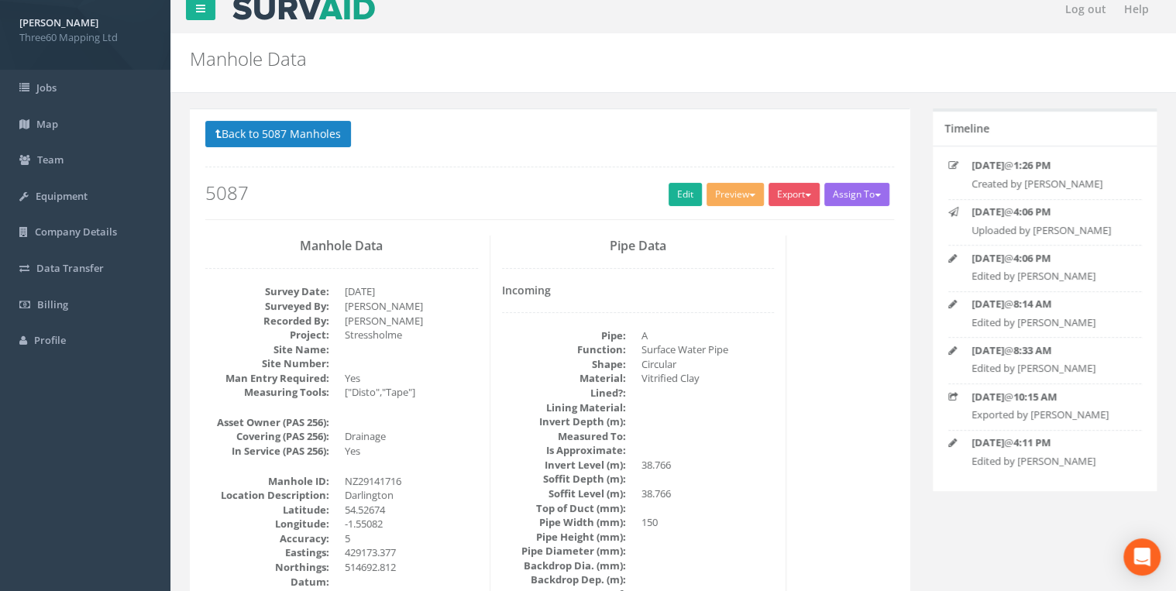
scroll to position [0, 0]
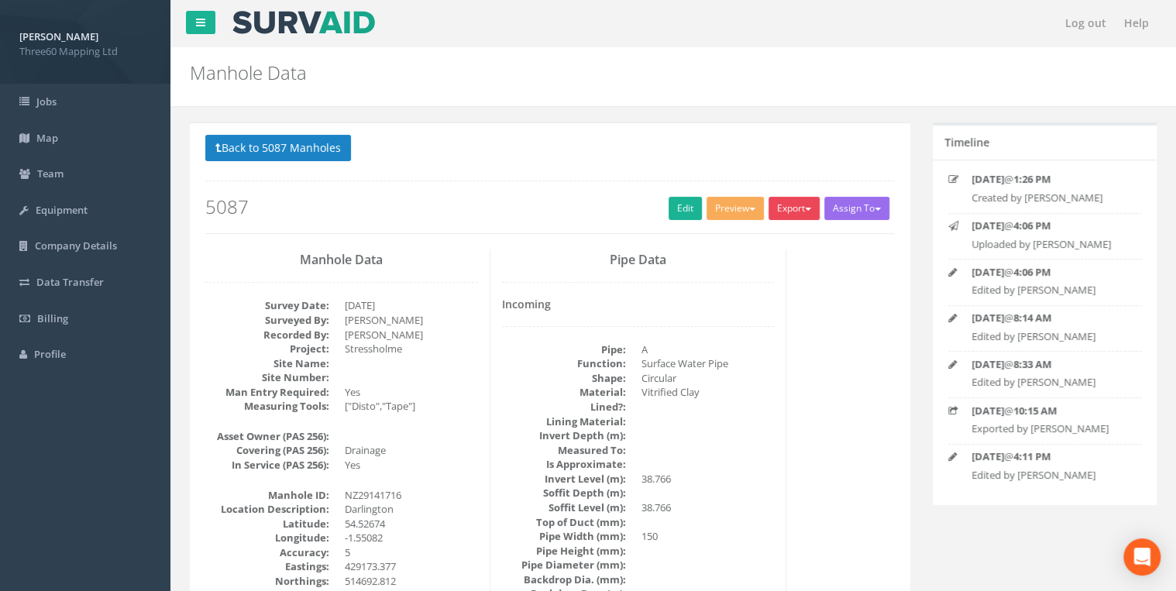
click at [787, 197] on button "Export" at bounding box center [794, 208] width 51 height 23
click at [762, 232] on link "360 Manhole" at bounding box center [763, 241] width 118 height 24
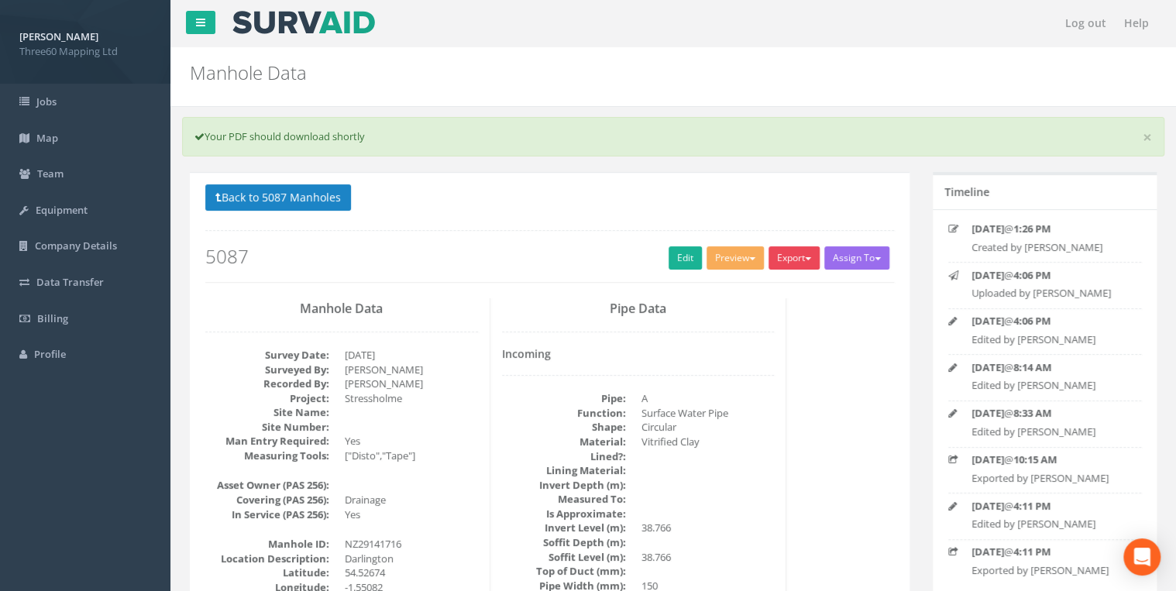
click at [788, 258] on button "Export" at bounding box center [794, 257] width 51 height 23
click at [752, 285] on link "360 Manhole" at bounding box center [763, 290] width 118 height 24
click at [797, 260] on button "Export" at bounding box center [794, 257] width 51 height 23
click at [745, 284] on link "360 Manhole" at bounding box center [763, 290] width 118 height 24
click at [814, 261] on button "Export" at bounding box center [794, 257] width 51 height 23
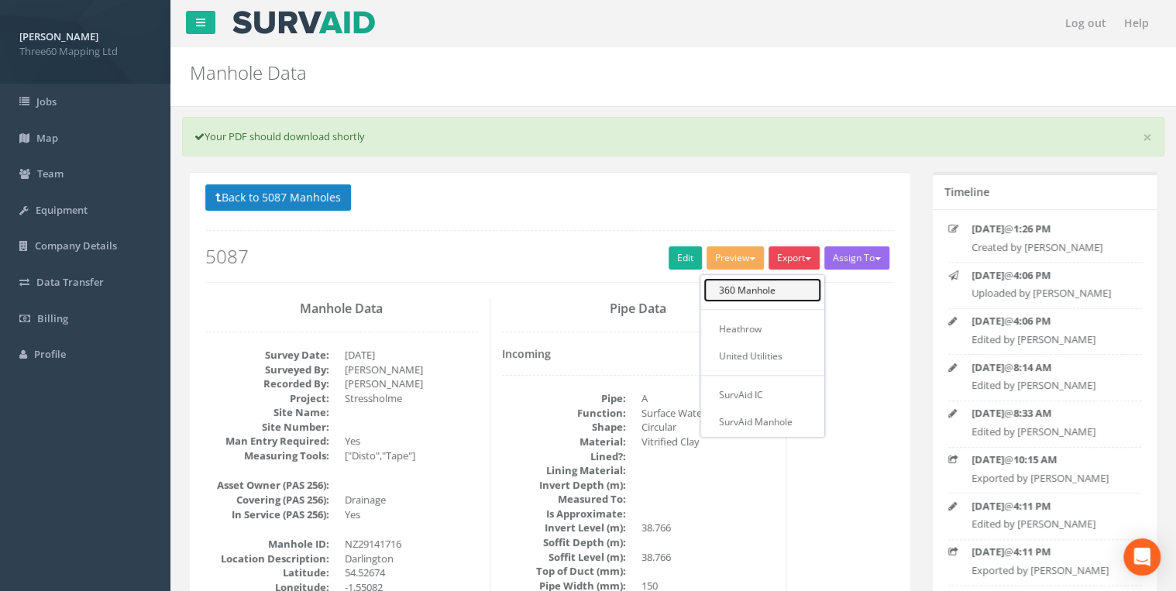
click at [756, 280] on link "360 Manhole" at bounding box center [763, 290] width 118 height 24
click at [792, 261] on button "Export" at bounding box center [794, 257] width 51 height 23
click at [755, 288] on link "360 Manhole" at bounding box center [763, 290] width 118 height 24
click at [793, 260] on button "Export" at bounding box center [794, 257] width 51 height 23
click at [762, 288] on link "360 Manhole" at bounding box center [763, 290] width 118 height 24
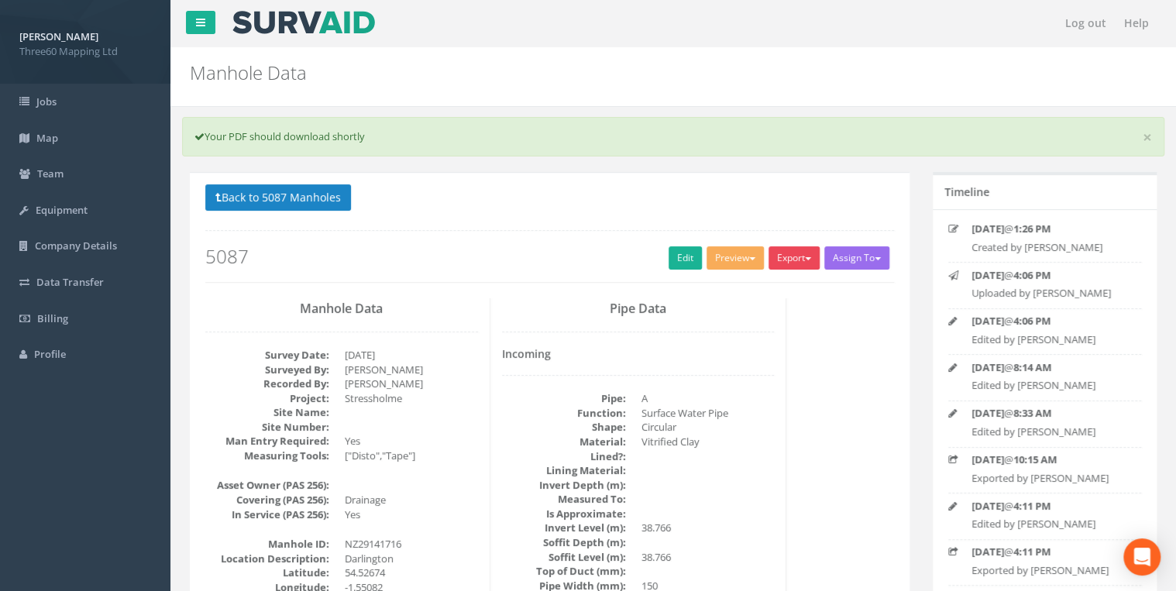
click at [804, 262] on button "Export" at bounding box center [794, 257] width 51 height 23
click at [752, 293] on link "360 Manhole" at bounding box center [763, 290] width 118 height 24
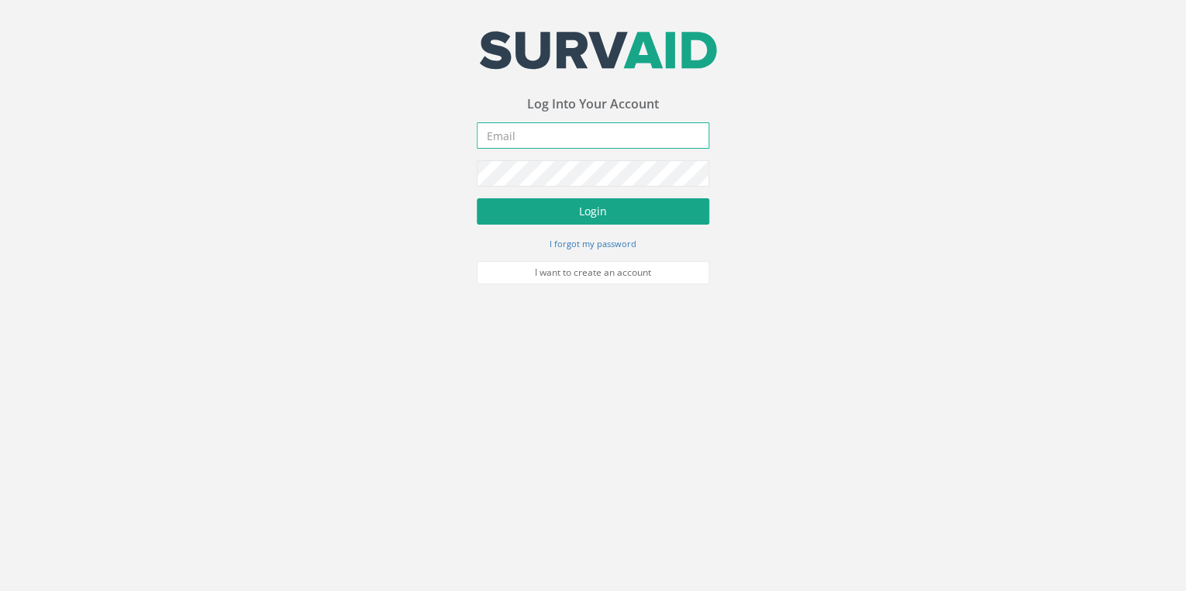
type input "[EMAIL_ADDRESS][DOMAIN_NAME]"
click at [611, 215] on button "Login" at bounding box center [593, 211] width 232 height 26
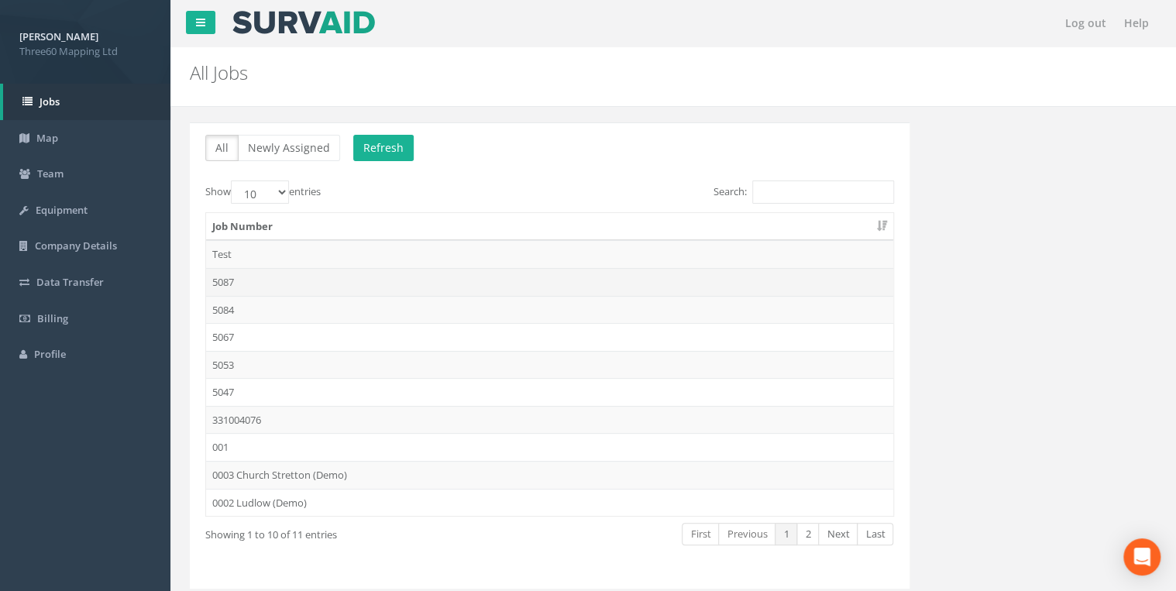
click at [232, 272] on td "5087" at bounding box center [549, 282] width 687 height 28
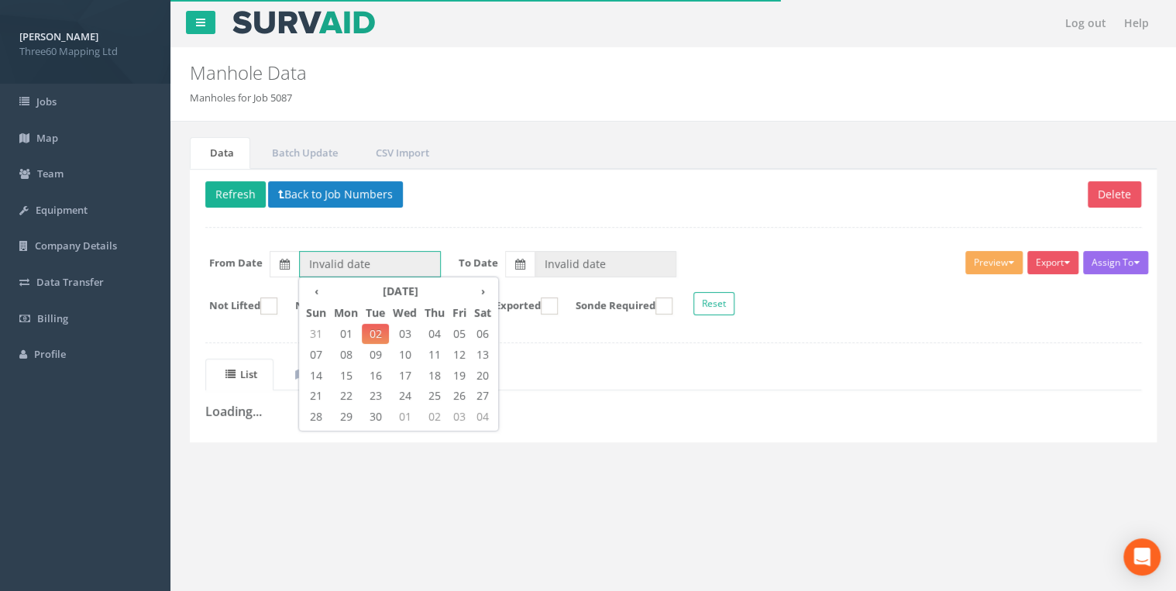
click at [355, 264] on input "Invalid date" at bounding box center [370, 264] width 142 height 26
click at [342, 326] on span "01" at bounding box center [346, 334] width 32 height 20
type input "[DATE]"
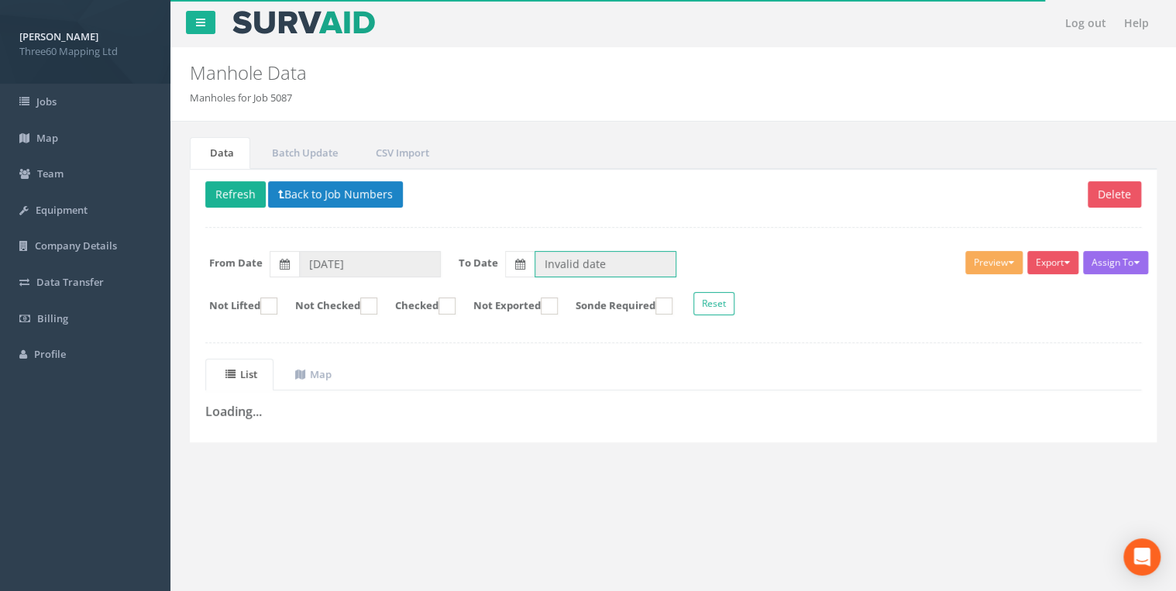
click at [571, 265] on input "Invalid date" at bounding box center [606, 264] width 142 height 26
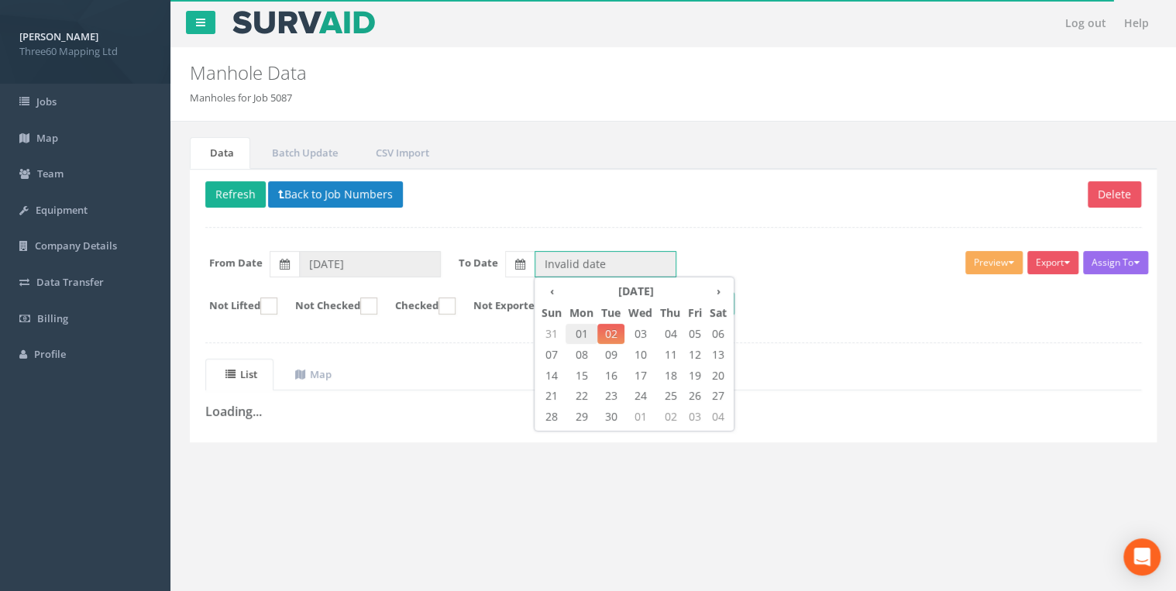
click at [587, 325] on span "01" at bounding box center [582, 334] width 32 height 20
type input "[DATE]"
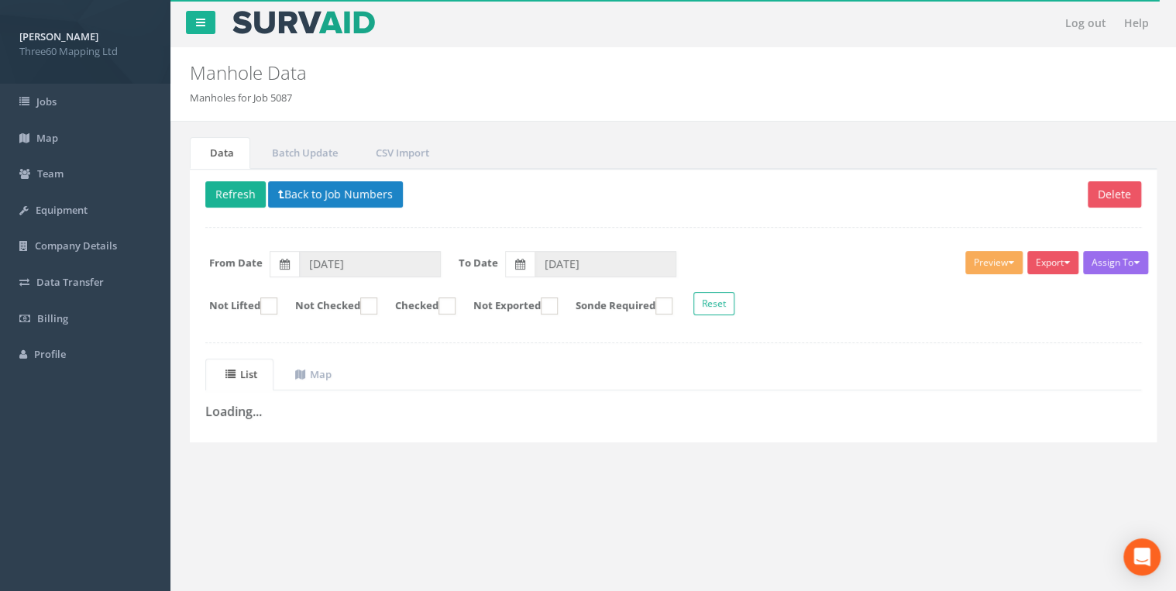
click at [666, 198] on p "Delete Refresh Back to Job Numbers" at bounding box center [673, 196] width 936 height 30
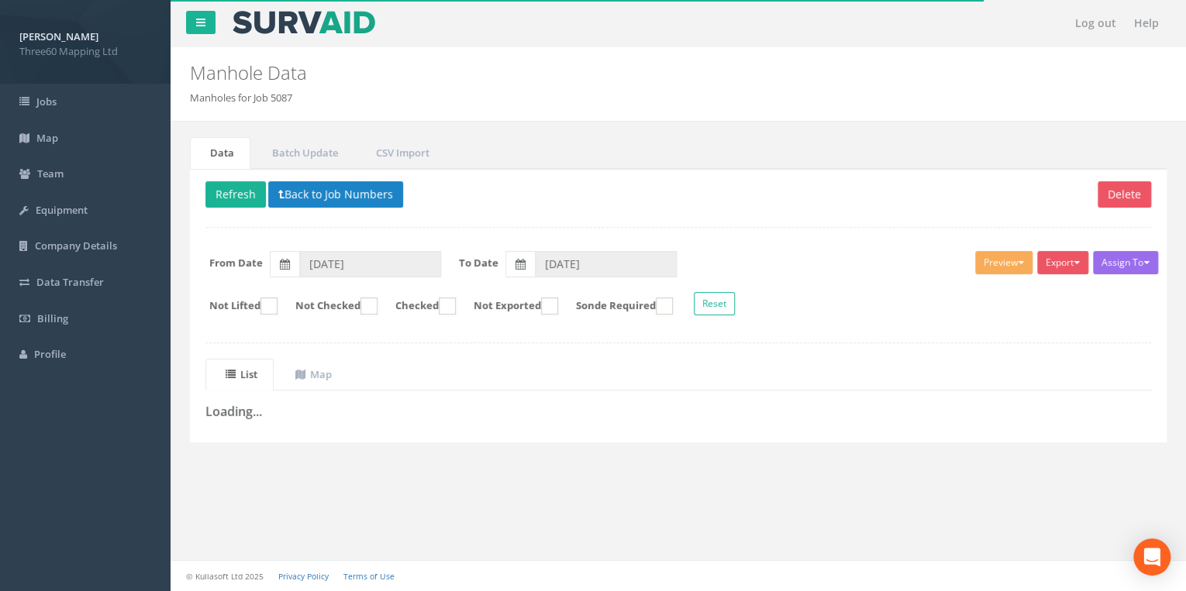
click at [681, 185] on p "Delete Refresh Back to Job Numbers" at bounding box center [677, 196] width 945 height 30
click at [304, 367] on span at bounding box center [302, 374] width 15 height 14
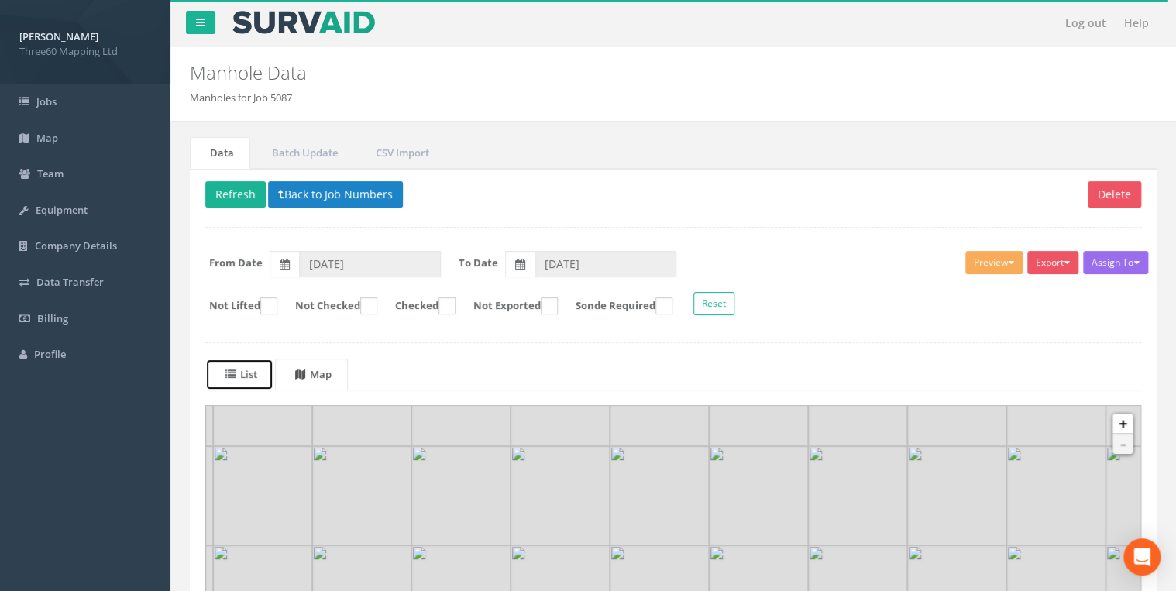
click at [256, 372] on uib-tab-heading "List" at bounding box center [241, 374] width 32 height 14
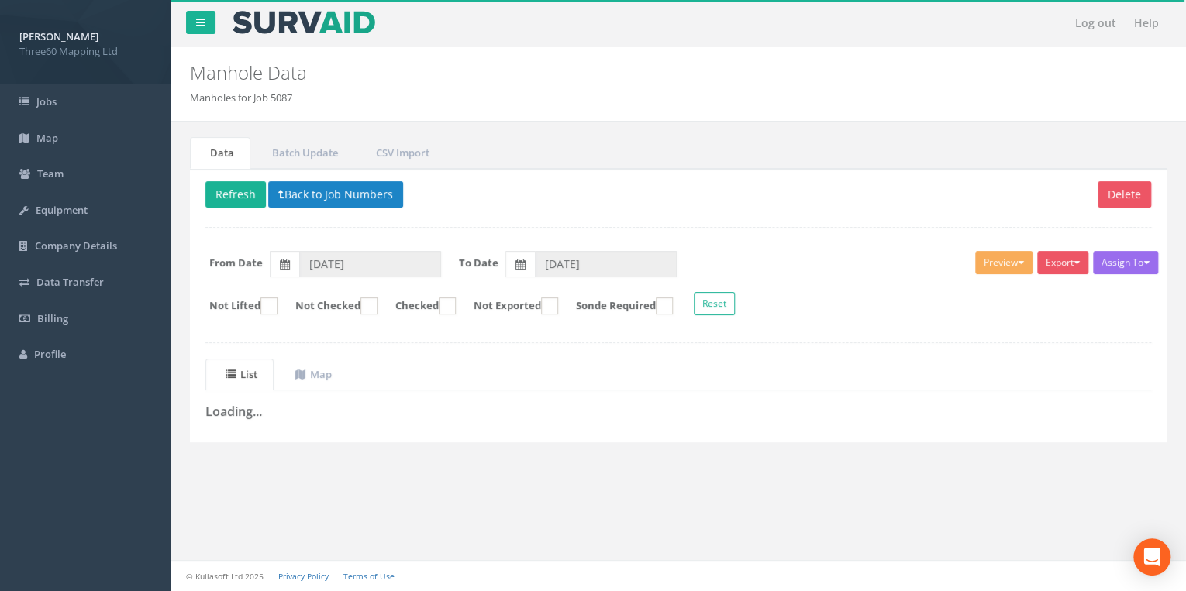
click at [580, 122] on div "Data Batch Update CSV Import Delete Refresh Back to Job Numbers Assign To No Co…" at bounding box center [678, 307] width 992 height 371
click at [454, 217] on div "Delete Refresh Back to Job Numbers Assign To No Companies Added Export 360 Manh…" at bounding box center [678, 306] width 976 height 274
click at [256, 201] on button "Refresh" at bounding box center [235, 194] width 60 height 26
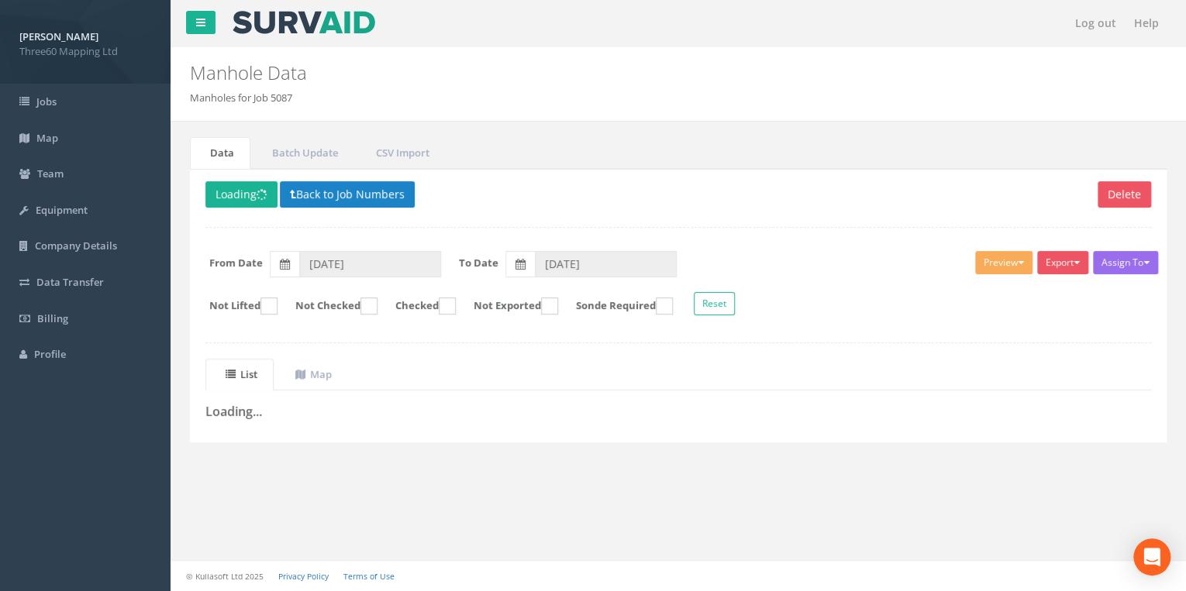
click at [821, 45] on nav "Log out Help" at bounding box center [677, 23] width 1015 height 46
